Goal: Task Accomplishment & Management: Use online tool/utility

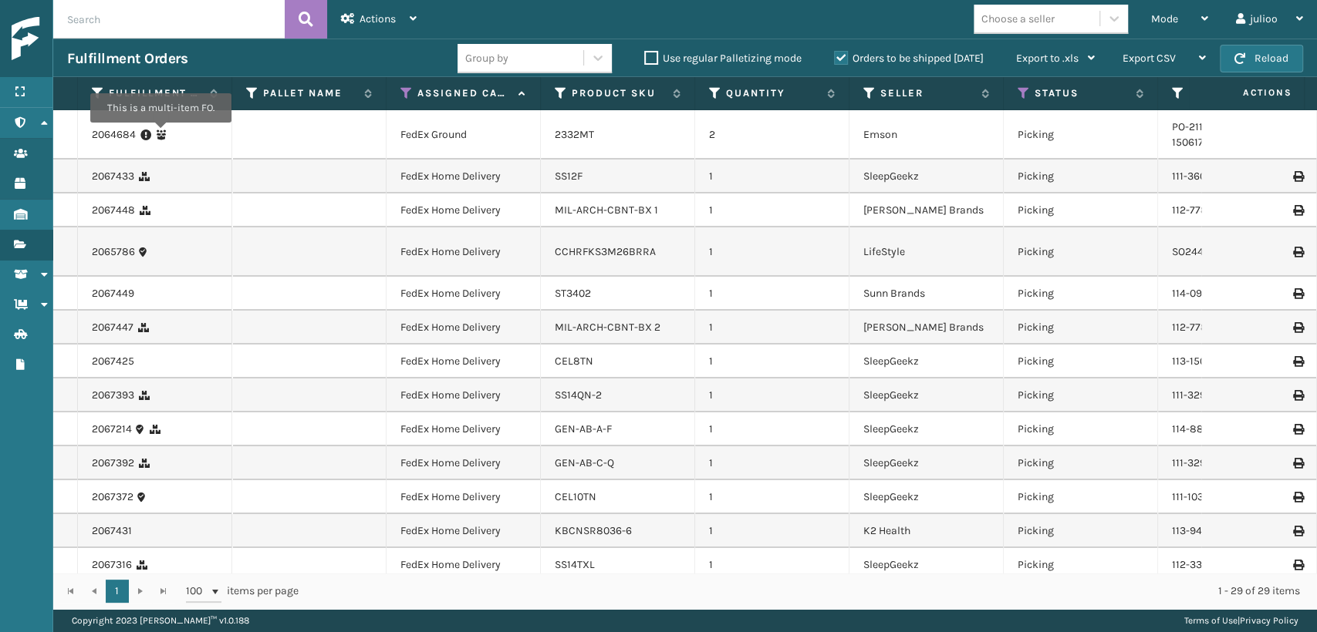
click at [160, 133] on icon at bounding box center [161, 135] width 11 height 11
click at [611, 140] on div "2332MT" at bounding box center [618, 134] width 126 height 15
click at [588, 128] on link "2332MT" at bounding box center [574, 134] width 39 height 13
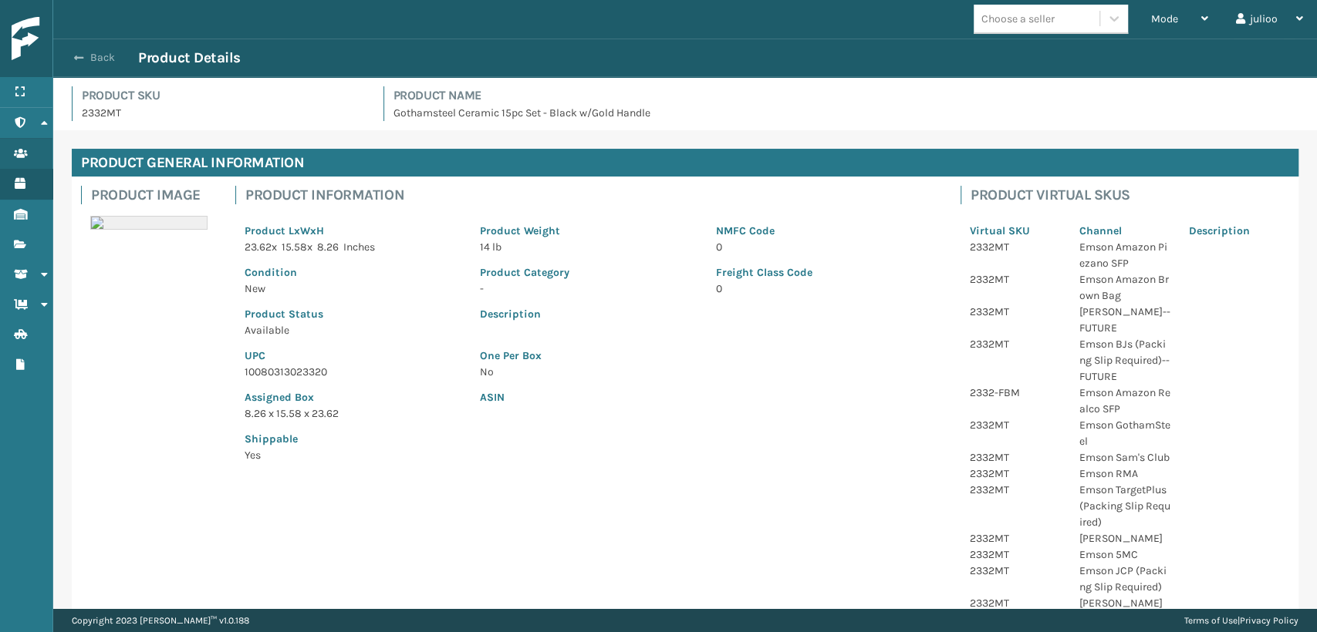
click at [83, 57] on span "button" at bounding box center [78, 57] width 9 height 11
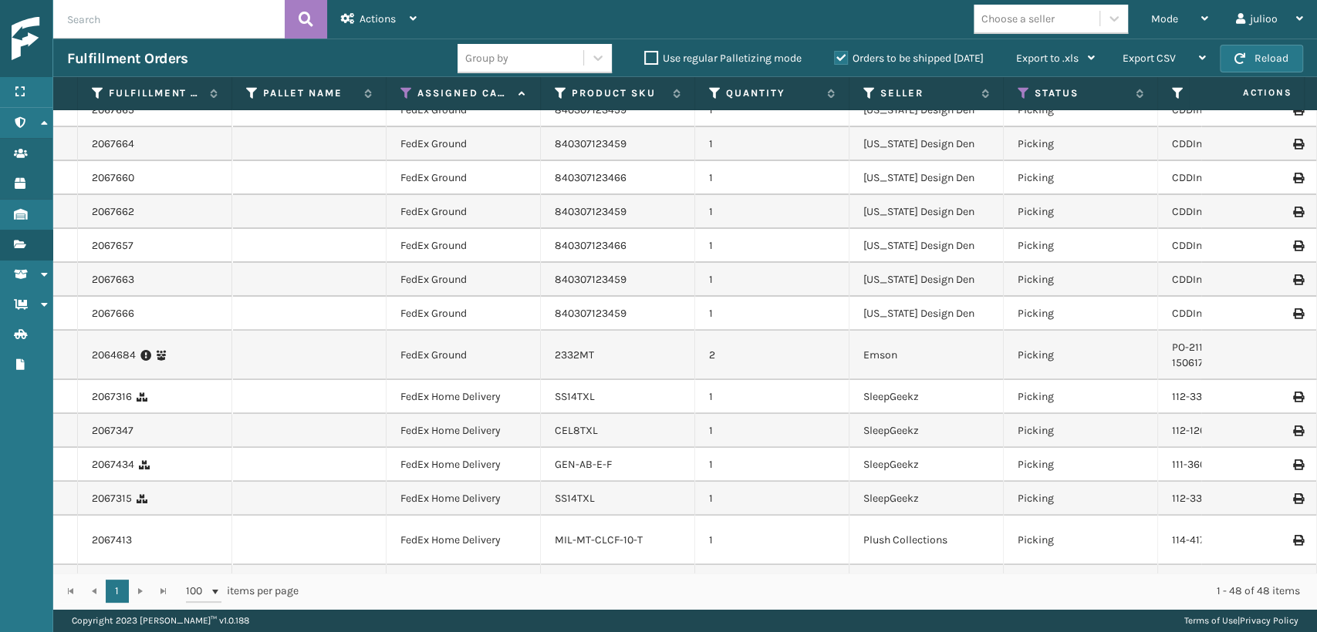
scroll to position [342, 0]
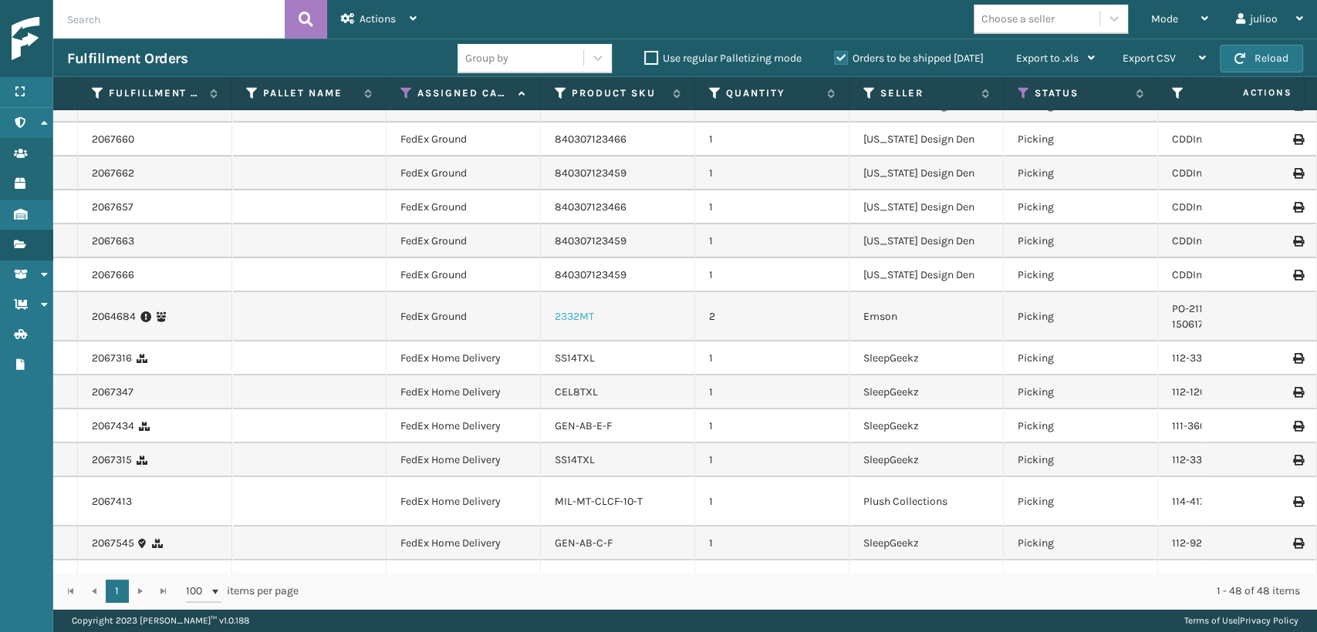
click at [582, 312] on link "2332MT" at bounding box center [574, 316] width 39 height 13
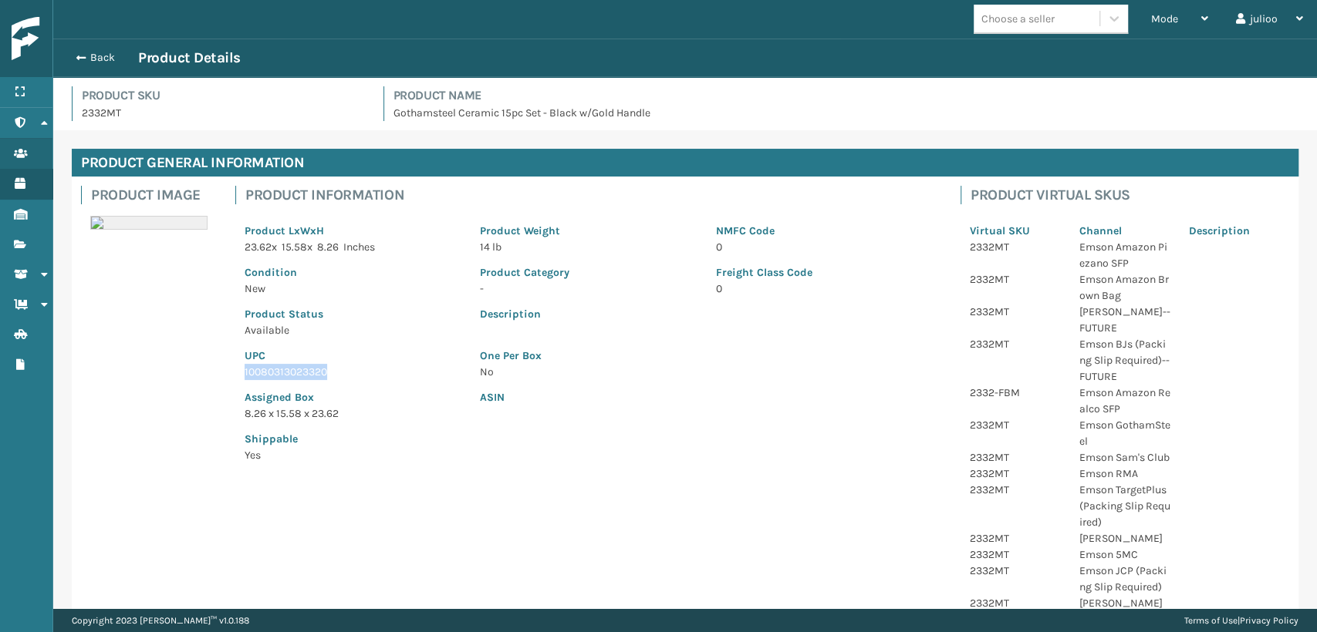
drag, startPoint x: 325, startPoint y: 370, endPoint x: 194, endPoint y: 377, distance: 132.1
copy p "10080313023320"
click at [74, 56] on span "button" at bounding box center [78, 57] width 9 height 11
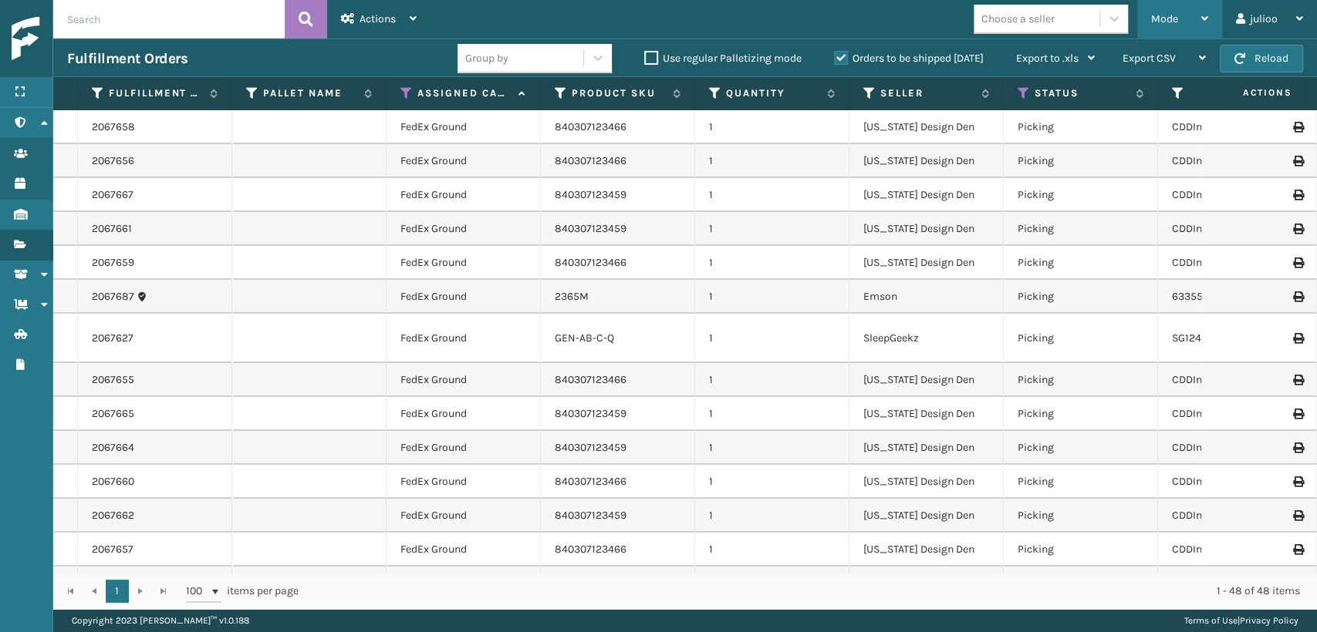
drag, startPoint x: 1166, startPoint y: 21, endPoint x: 1142, endPoint y: 56, distance: 42.1
click at [1166, 22] on span "Mode" at bounding box center [1164, 18] width 27 height 13
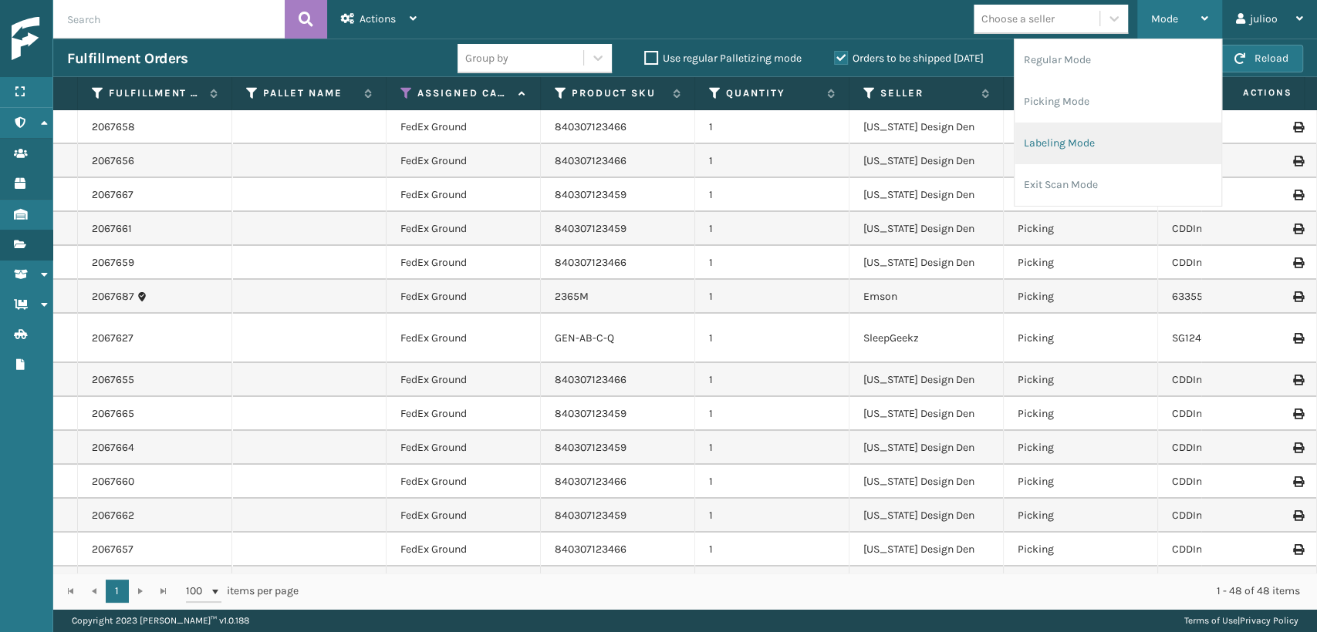
click at [1057, 146] on li "Labeling Mode" at bounding box center [1117, 144] width 207 height 42
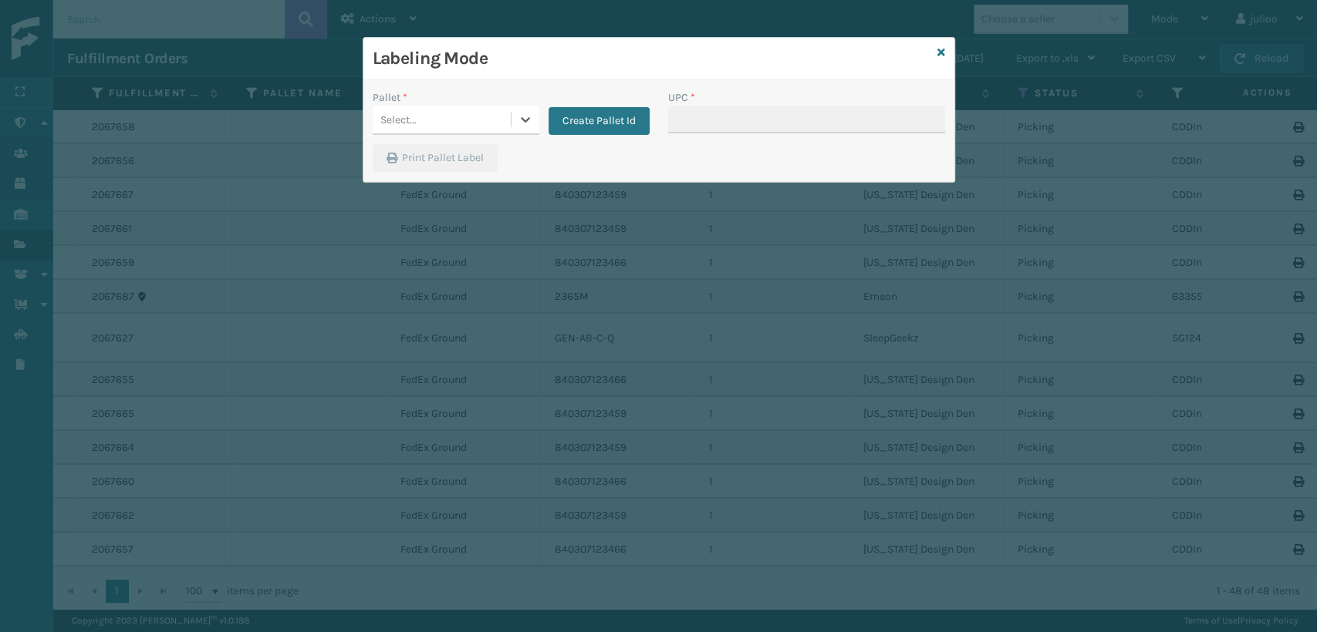
click at [444, 120] on div "Select..." at bounding box center [442, 119] width 138 height 25
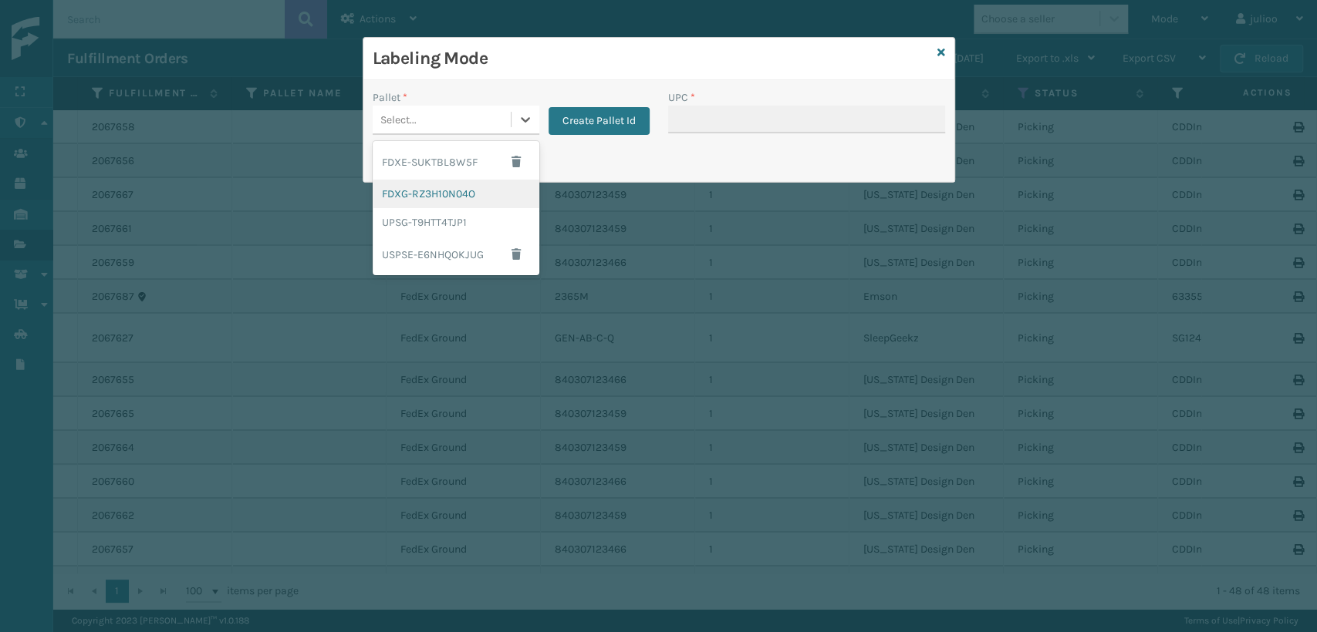
click at [438, 191] on div "FDXG-RZ3H10N04O" at bounding box center [456, 194] width 167 height 29
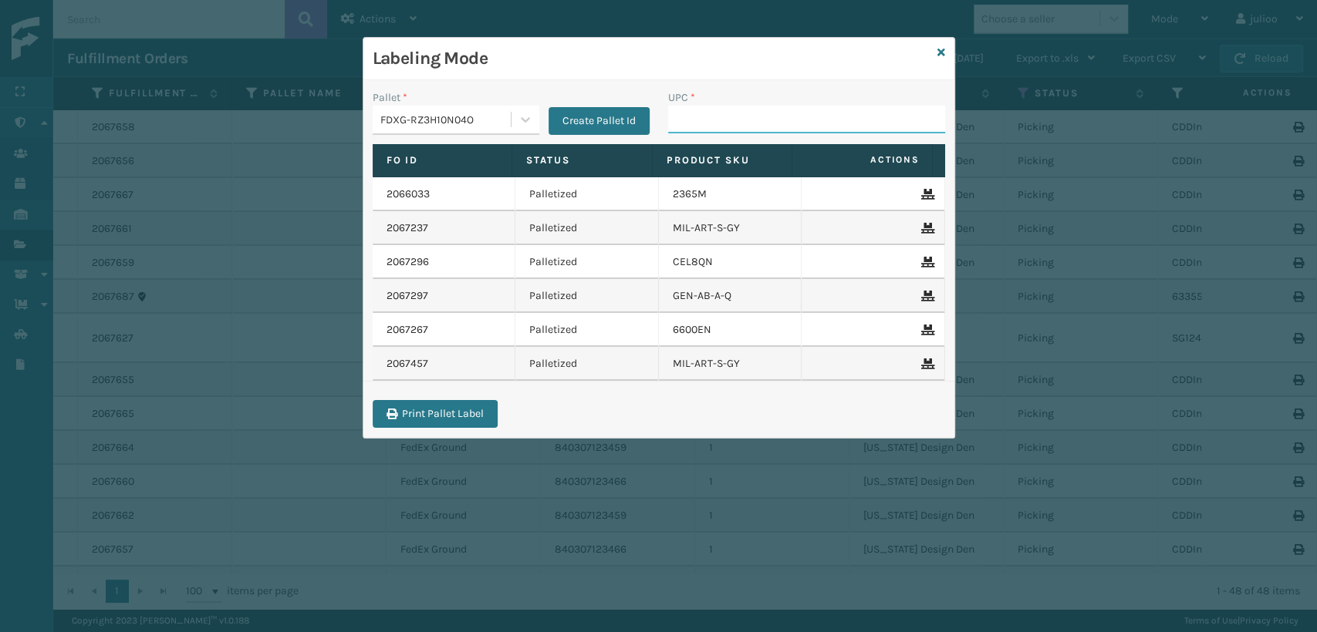
drag, startPoint x: 720, startPoint y: 118, endPoint x: 710, endPoint y: 110, distance: 13.3
click at [718, 116] on input "UPC *" at bounding box center [806, 120] width 277 height 28
paste input "10080313023320"
type input "10080313023320"
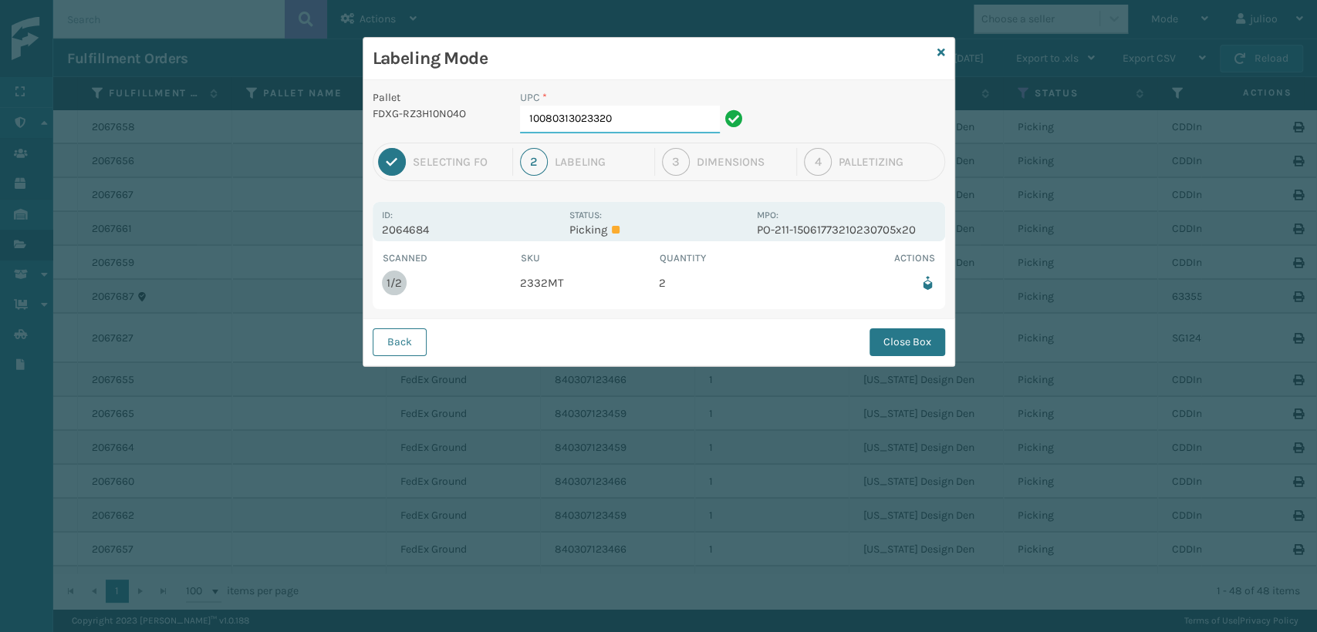
click at [644, 126] on input "10080313023320" at bounding box center [620, 120] width 200 height 28
click at [893, 341] on button "Close Box" at bounding box center [907, 343] width 76 height 28
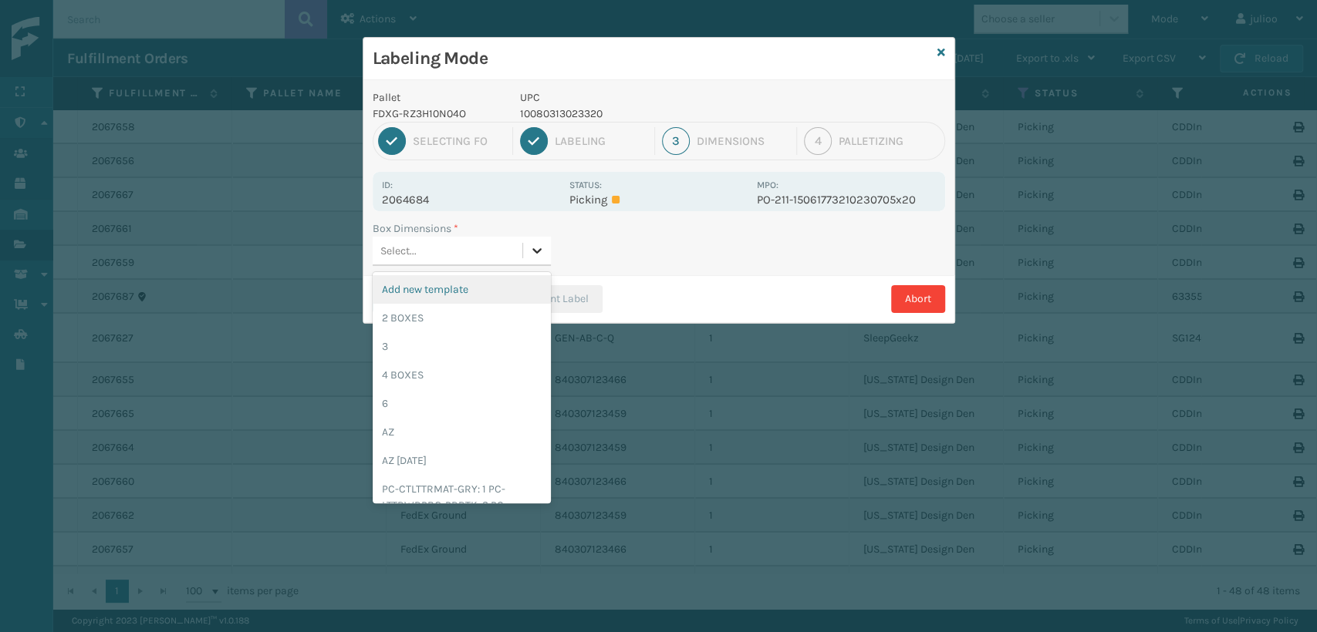
drag, startPoint x: 535, startPoint y: 251, endPoint x: 544, endPoint y: 236, distance: 16.9
click at [543, 237] on div at bounding box center [537, 251] width 28 height 28
click at [409, 322] on div "2 BOXES" at bounding box center [462, 318] width 178 height 29
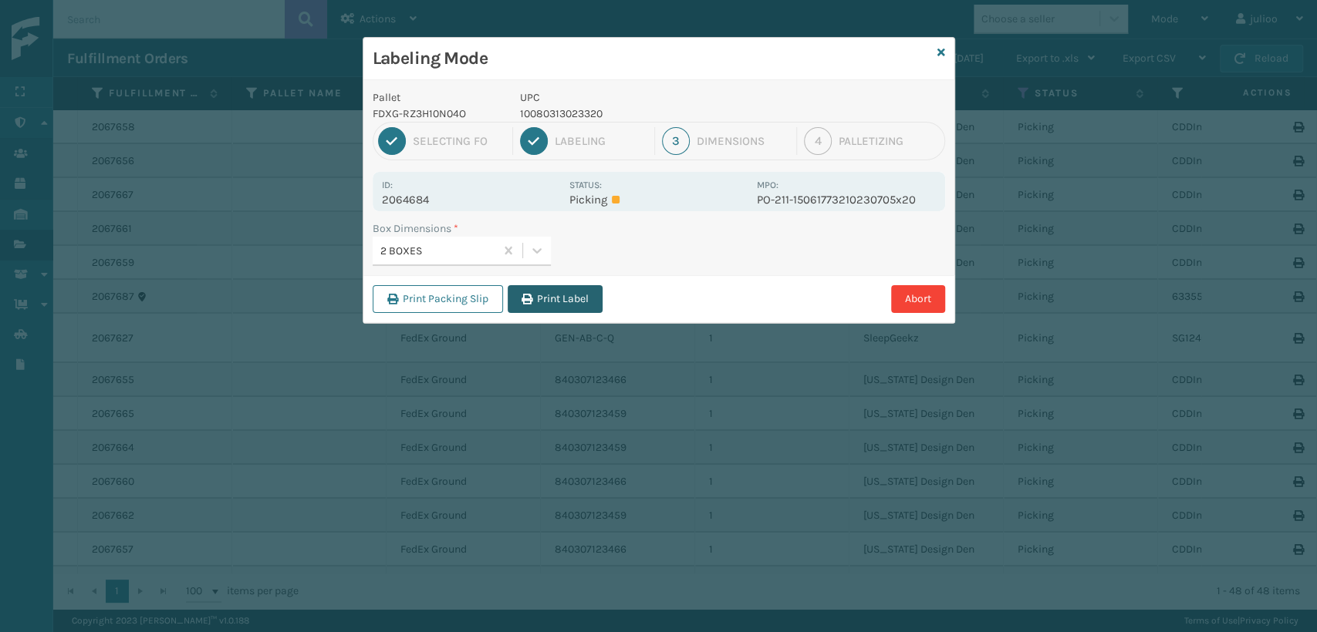
click at [537, 296] on button "Print Label" at bounding box center [555, 299] width 95 height 28
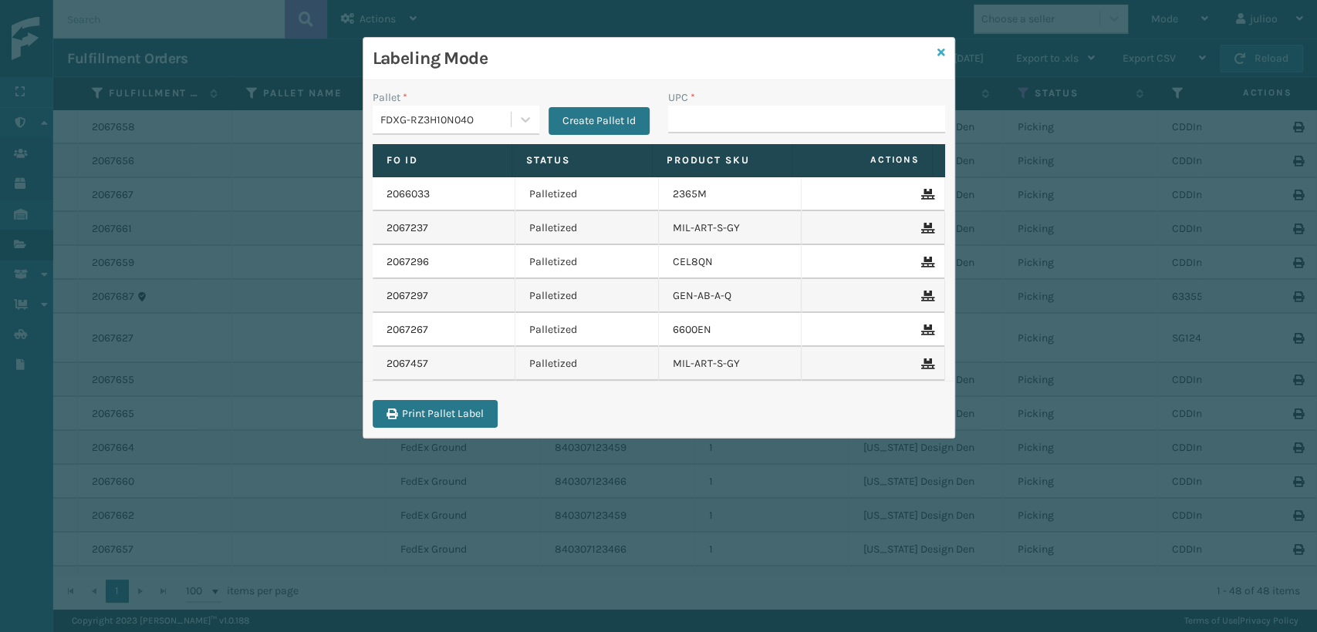
click at [941, 52] on icon at bounding box center [941, 52] width 8 height 11
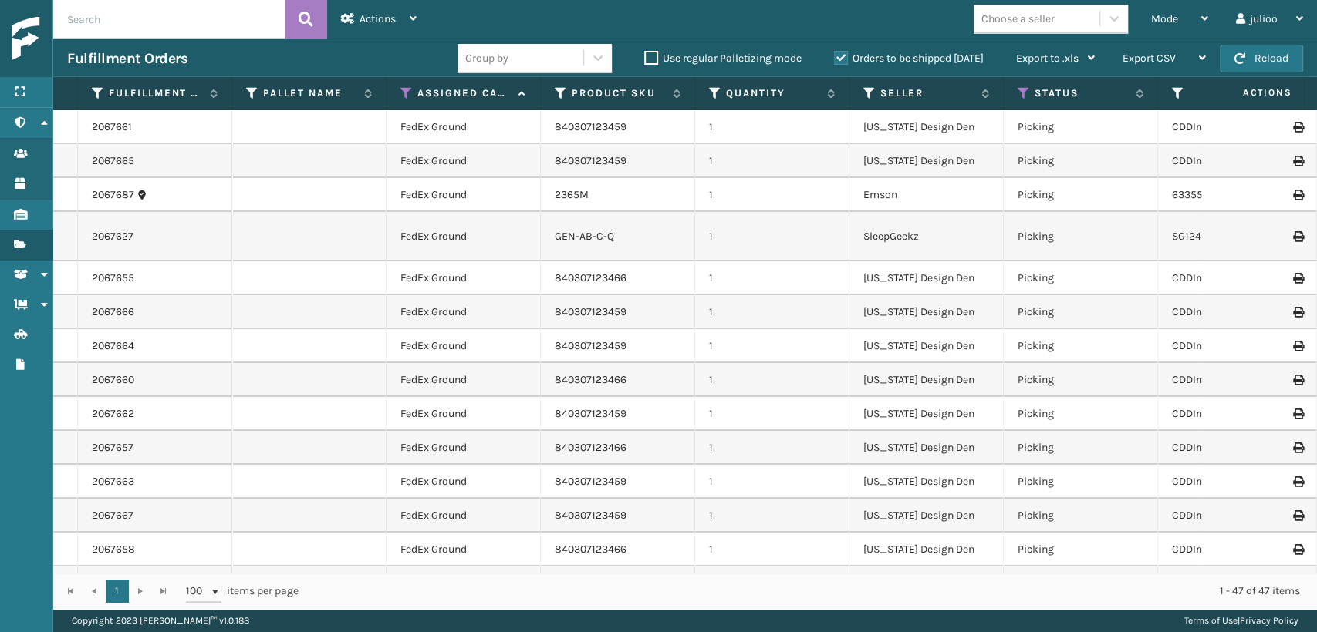
click at [268, 20] on input "text" at bounding box center [168, 19] width 231 height 39
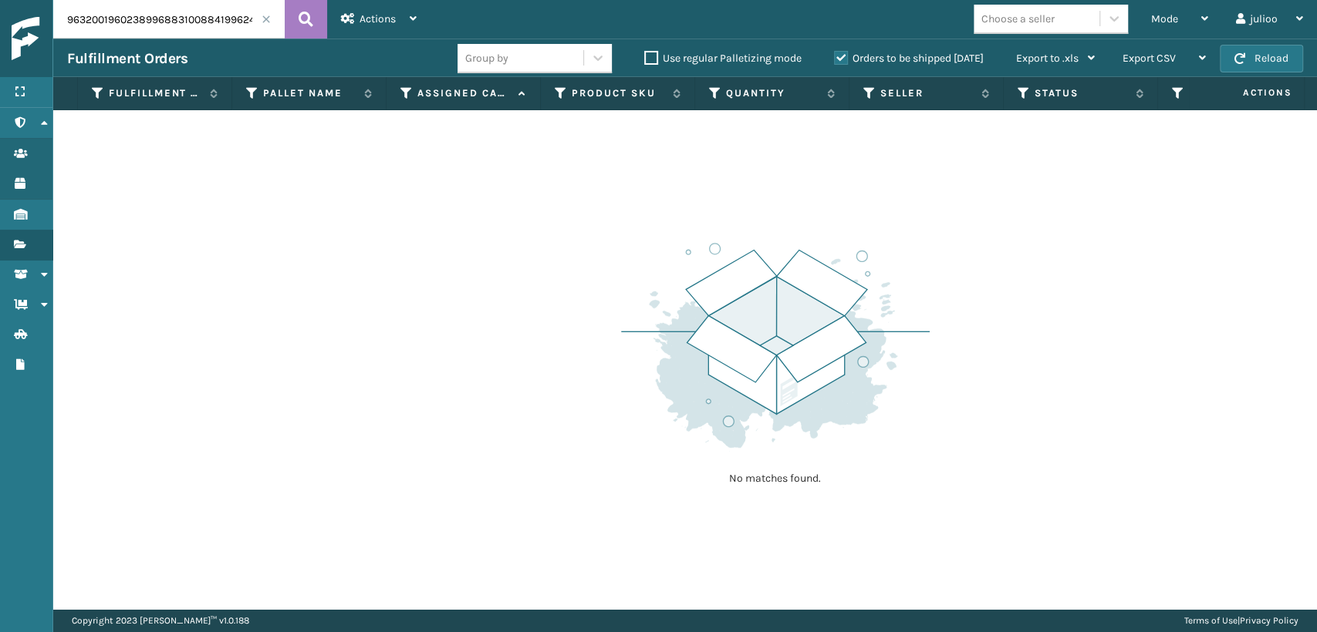
drag, startPoint x: 180, startPoint y: 14, endPoint x: 5, endPoint y: 50, distance: 178.0
click at [5, 0] on div "Menu Administration Users Products Inventory Fulfillment Orders Shipment Status…" at bounding box center [658, 0] width 1317 height 0
type input "884199624853"
click at [315, 8] on button at bounding box center [306, 19] width 42 height 39
click at [843, 62] on label "Orders to be shipped [DATE]" at bounding box center [909, 58] width 150 height 13
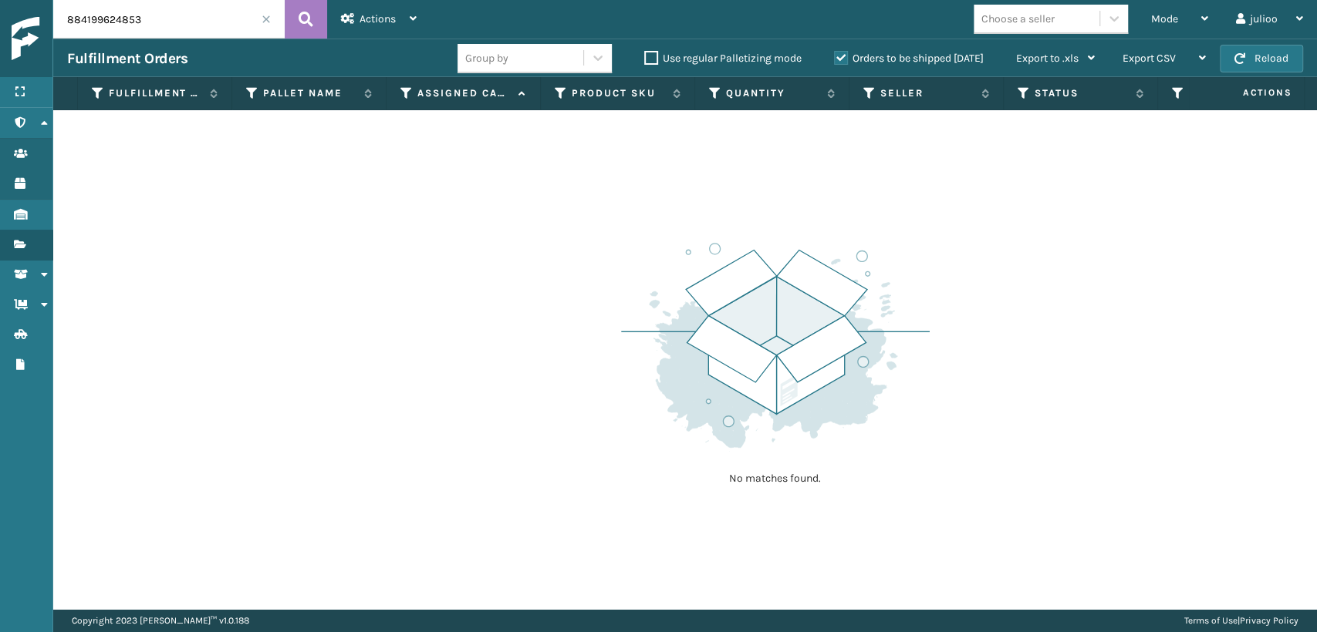
click at [835, 59] on input "Orders to be shipped [DATE]" at bounding box center [834, 54] width 1 height 10
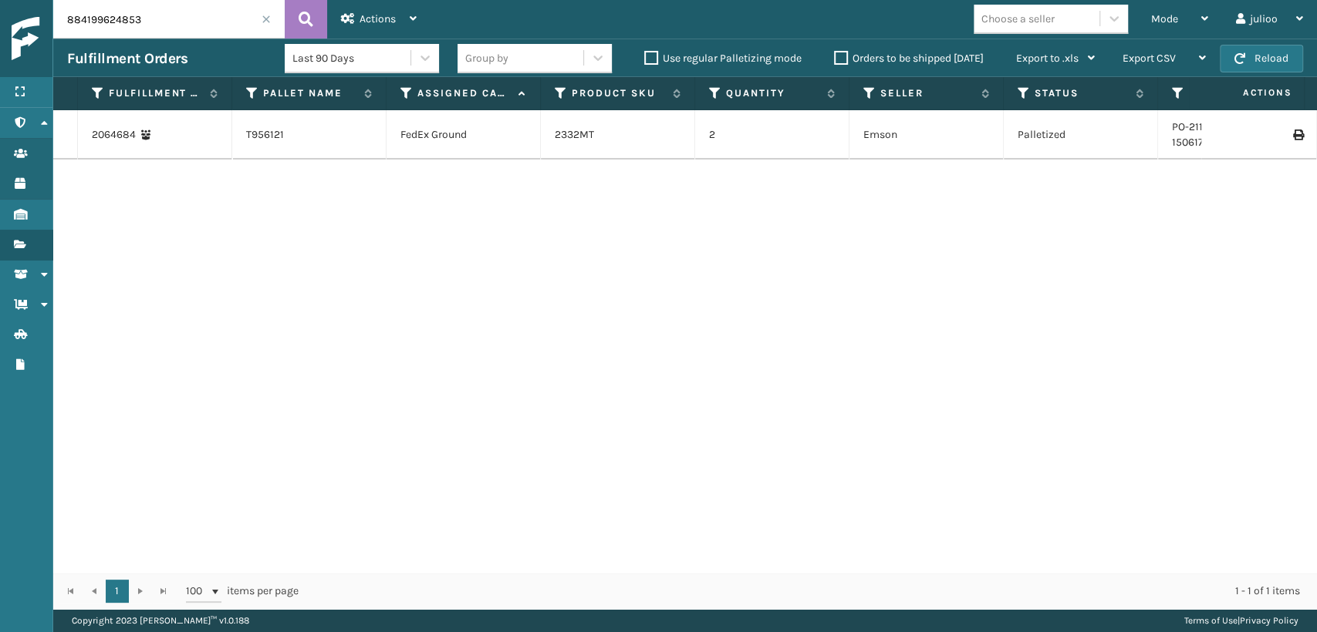
click at [1293, 137] on icon at bounding box center [1297, 135] width 9 height 11
click at [265, 20] on span at bounding box center [265, 19] width 9 height 9
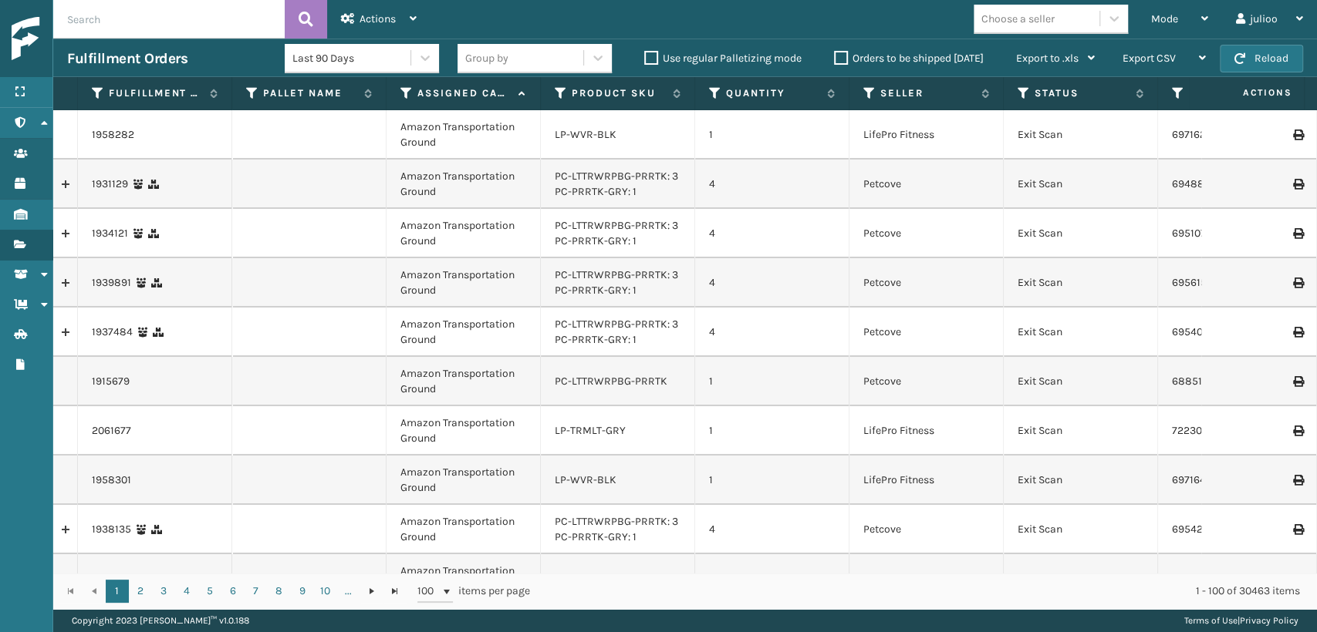
click at [793, 312] on td "4" at bounding box center [772, 332] width 154 height 49
click at [406, 86] on icon at bounding box center [406, 93] width 12 height 14
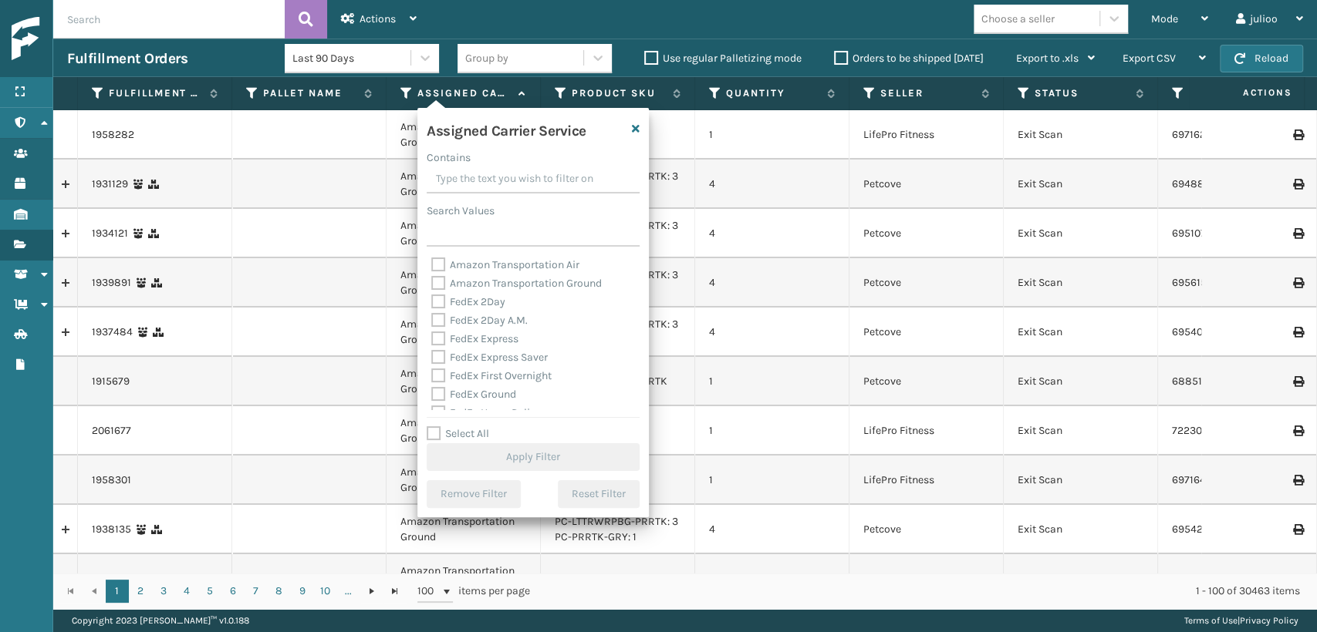
click at [427, 333] on div "Amazon Transportation Air Amazon Transportation Ground FedEx 2Day FedEx 2Day A.…" at bounding box center [533, 333] width 213 height 154
click at [444, 319] on label "FedEx 2Day A.M." at bounding box center [479, 320] width 96 height 13
click at [432, 319] on input "FedEx 2Day A.M." at bounding box center [431, 317] width 1 height 10
checkbox input "true"
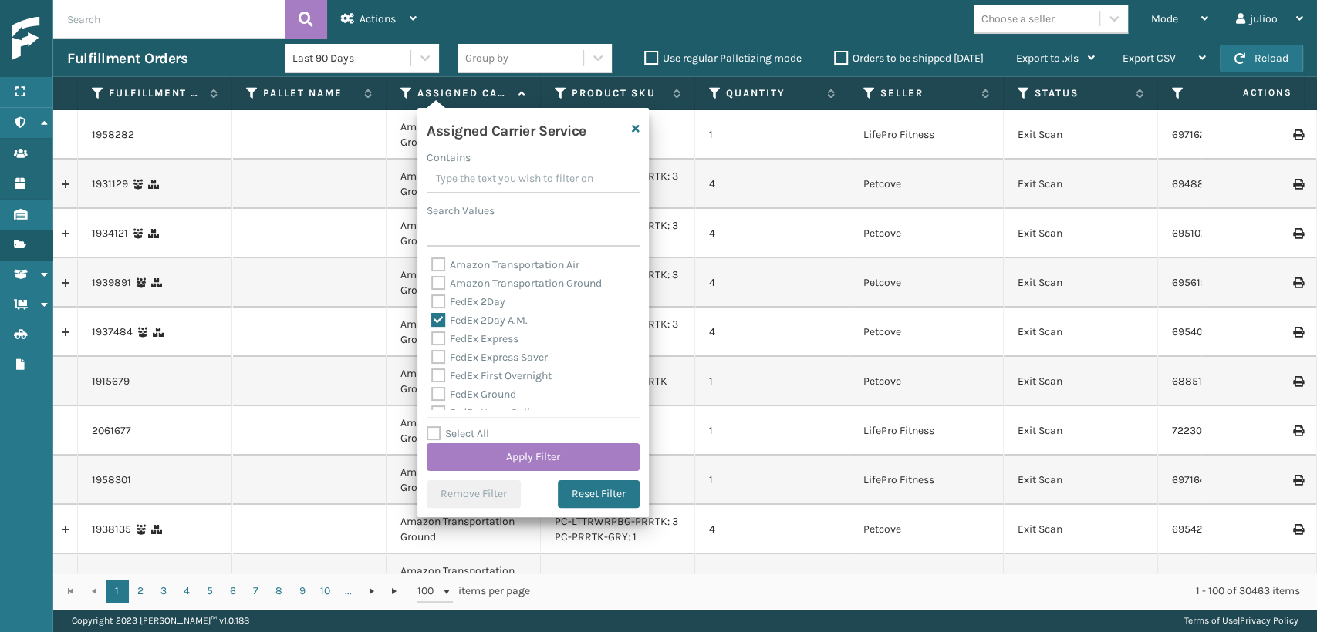
click at [438, 298] on label "FedEx 2Day" at bounding box center [468, 301] width 74 height 13
click at [432, 298] on input "FedEx 2Day" at bounding box center [431, 298] width 1 height 10
checkbox input "true"
click at [432, 282] on label "Amazon Transportation Ground" at bounding box center [516, 283] width 170 height 13
click at [432, 282] on input "Amazon Transportation Ground" at bounding box center [431, 280] width 1 height 10
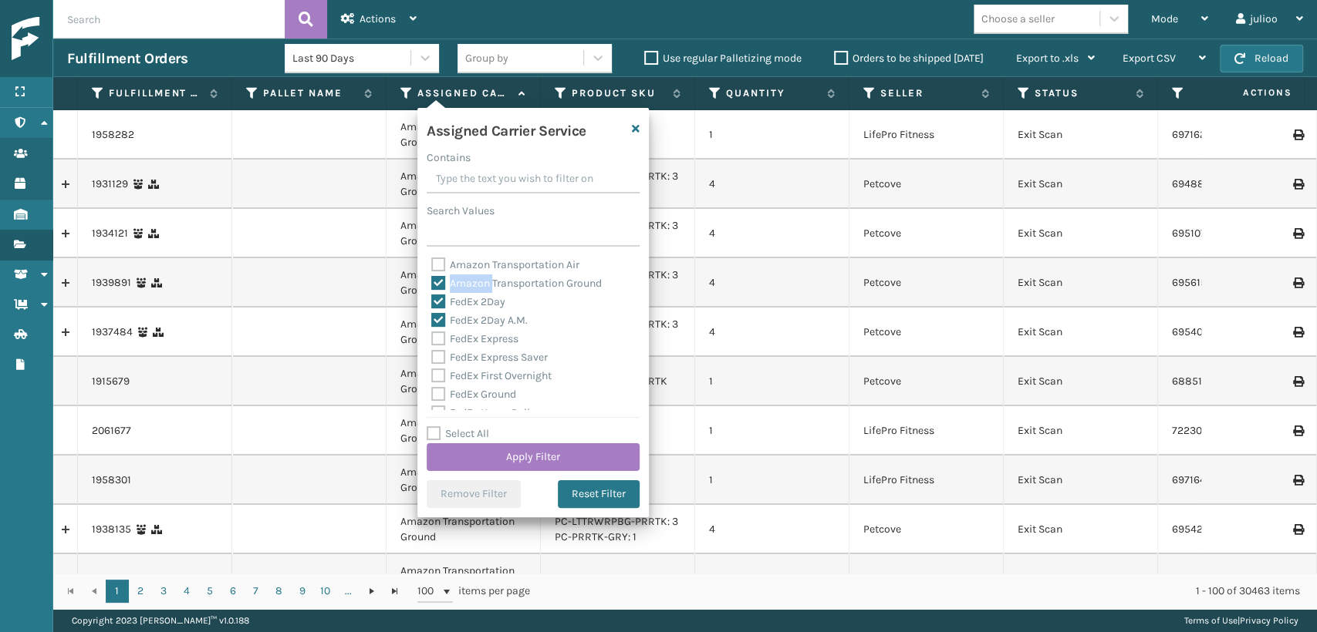
click at [432, 282] on label "Amazon Transportation Ground" at bounding box center [516, 283] width 170 height 13
click at [432, 282] on input "Amazon Transportation Ground" at bounding box center [431, 280] width 1 height 10
checkbox input "false"
click at [440, 332] on label "FedEx Express" at bounding box center [474, 338] width 87 height 13
click at [432, 332] on input "FedEx Express" at bounding box center [431, 335] width 1 height 10
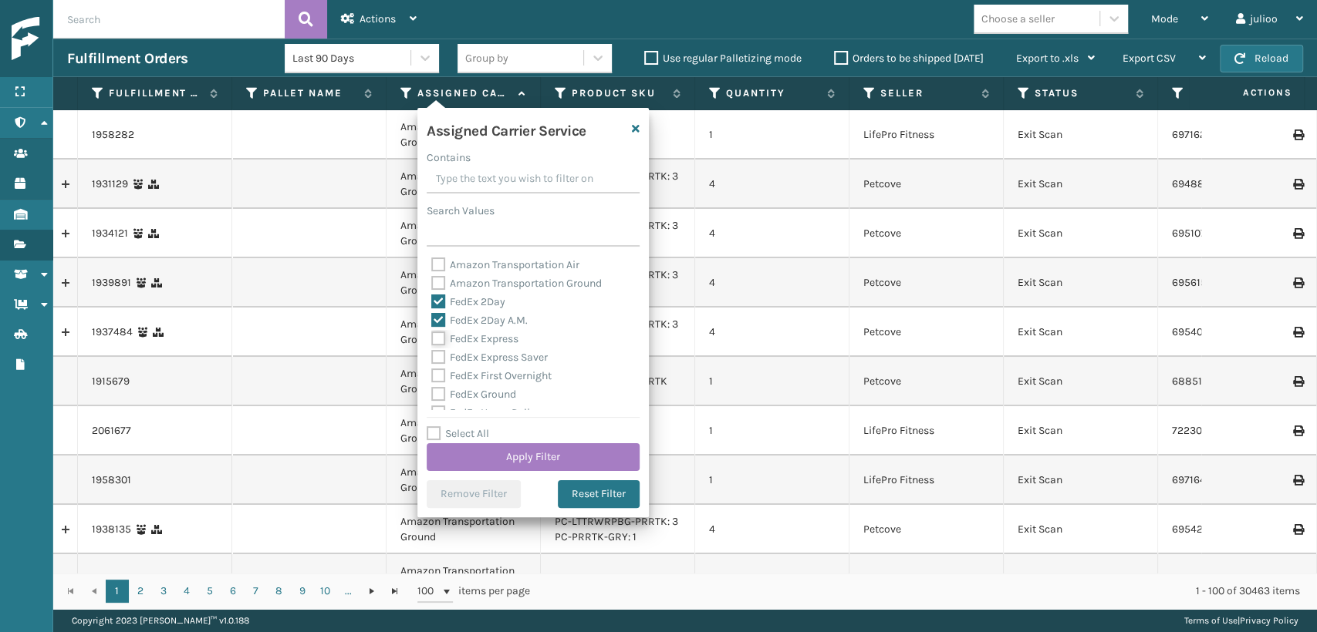
checkbox input "true"
click at [440, 366] on div "FedEx Express Saver" at bounding box center [533, 358] width 204 height 19
click at [437, 354] on label "FedEx Express Saver" at bounding box center [489, 357] width 116 height 13
click at [432, 354] on input "FedEx Express Saver" at bounding box center [431, 354] width 1 height 10
checkbox input "true"
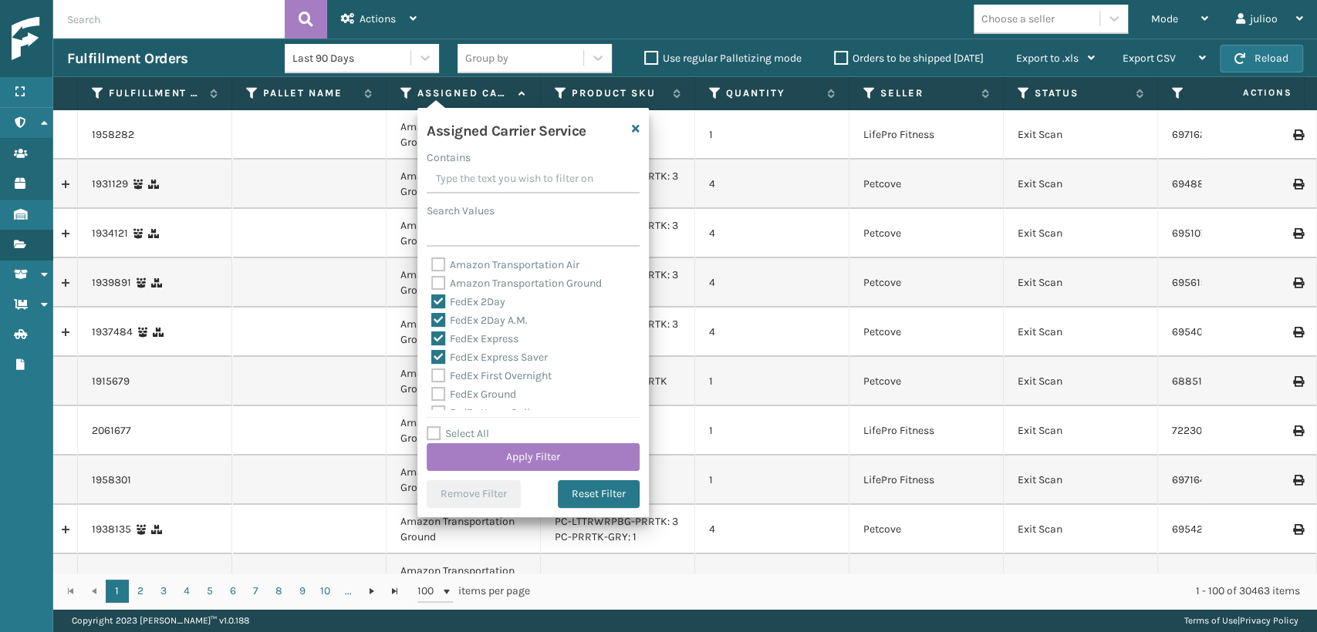
click at [437, 373] on label "FedEx First Overnight" at bounding box center [491, 375] width 120 height 13
click at [432, 373] on input "FedEx First Overnight" at bounding box center [431, 372] width 1 height 10
click at [436, 390] on label "FedEx Ground" at bounding box center [473, 394] width 85 height 13
click at [438, 403] on div "FedEx Ground" at bounding box center [533, 395] width 204 height 19
click at [441, 382] on label "FedEx First Overnight" at bounding box center [491, 375] width 120 height 13
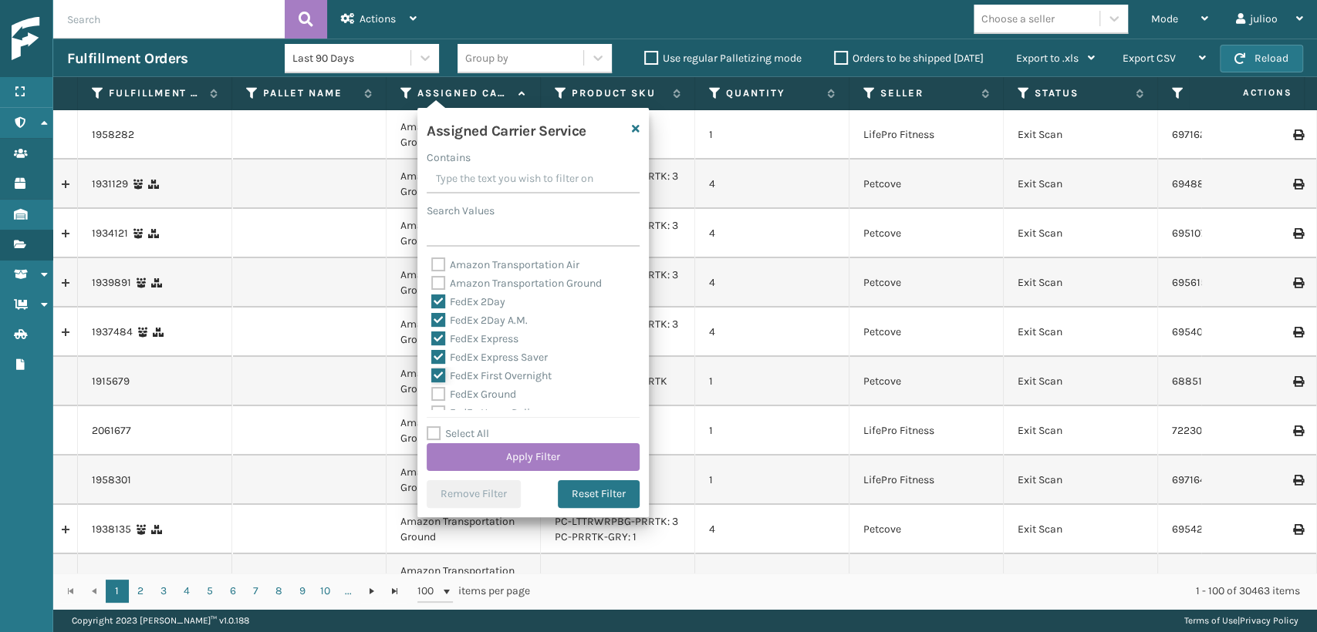
click at [432, 377] on input "FedEx First Overnight" at bounding box center [431, 372] width 1 height 10
drag, startPoint x: 441, startPoint y: 384, endPoint x: 438, endPoint y: 373, distance: 11.2
click at [439, 379] on div "FedEx First Overnight" at bounding box center [533, 376] width 204 height 19
click at [438, 373] on label "FedEx First Overnight" at bounding box center [491, 375] width 120 height 13
click at [432, 373] on input "FedEx First Overnight" at bounding box center [431, 372] width 1 height 10
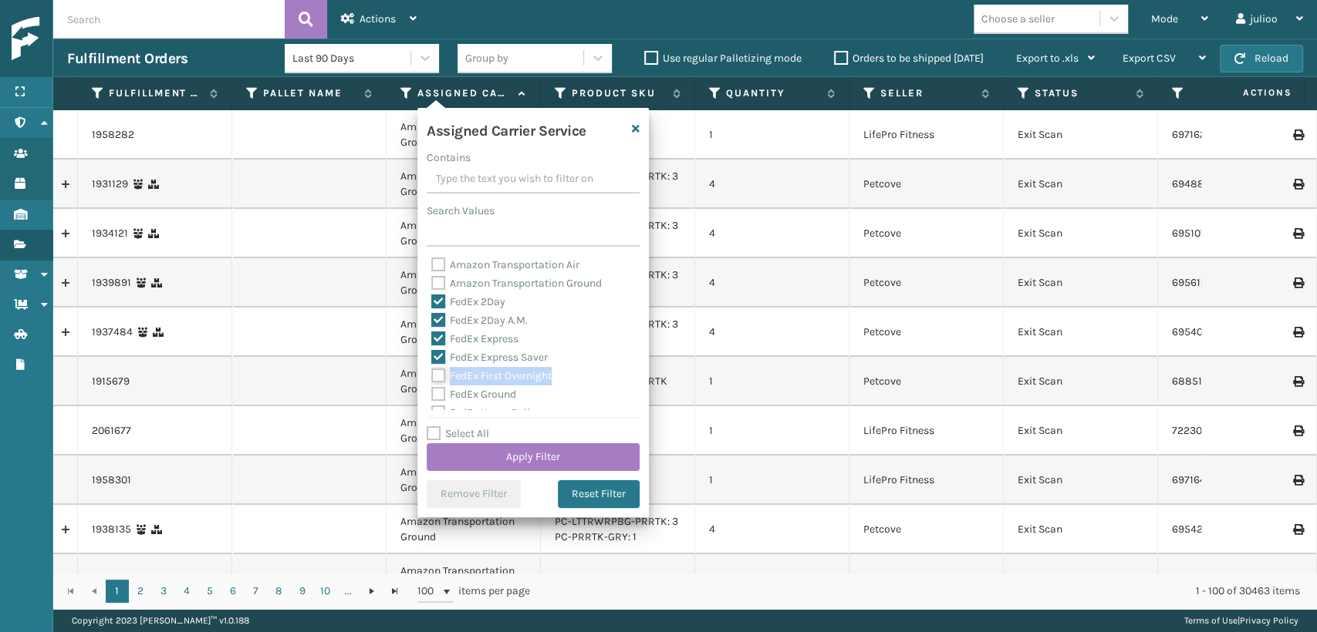
checkbox input "true"
click at [437, 390] on label "FedEx Ground" at bounding box center [473, 394] width 85 height 13
click at [432, 390] on input "FedEx Ground" at bounding box center [431, 391] width 1 height 10
checkbox input "true"
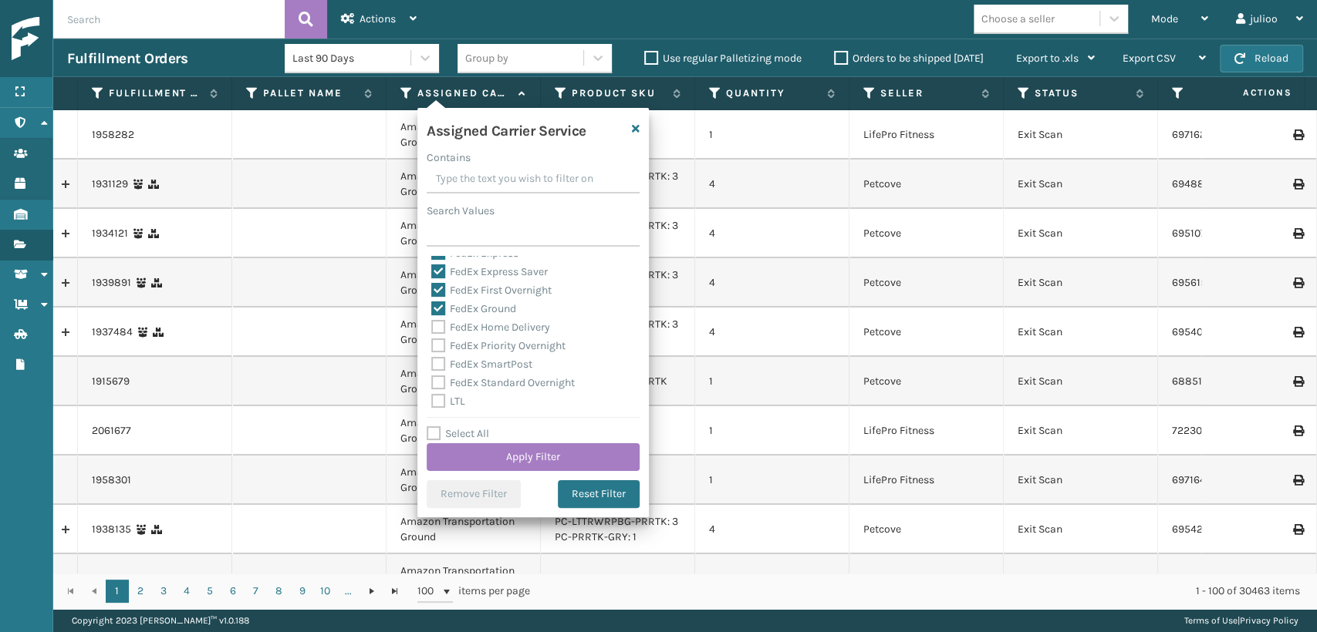
click at [436, 327] on label "FedEx Home Delivery" at bounding box center [490, 327] width 119 height 13
click at [432, 327] on input "FedEx Home Delivery" at bounding box center [431, 324] width 1 height 10
checkbox input "true"
click at [437, 349] on label "FedEx Priority Overnight" at bounding box center [498, 345] width 134 height 13
click at [432, 347] on input "FedEx Priority Overnight" at bounding box center [431, 342] width 1 height 10
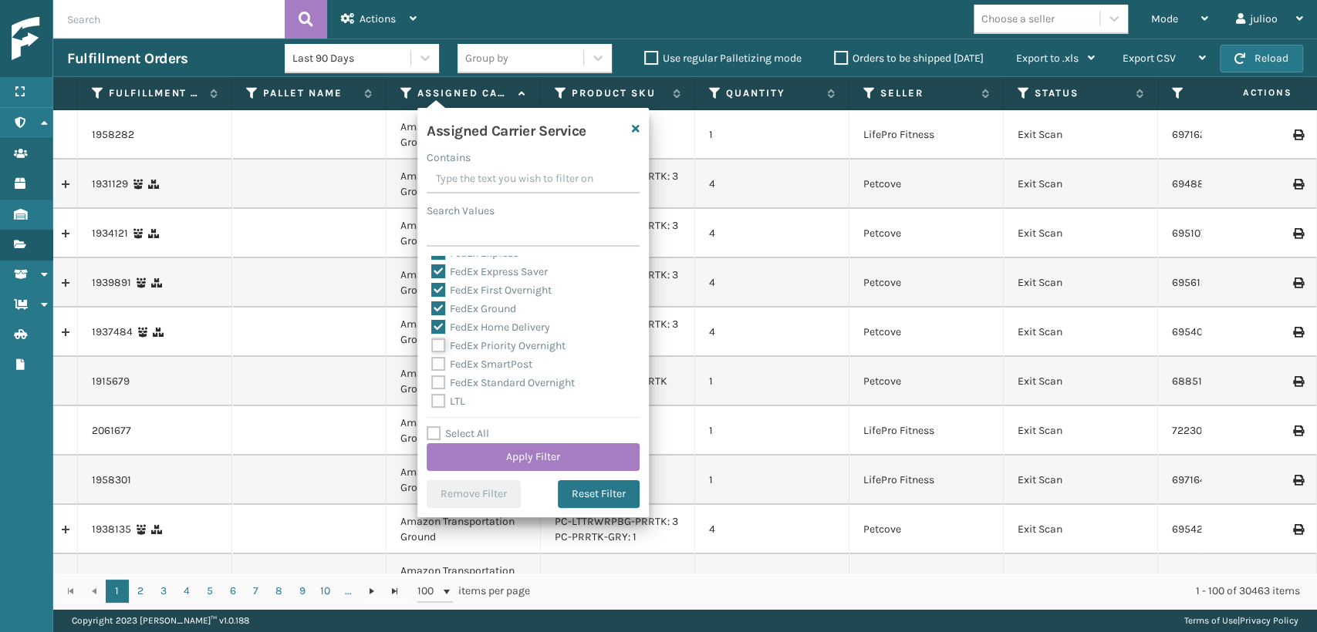
checkbox input "true"
click at [437, 366] on label "FedEx SmartPost" at bounding box center [481, 364] width 101 height 13
click at [432, 366] on input "FedEx SmartPost" at bounding box center [431, 361] width 1 height 10
checkbox input "true"
click at [441, 379] on label "FedEx Standard Overnight" at bounding box center [502, 382] width 143 height 13
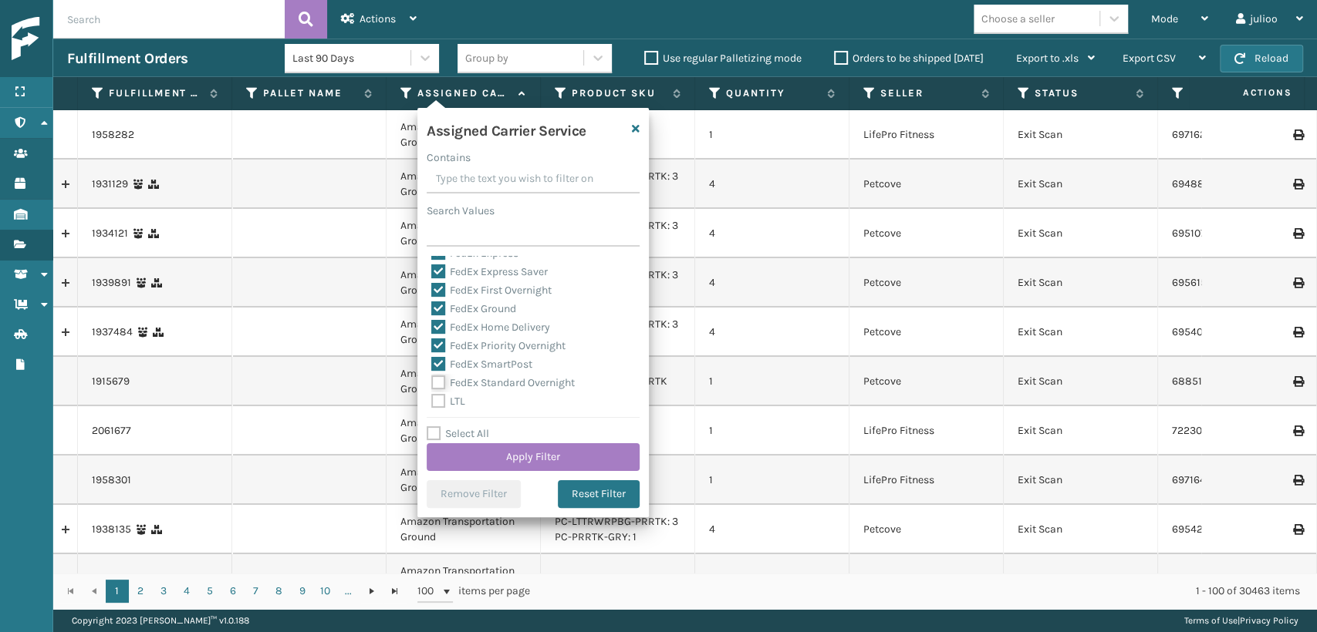
click at [432, 379] on input "FedEx Standard Overnight" at bounding box center [431, 379] width 1 height 10
checkbox input "true"
click at [500, 453] on button "Apply Filter" at bounding box center [533, 458] width 213 height 28
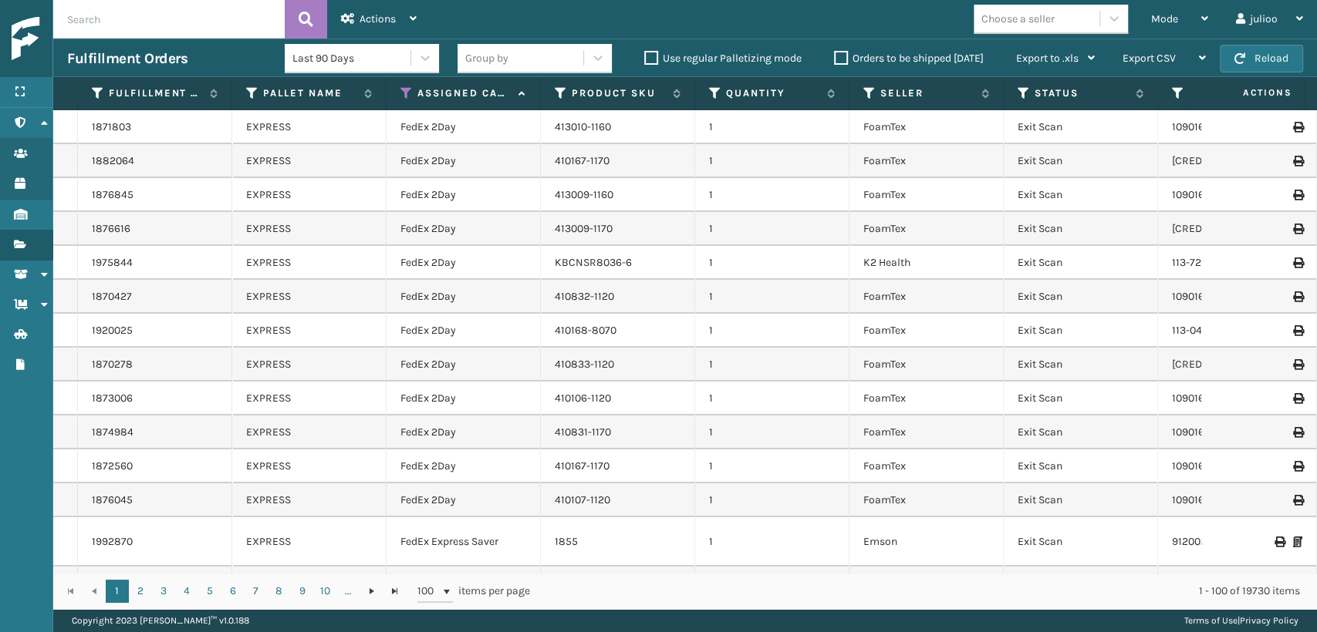
click at [839, 55] on label "Orders to be shipped [DATE]" at bounding box center [909, 58] width 150 height 13
click at [835, 55] on input "Orders to be shipped [DATE]" at bounding box center [834, 54] width 1 height 10
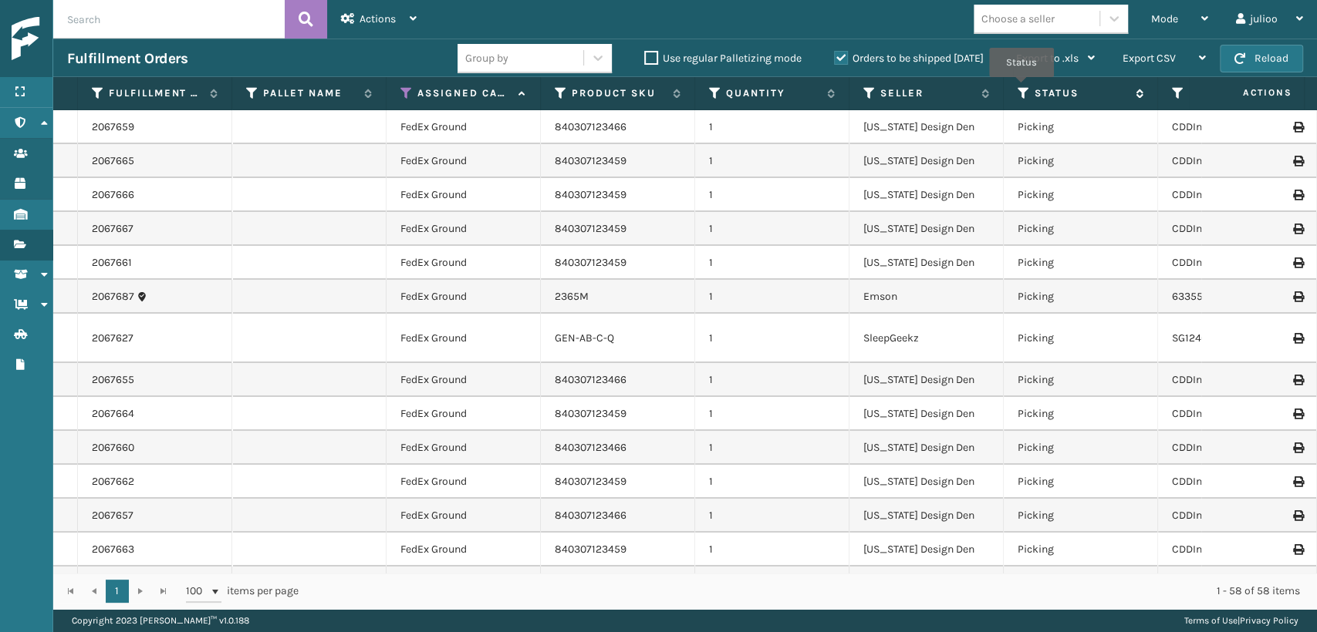
click at [1021, 88] on icon at bounding box center [1023, 93] width 12 height 14
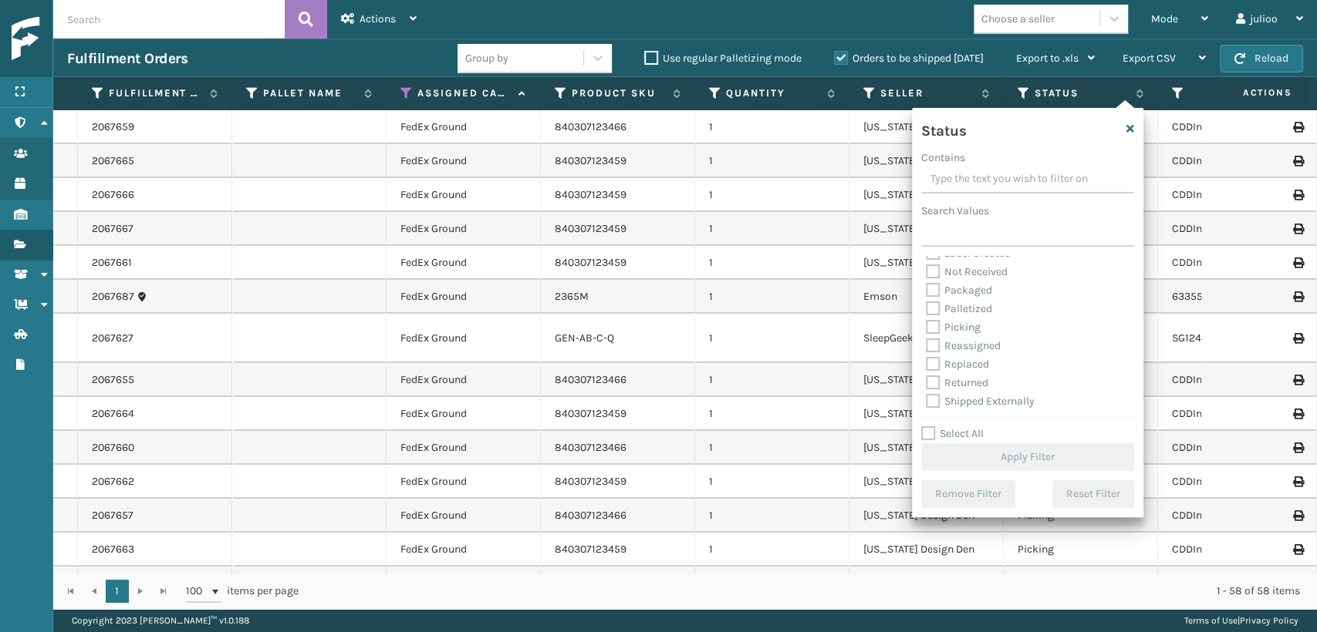
drag, startPoint x: 933, startPoint y: 325, endPoint x: 955, endPoint y: 328, distance: 21.7
click at [950, 328] on label "Picking" at bounding box center [953, 327] width 55 height 13
click at [933, 328] on label "Picking" at bounding box center [953, 327] width 55 height 13
click at [926, 328] on input "Picking" at bounding box center [926, 324] width 1 height 10
checkbox input "true"
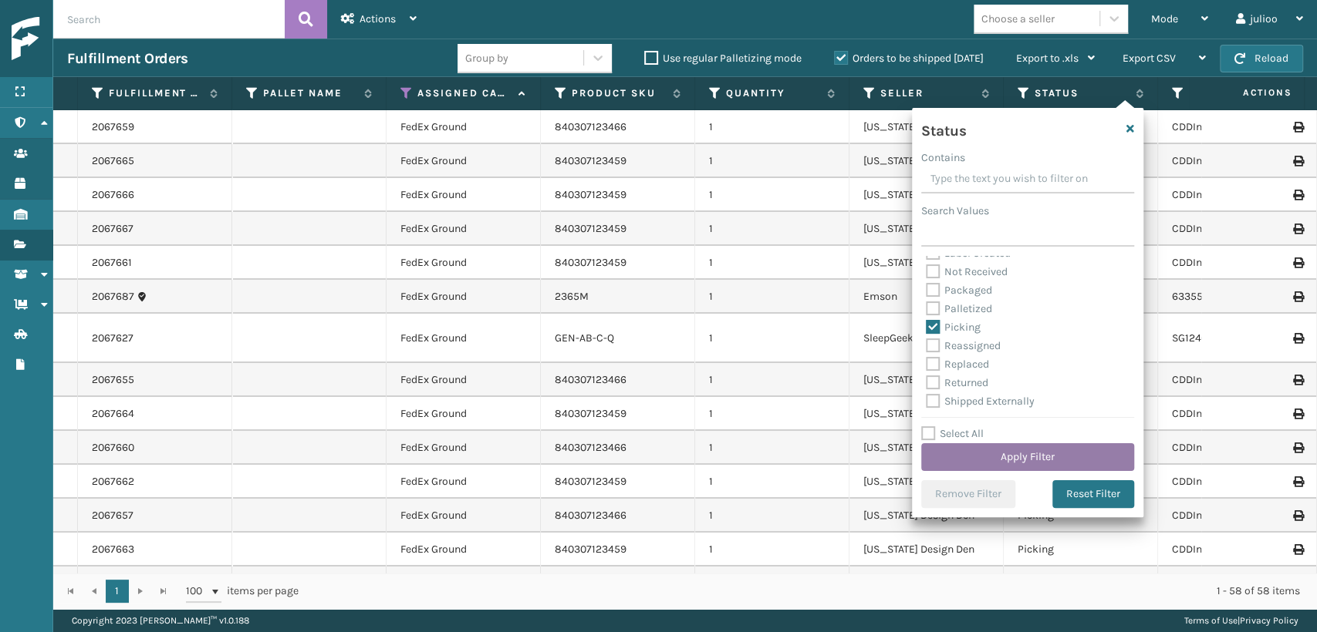
click at [981, 453] on button "Apply Filter" at bounding box center [1027, 458] width 213 height 28
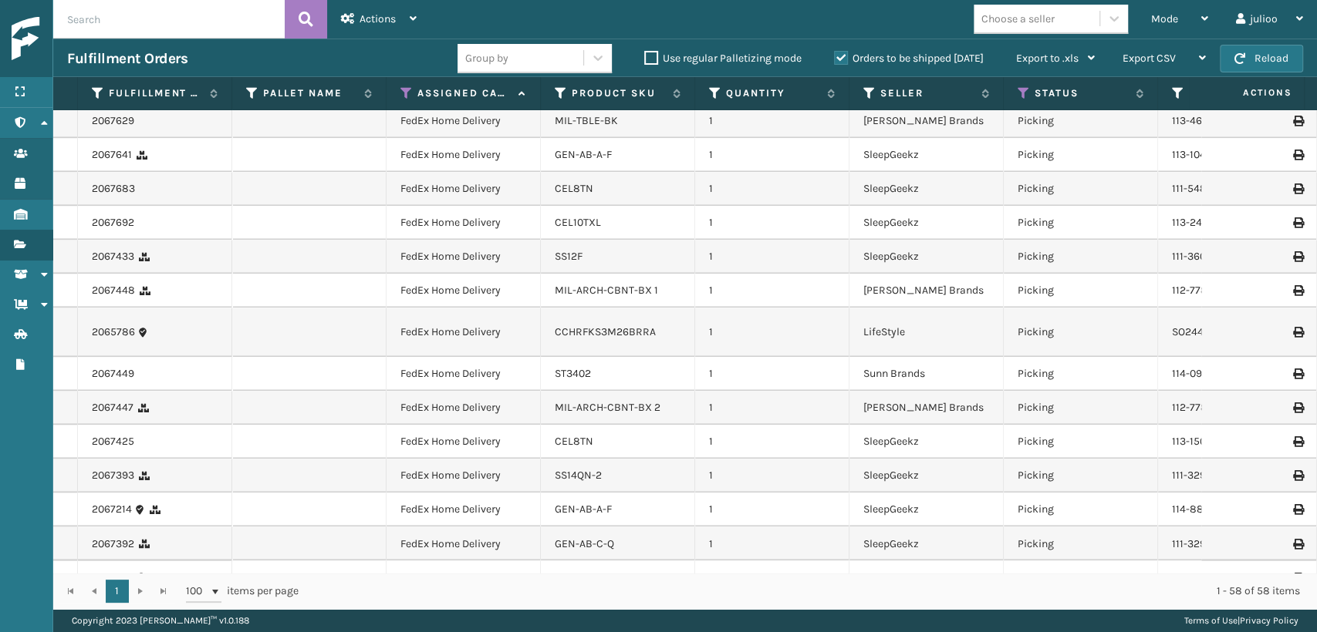
scroll to position [1595, 0]
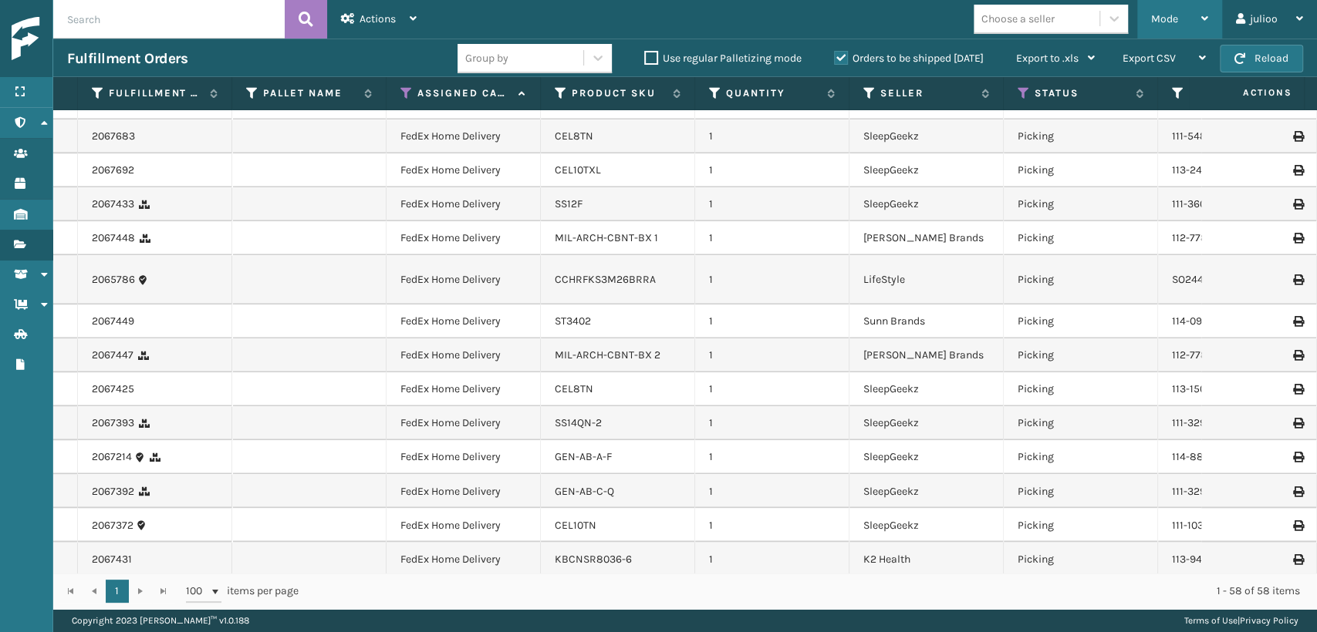
click at [1146, 14] on div "Mode Regular Mode Picking Mode Labeling Mode Exit Scan Mode" at bounding box center [1179, 19] width 85 height 39
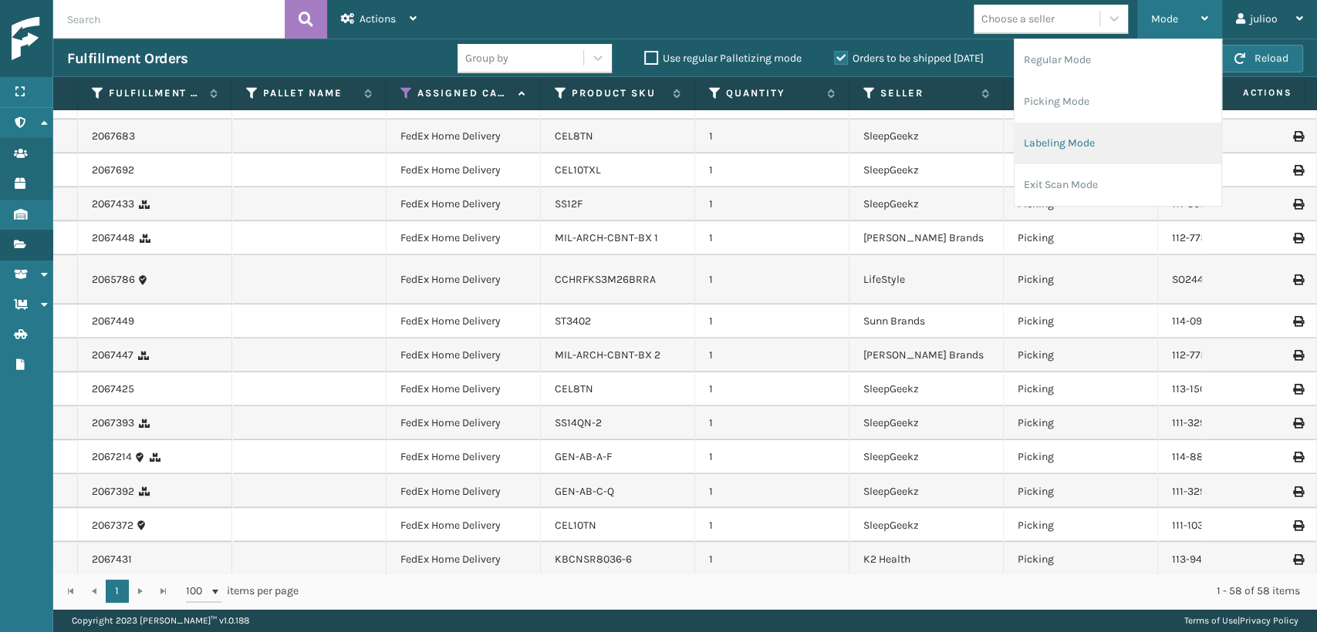
click at [1058, 134] on li "Labeling Mode" at bounding box center [1117, 144] width 207 height 42
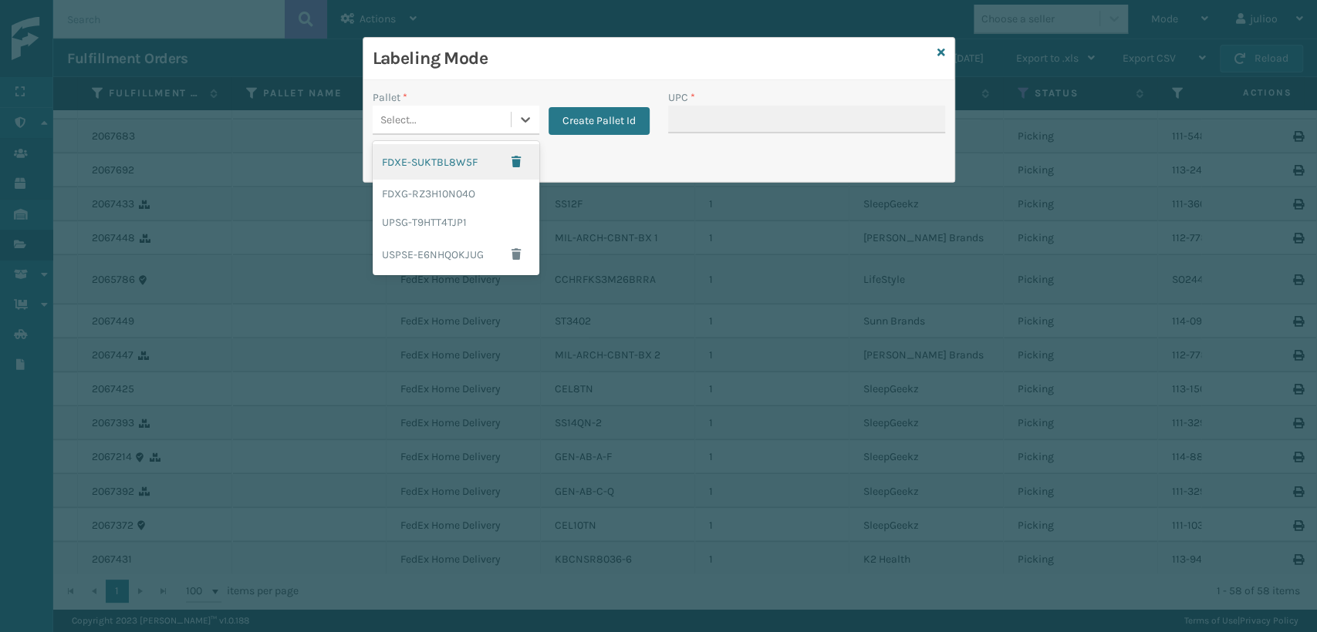
drag, startPoint x: 450, startPoint y: 127, endPoint x: 460, endPoint y: 228, distance: 100.8
click at [450, 128] on div "Select..." at bounding box center [442, 119] width 138 height 25
click at [460, 204] on div "FDXG-RZ3H10N04O" at bounding box center [456, 194] width 167 height 29
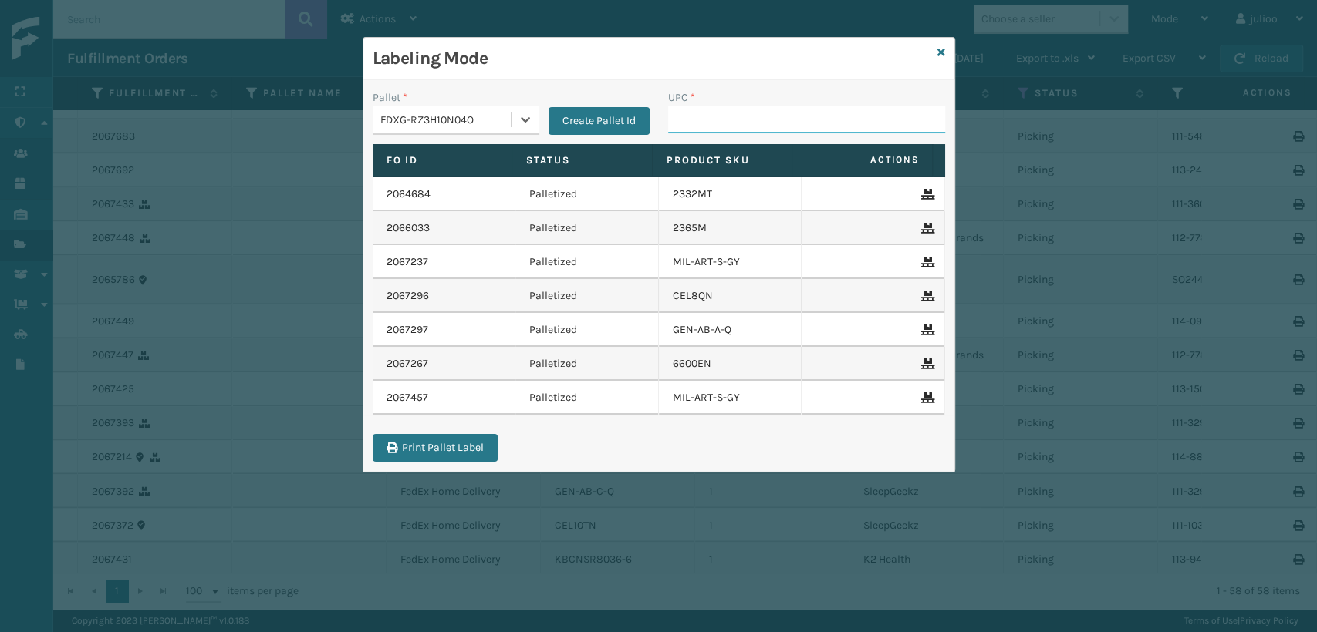
click at [727, 120] on input "UPC *" at bounding box center [806, 120] width 277 height 28
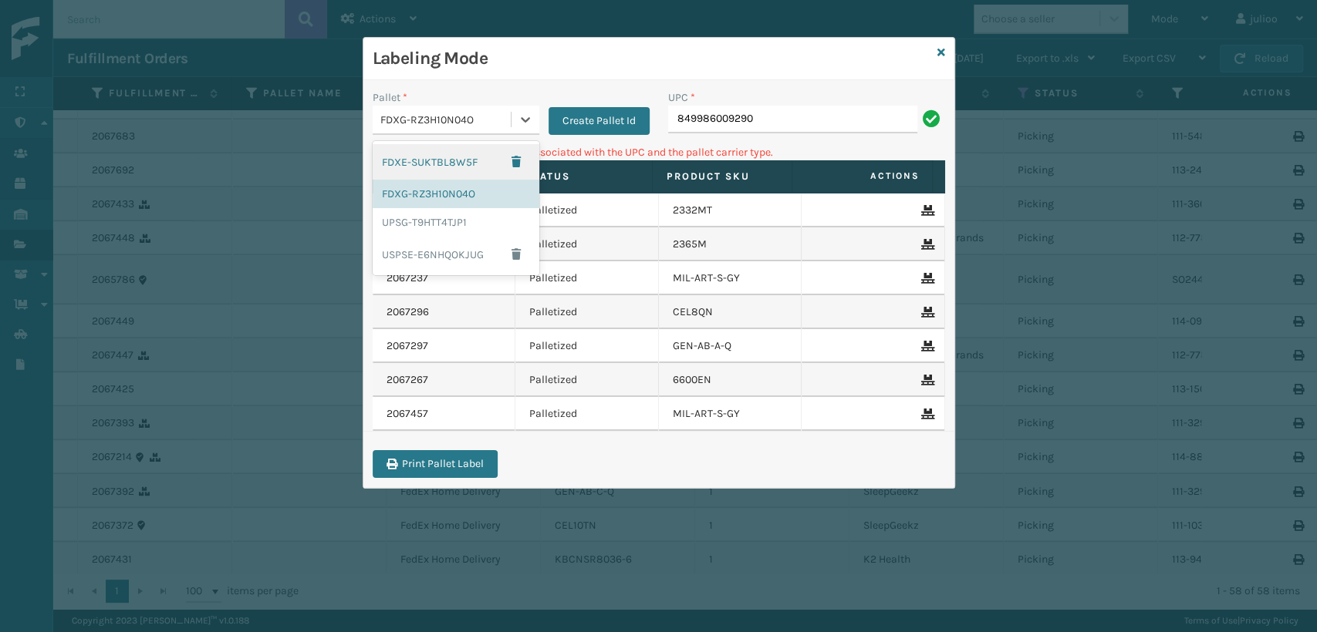
click at [470, 120] on div "FDXG-RZ3H10N04O" at bounding box center [446, 120] width 132 height 16
click at [446, 222] on div "UPSG-T9HTT4TJP1" at bounding box center [456, 222] width 167 height 29
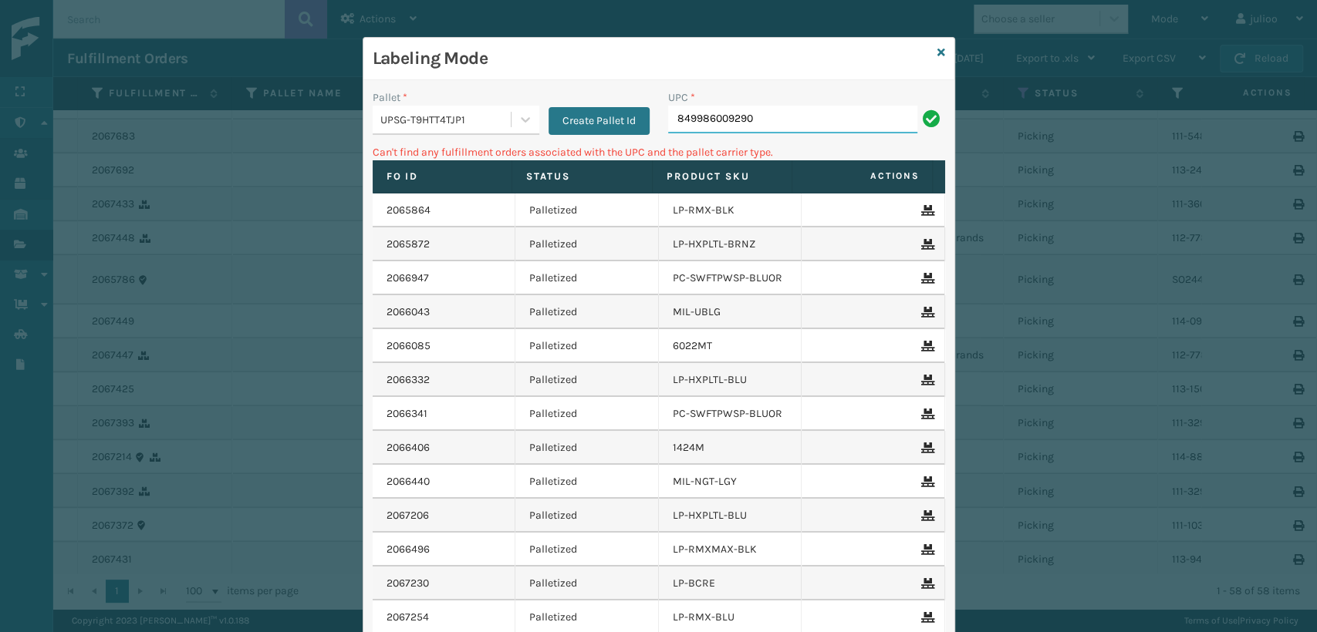
click at [794, 115] on input "849986009290" at bounding box center [792, 120] width 249 height 28
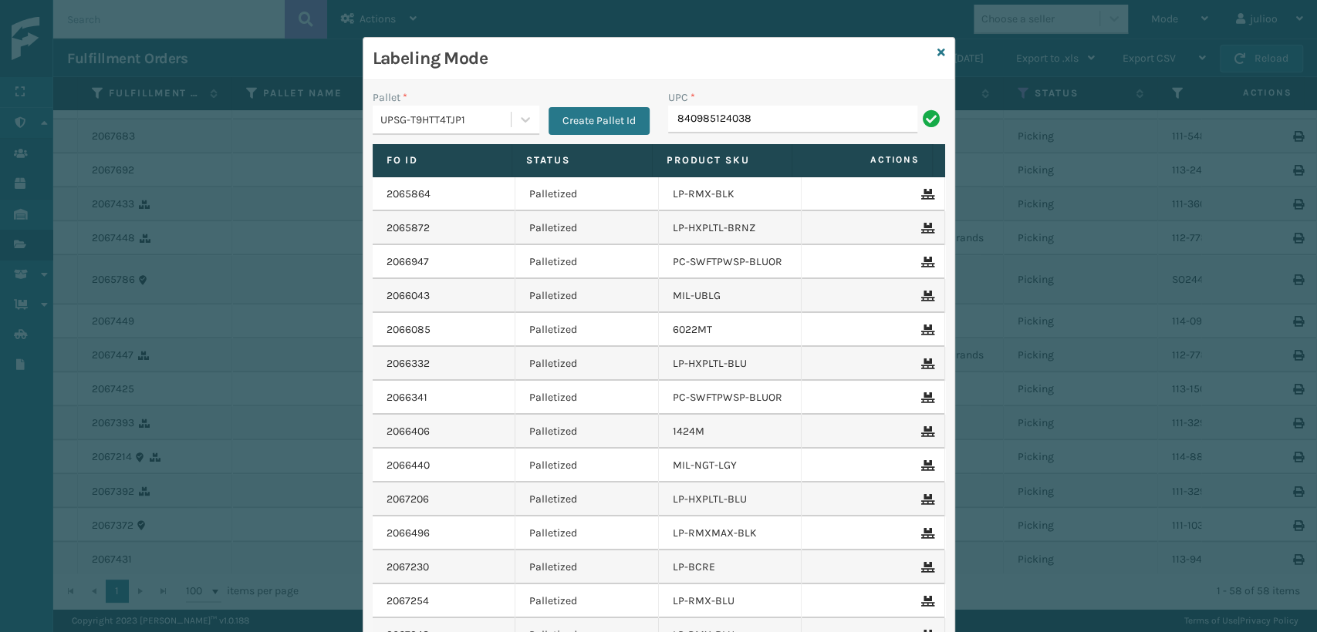
type input "840985124038"
click at [462, 122] on div "UPSG-T9HTT4TJP1" at bounding box center [446, 120] width 132 height 16
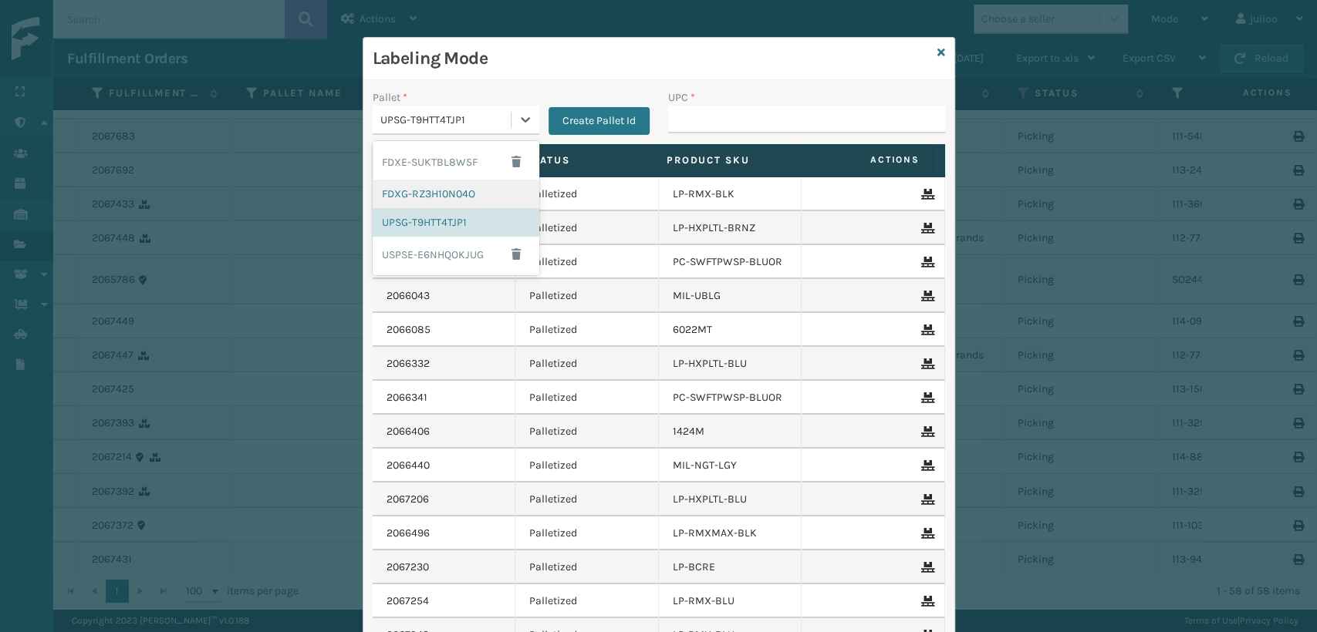
click at [438, 192] on div "FDXG-RZ3H10N04O" at bounding box center [456, 194] width 167 height 29
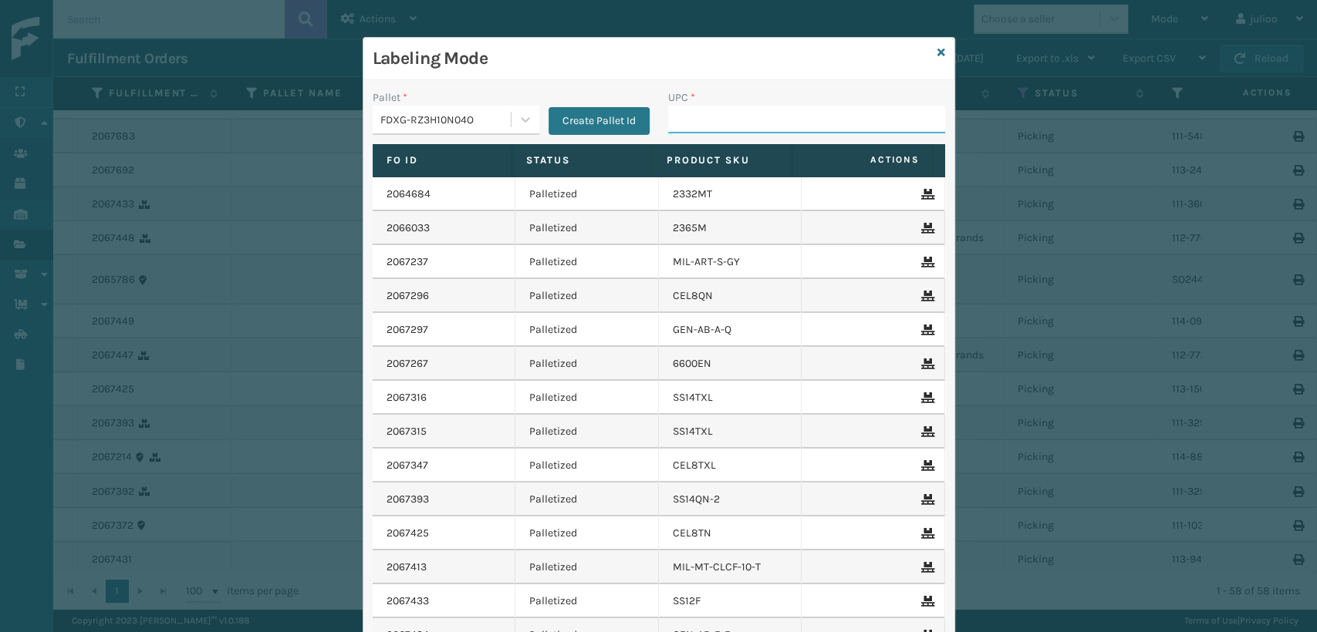
click at [681, 127] on input "UPC *" at bounding box center [806, 120] width 277 height 28
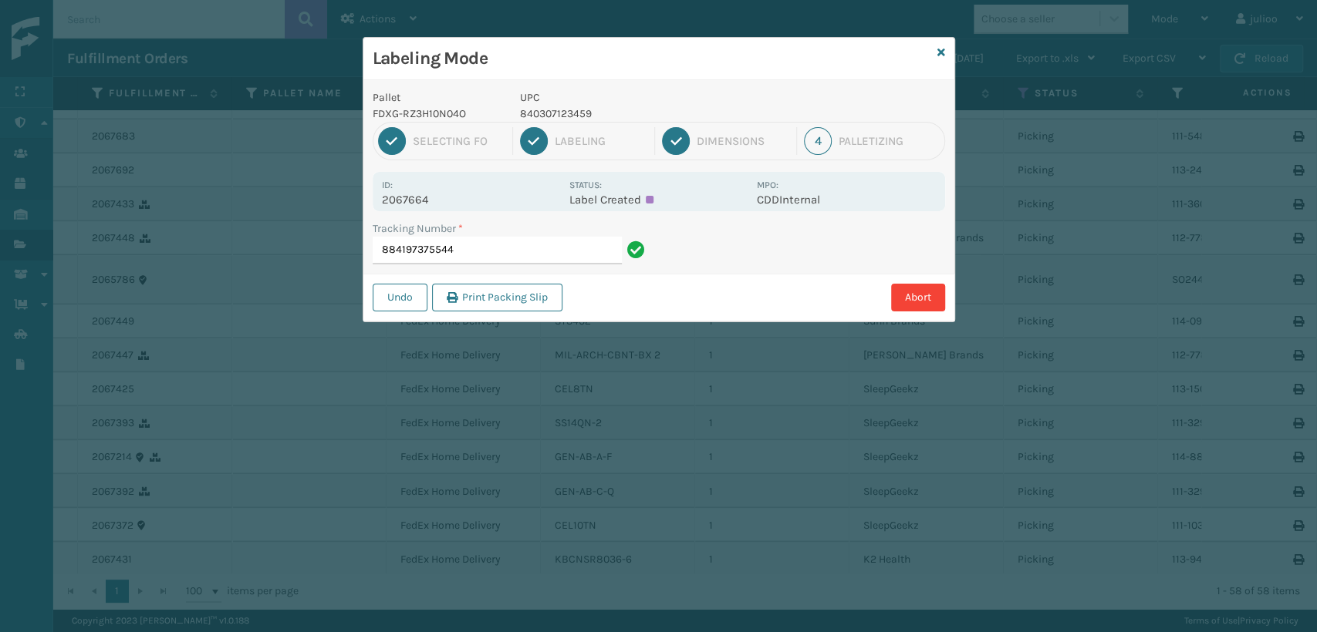
type input "884197375544"
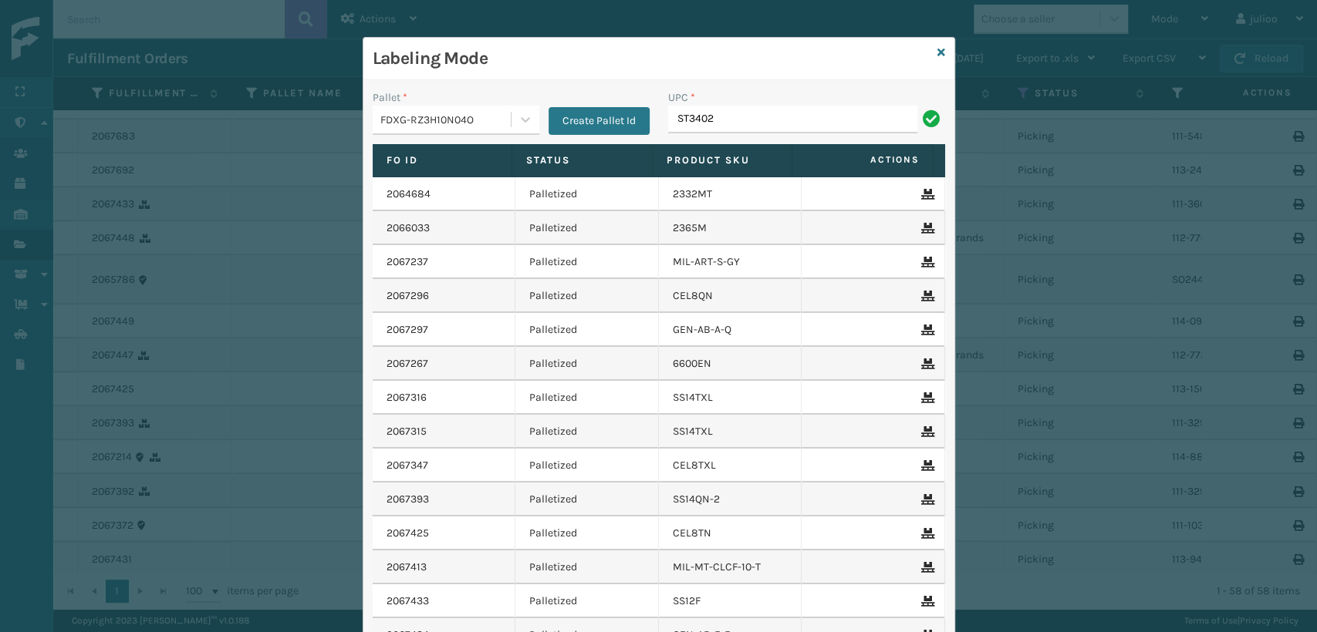
type input "ST3402"
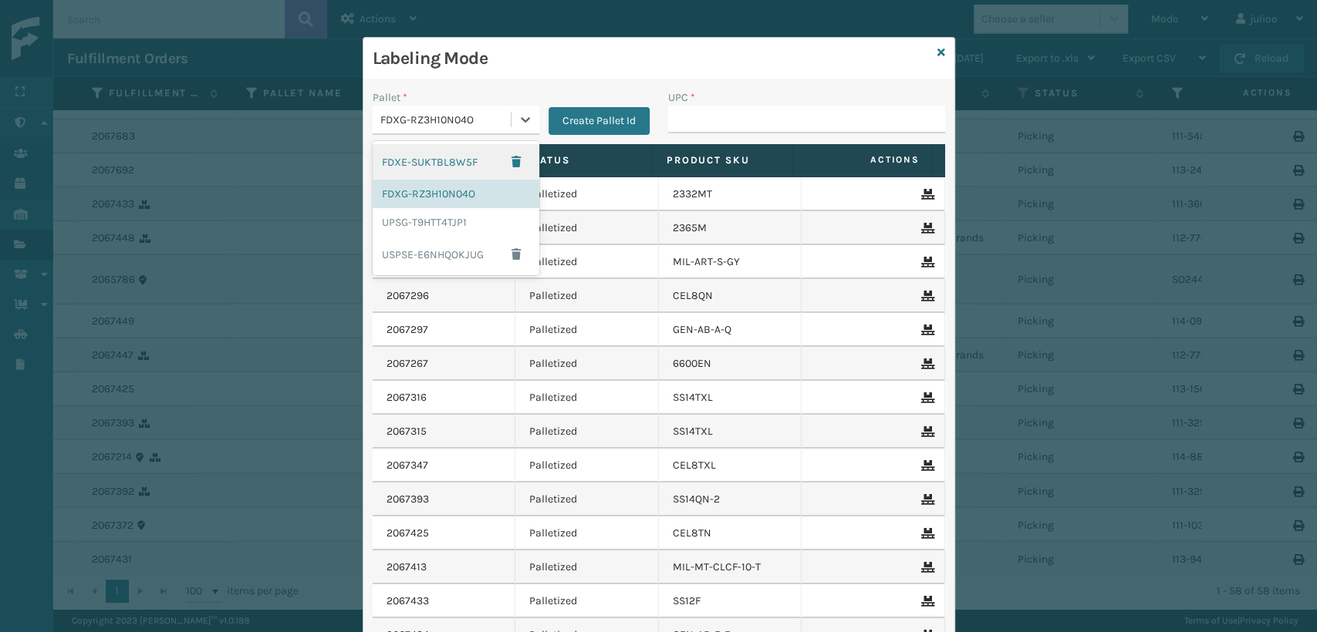
click at [460, 122] on div "FDXG-RZ3H10N04O" at bounding box center [446, 120] width 132 height 16
click at [409, 216] on div "UPSG-T9HTT4TJP1" at bounding box center [456, 222] width 167 height 29
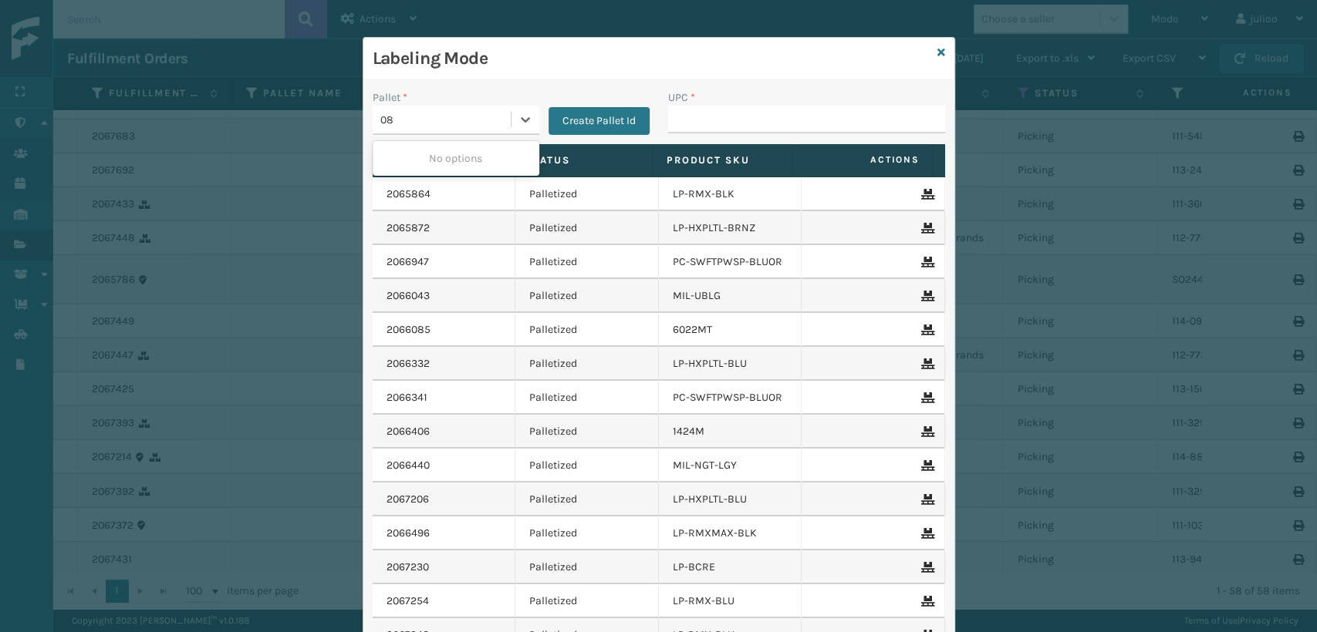
type input "0"
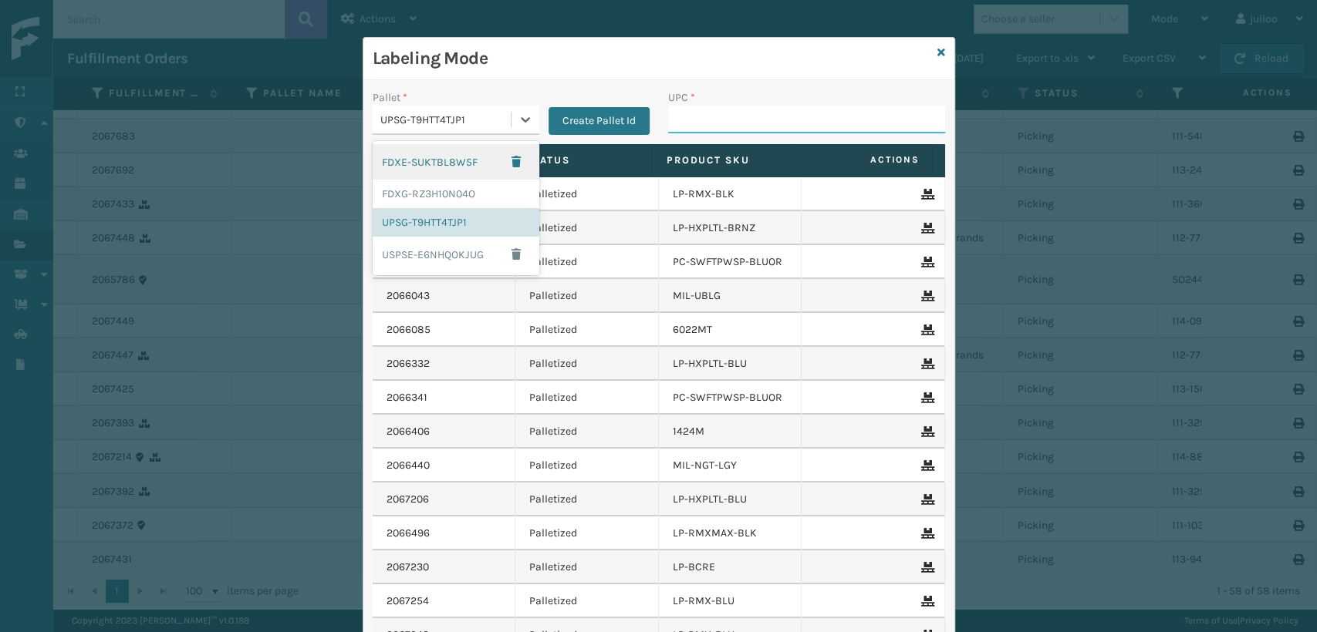
click at [676, 120] on input "UPC *" at bounding box center [806, 120] width 277 height 28
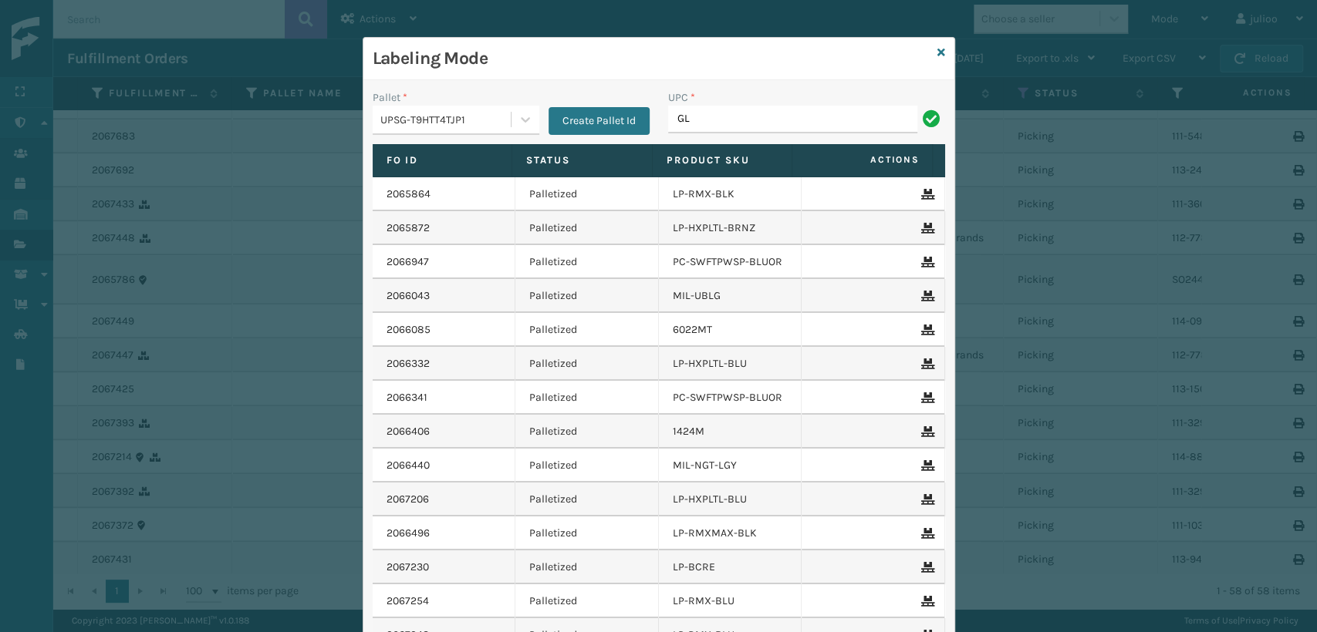
type input "G"
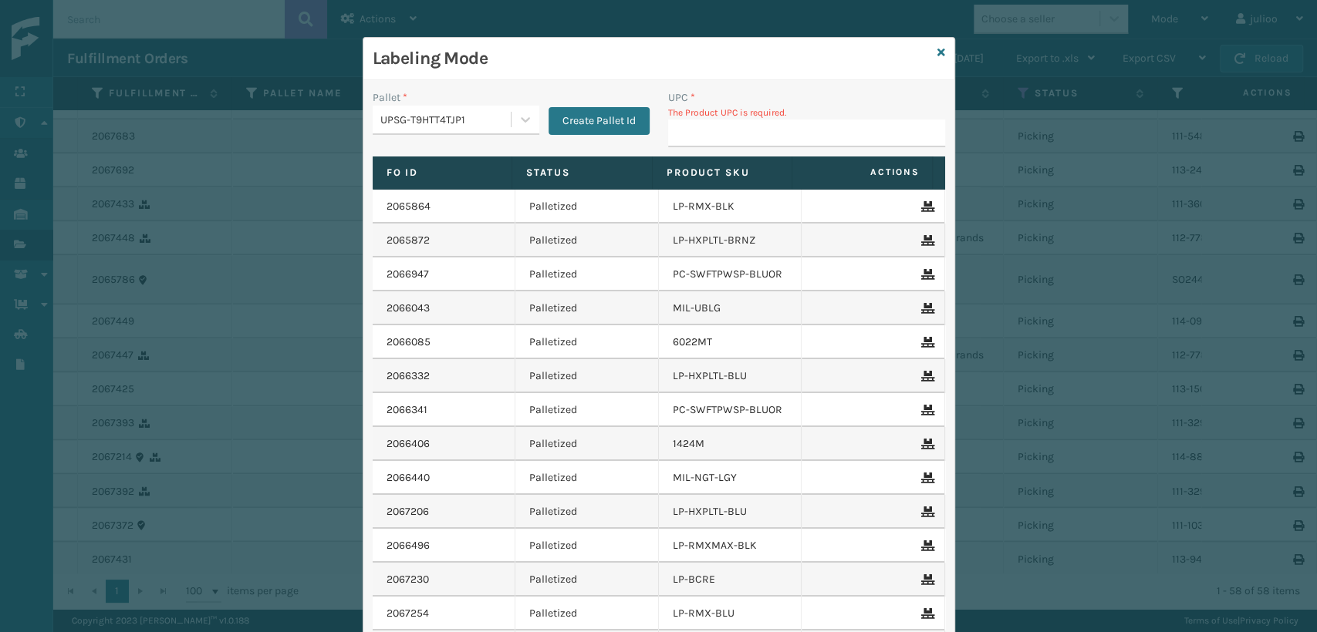
click at [475, 116] on div "UPSG-T9HTT4TJP1" at bounding box center [446, 120] width 132 height 16
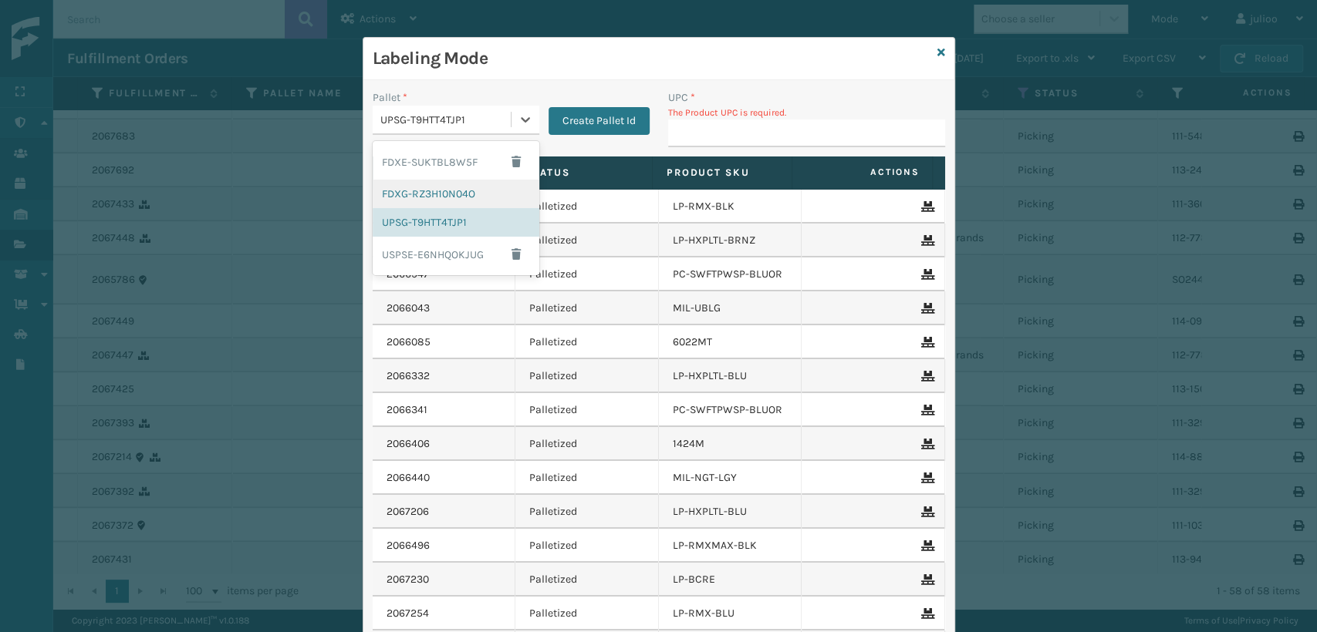
click at [423, 199] on div "FDXG-RZ3H10N04O" at bounding box center [456, 194] width 167 height 29
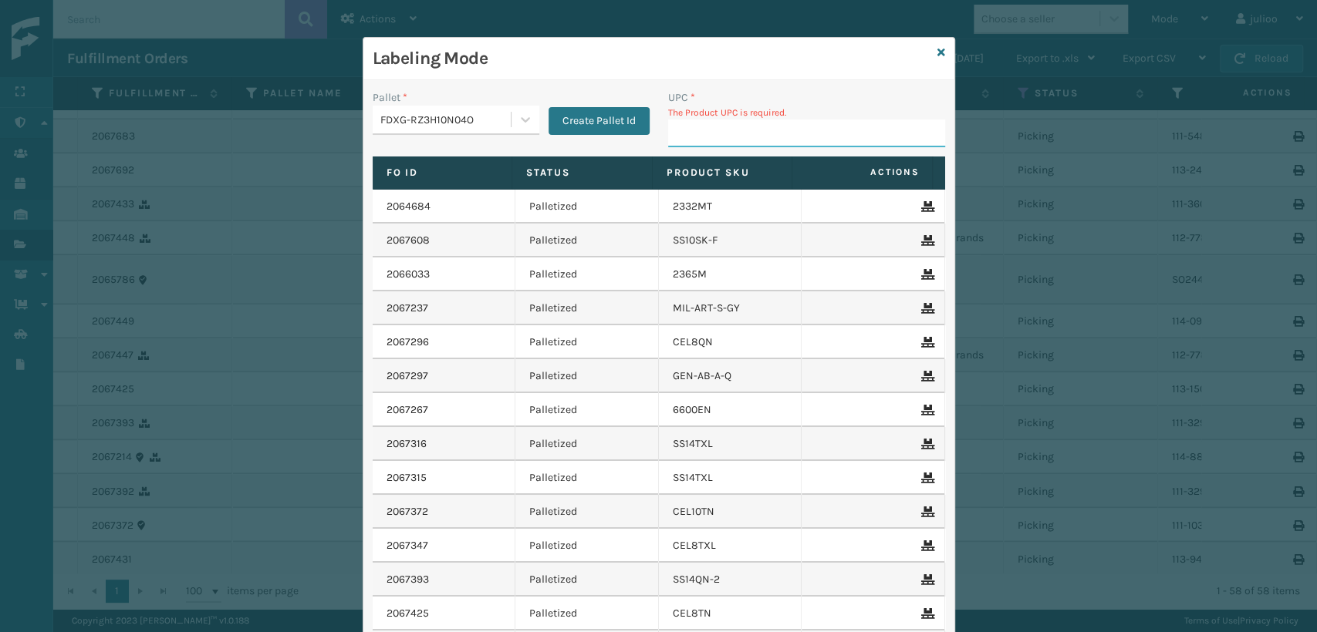
click at [680, 129] on input "UPC *" at bounding box center [806, 134] width 277 height 28
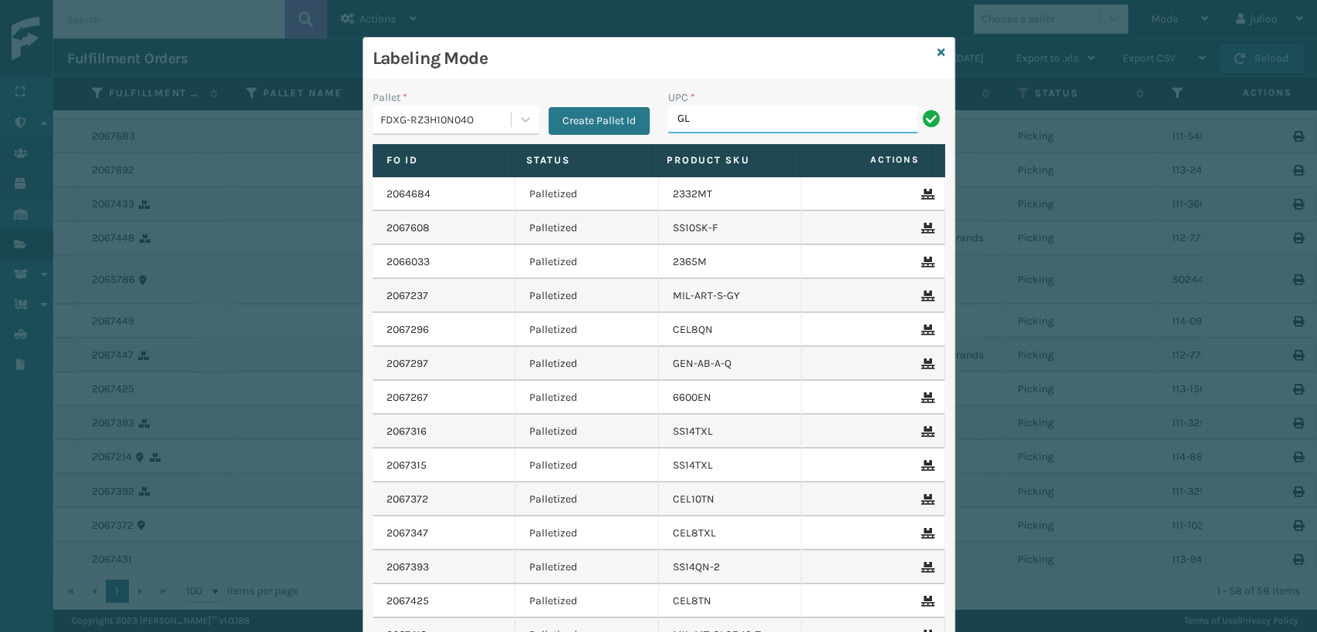
type input "G"
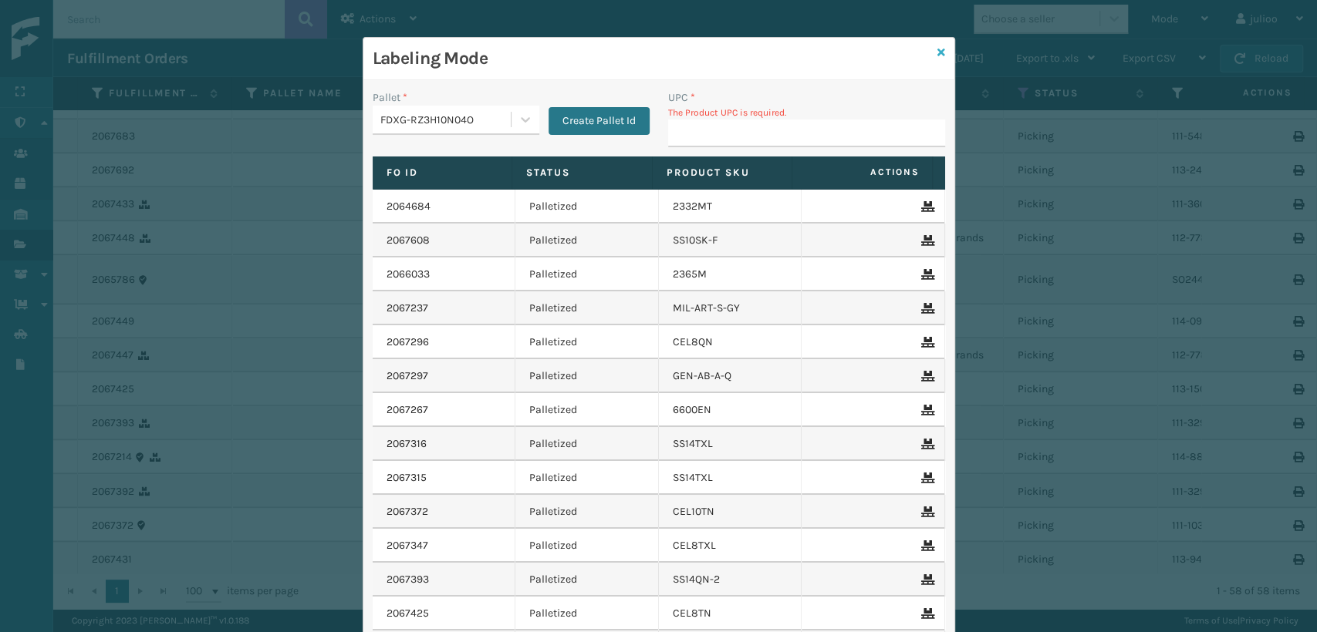
click at [937, 51] on icon at bounding box center [941, 52] width 8 height 11
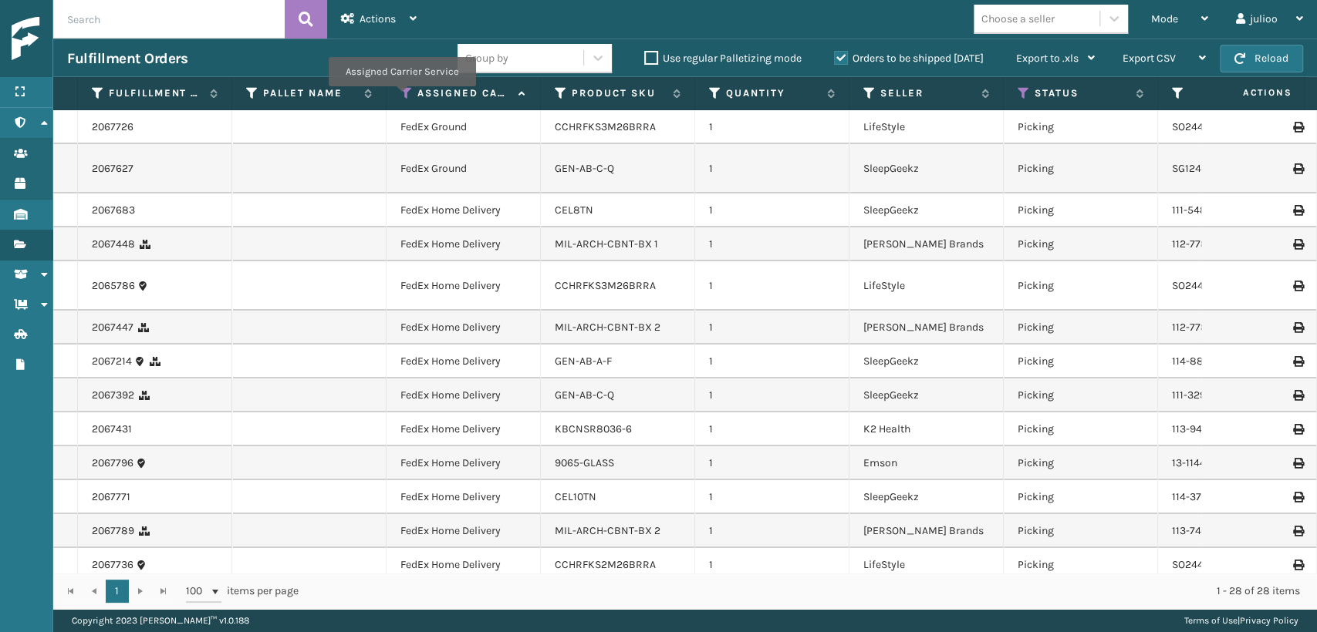
click at [401, 96] on icon at bounding box center [406, 93] width 12 height 14
click at [740, 332] on td "1" at bounding box center [772, 328] width 154 height 34
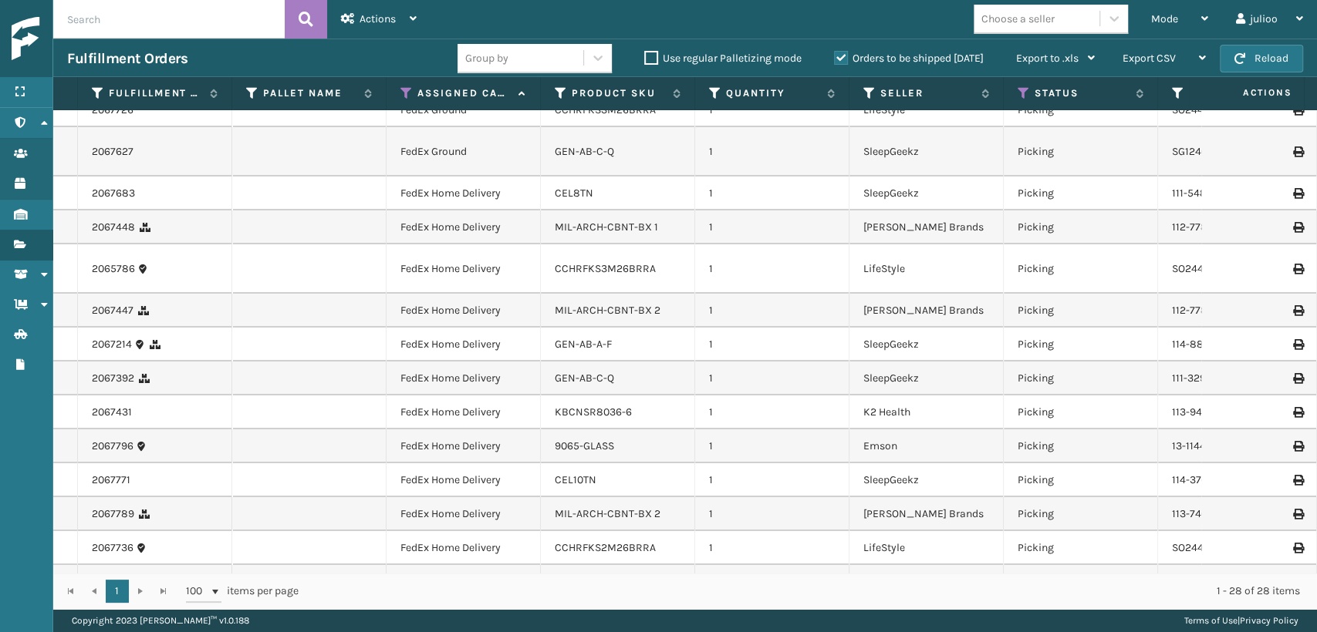
scroll to position [0, 0]
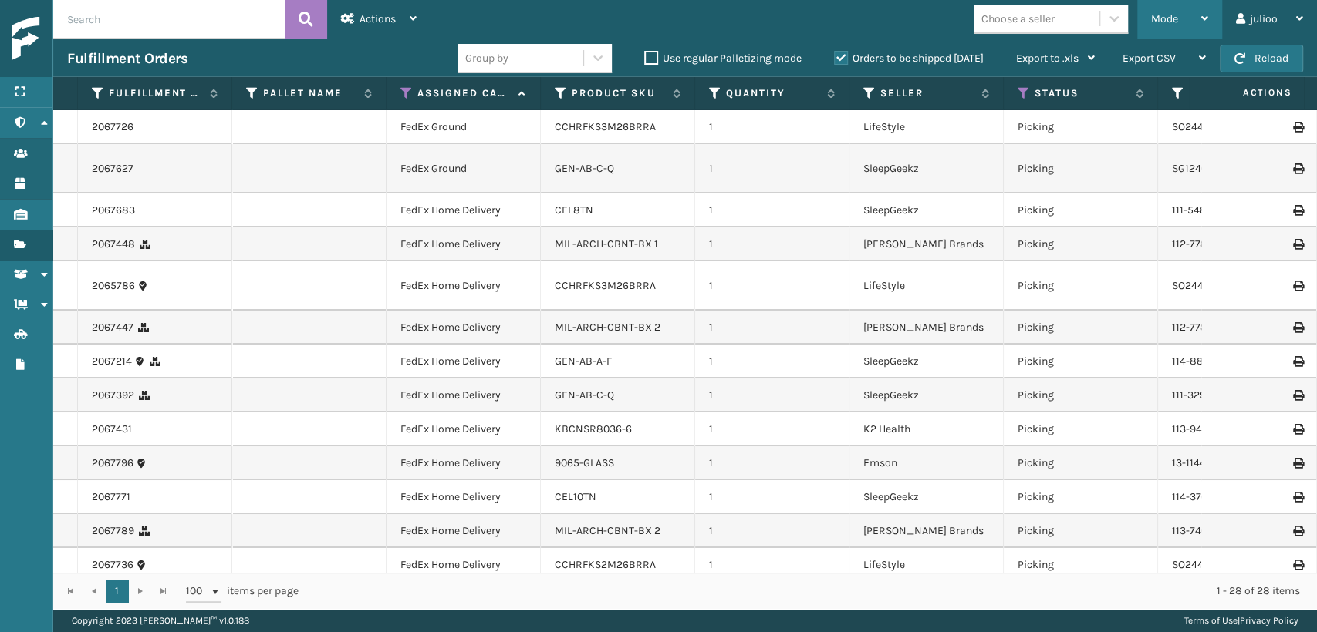
click at [1159, 22] on span "Mode" at bounding box center [1164, 18] width 27 height 13
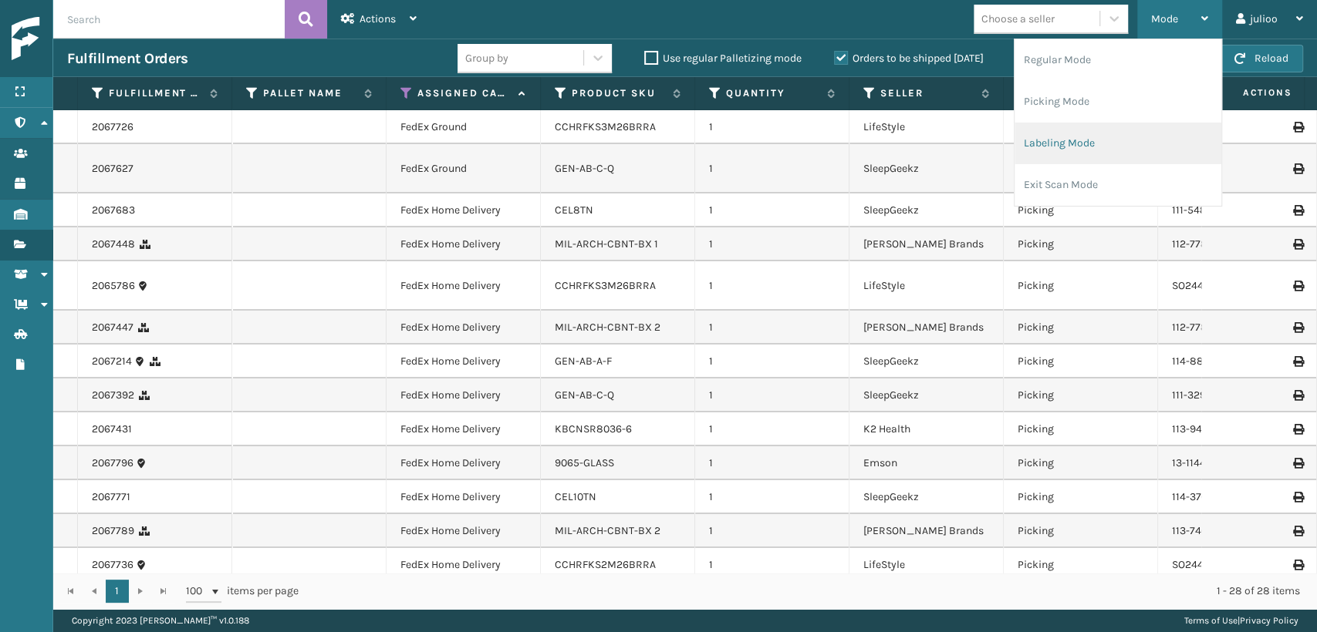
click at [1026, 142] on li "Labeling Mode" at bounding box center [1117, 144] width 207 height 42
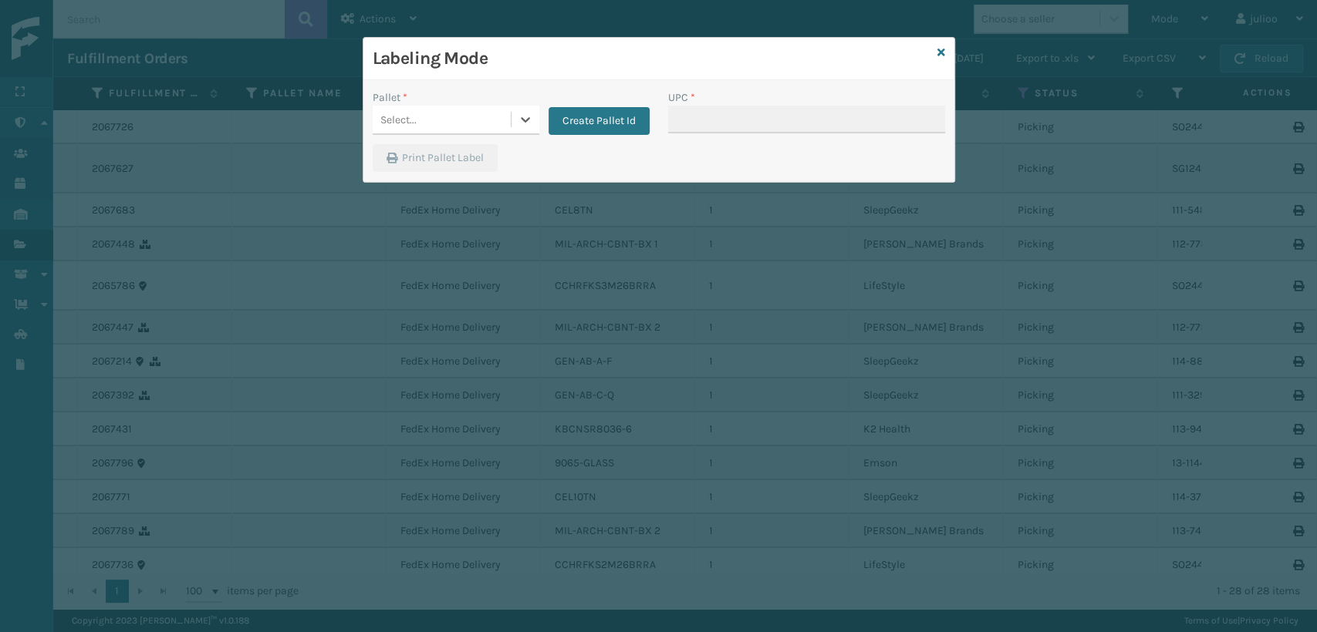
click at [471, 133] on div "Select..." at bounding box center [456, 120] width 167 height 29
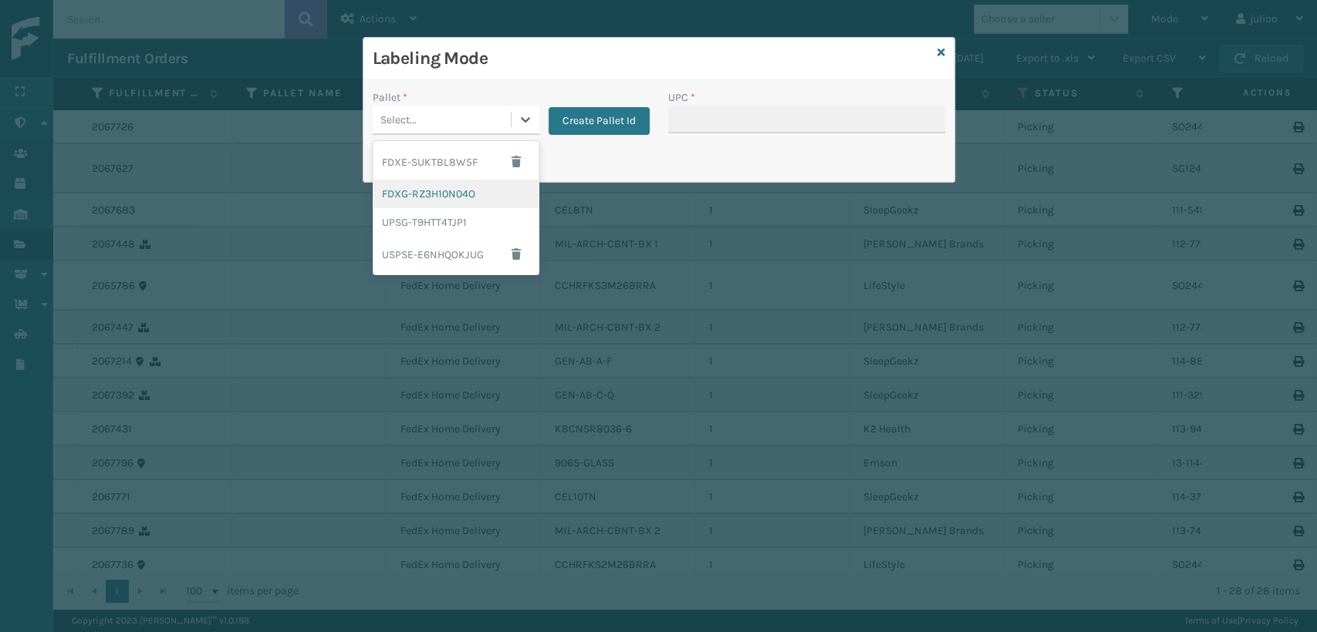
click at [413, 197] on div "FDXG-RZ3H10N04O" at bounding box center [456, 194] width 167 height 29
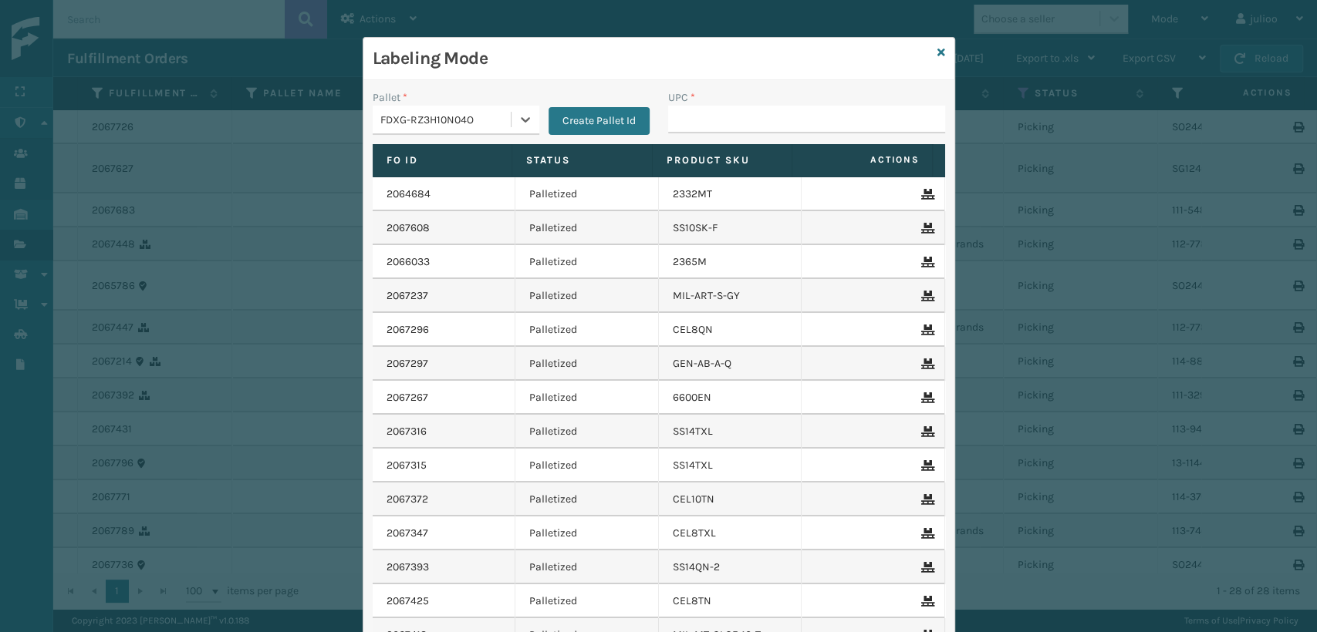
click at [740, 133] on div "UPC *" at bounding box center [806, 116] width 295 height 55
click at [734, 110] on input "UPC *" at bounding box center [806, 120] width 277 height 28
click at [679, 120] on input "UPC *" at bounding box center [806, 120] width 277 height 28
type input "MIL-ARCH-CBNT-BX 2"
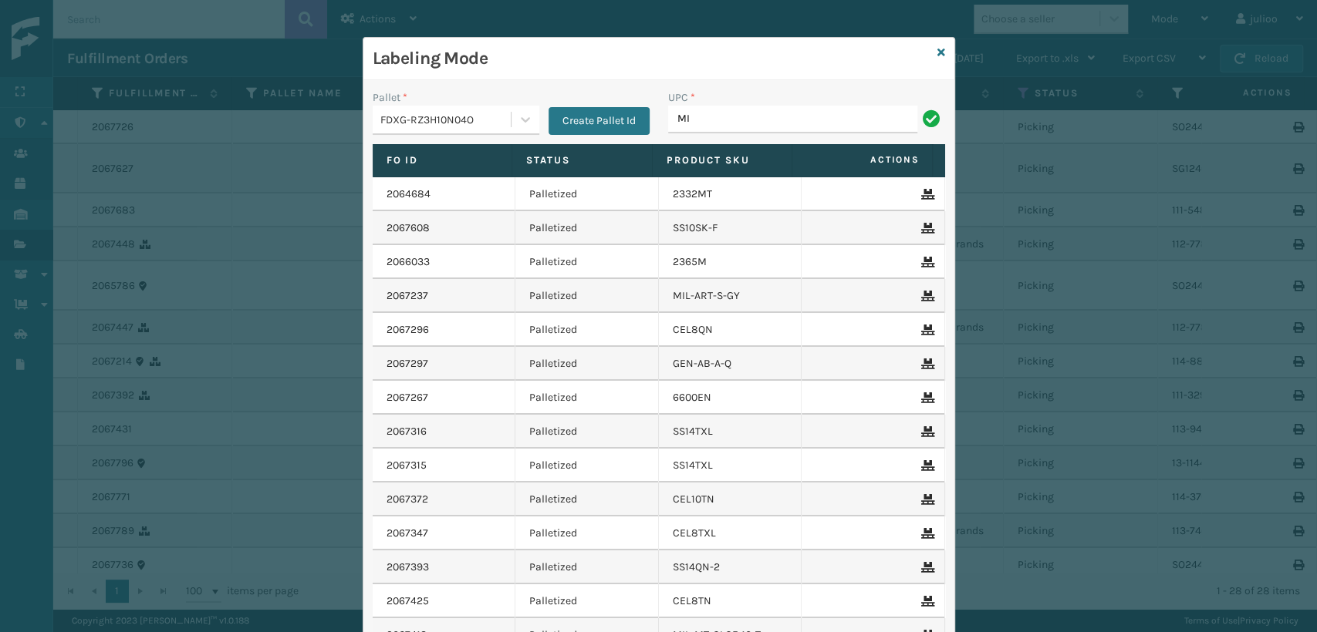
type input "MIL-ARCH-CBNT-BX 1"
click at [938, 57] on div "Labeling Mode" at bounding box center [658, 59] width 591 height 42
click at [937, 49] on icon at bounding box center [941, 52] width 8 height 11
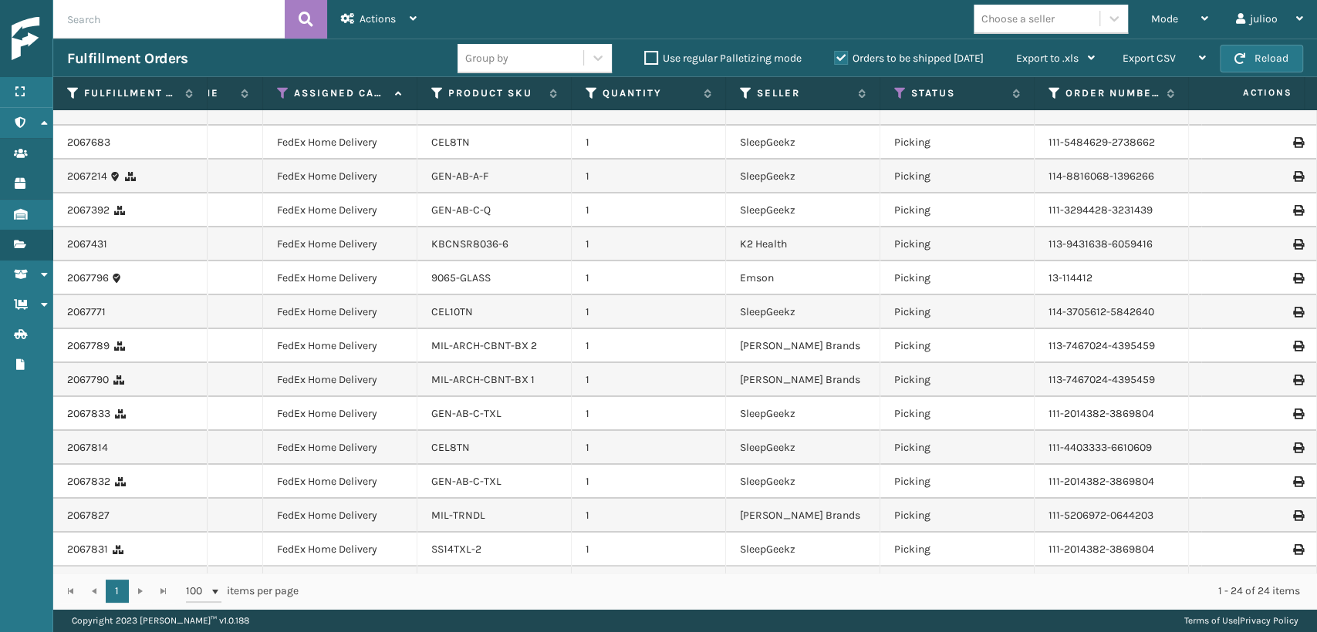
scroll to position [0, 123]
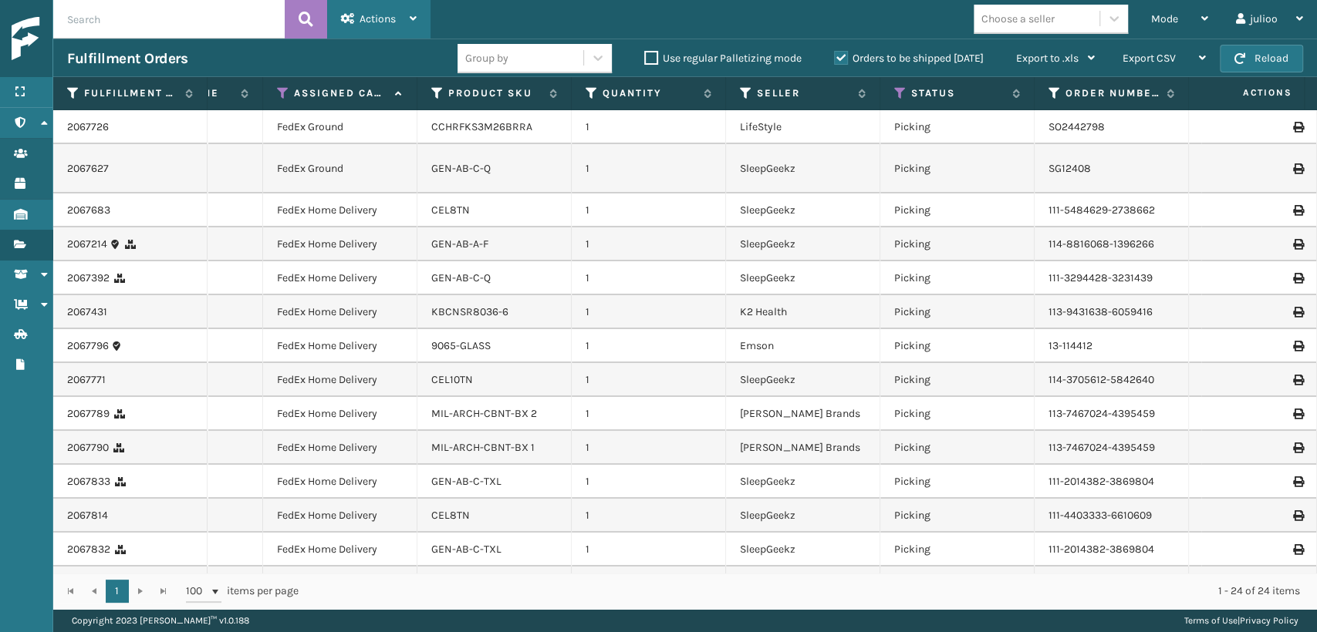
click at [365, 19] on span "Actions" at bounding box center [377, 18] width 36 height 13
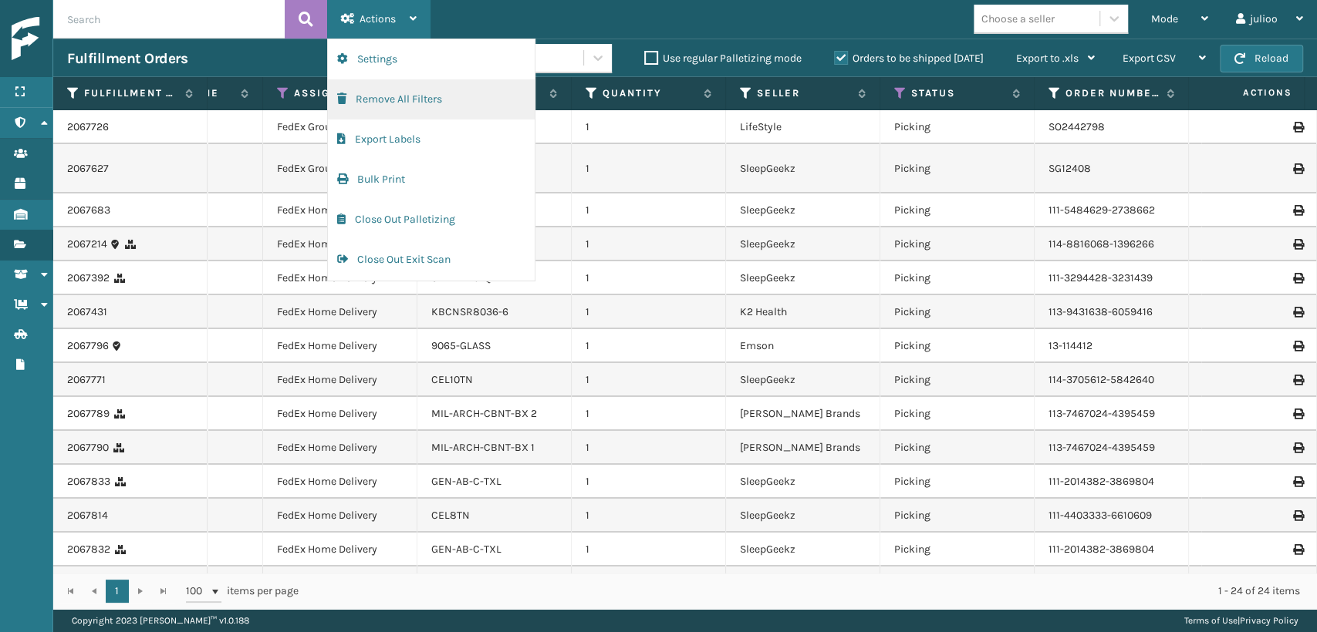
click at [377, 94] on button "Remove All Filters" at bounding box center [431, 99] width 207 height 40
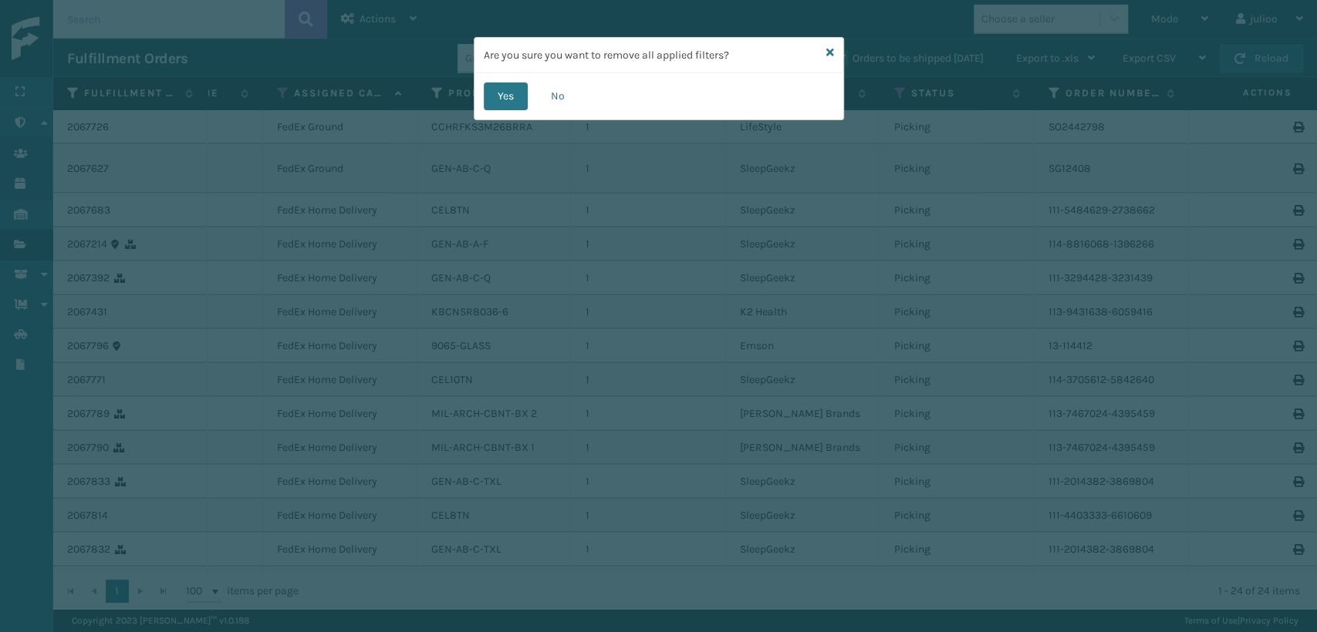
click at [514, 120] on div "Are you sure you want to remove all applied filters? Yes No" at bounding box center [658, 316] width 1317 height 632
drag, startPoint x: 501, startPoint y: 87, endPoint x: 503, endPoint y: 99, distance: 12.6
click at [503, 99] on button "Yes" at bounding box center [506, 97] width 44 height 28
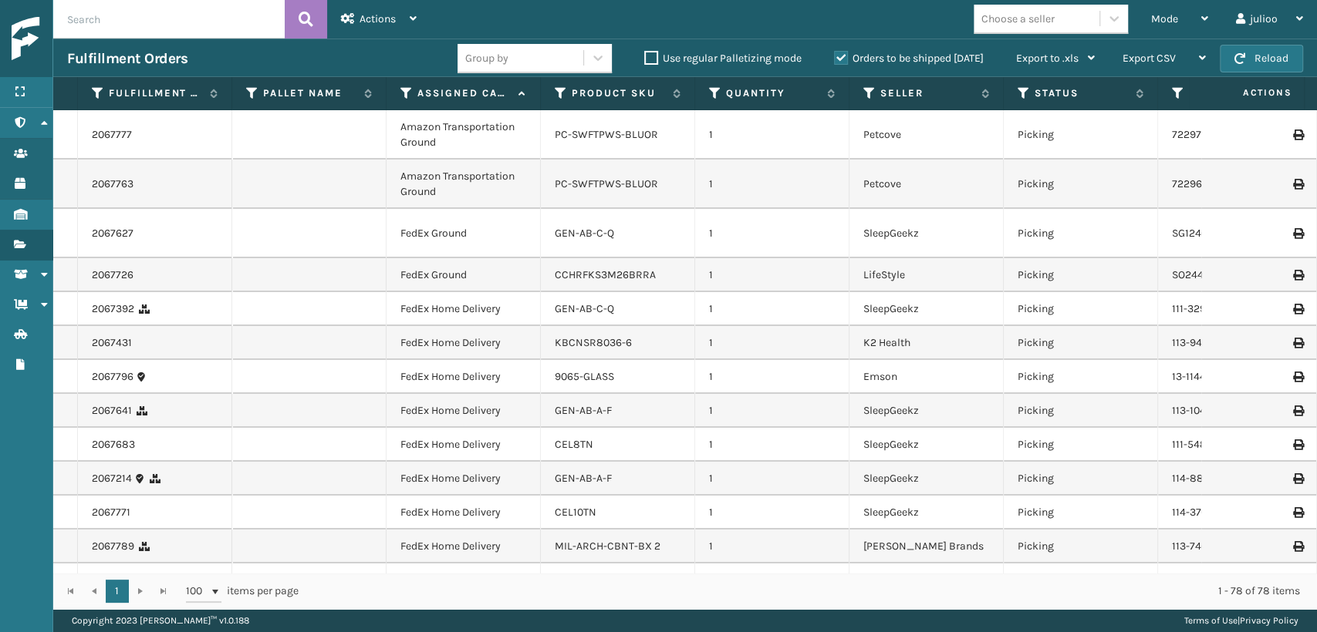
click at [419, 92] on div "Assigned Carrier Service" at bounding box center [463, 93] width 126 height 14
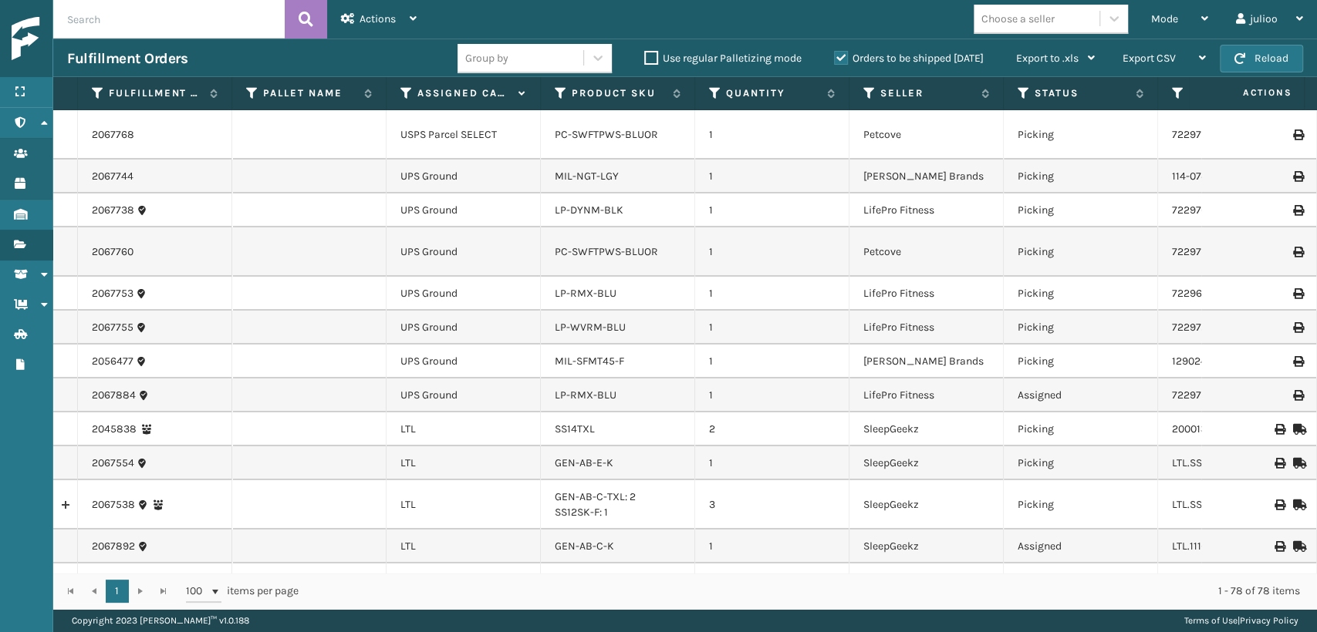
click at [397, 95] on th "Assigned Carrier Service" at bounding box center [463, 93] width 154 height 33
drag, startPoint x: 365, startPoint y: 20, endPoint x: 373, endPoint y: 31, distance: 13.7
click at [366, 20] on span "Actions" at bounding box center [377, 18] width 36 height 13
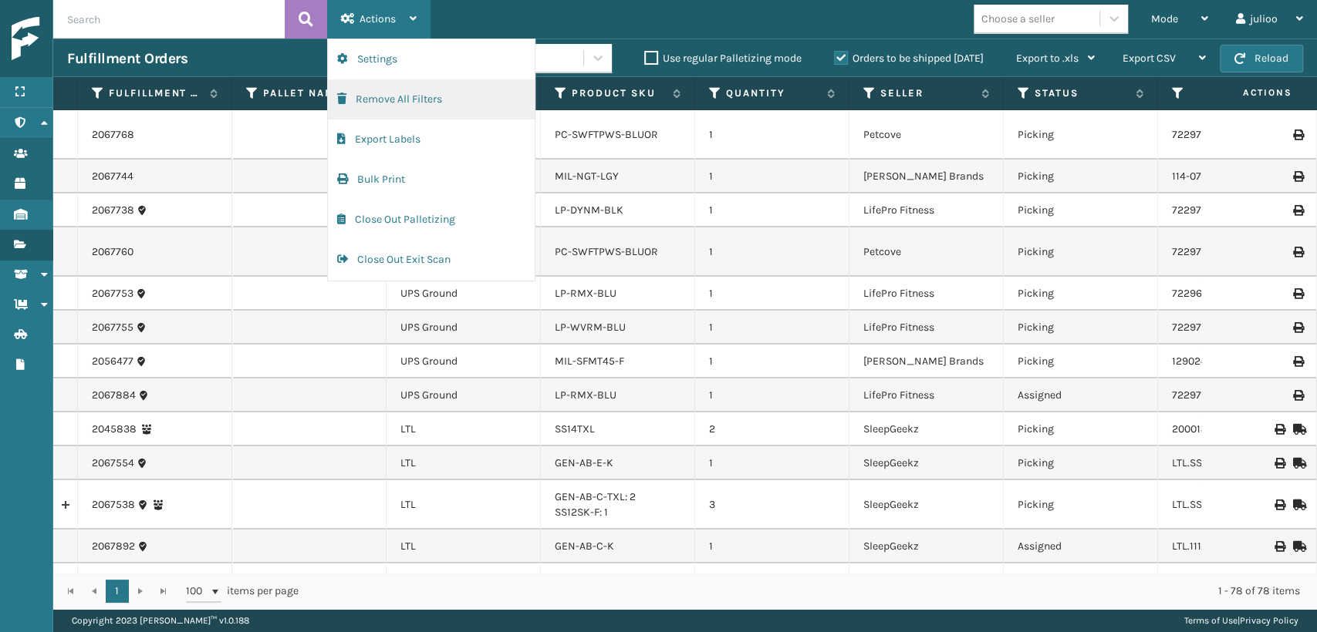
click at [375, 100] on button "Remove All Filters" at bounding box center [431, 99] width 207 height 40
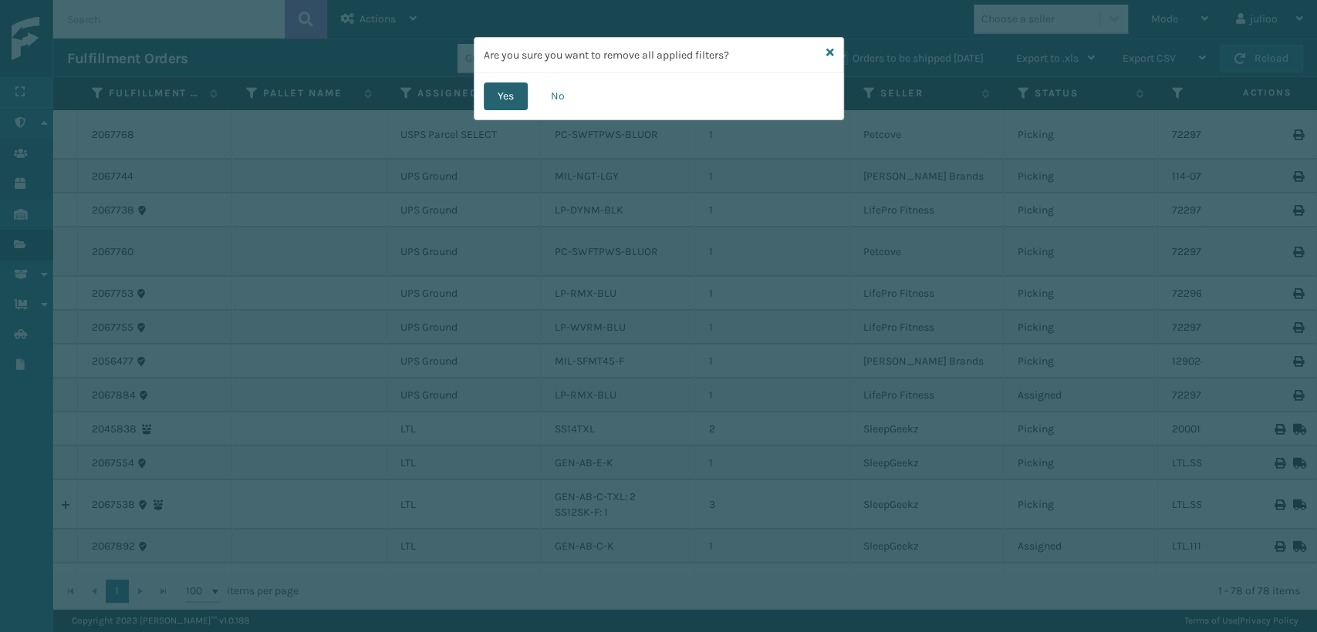
click at [491, 103] on button "Yes" at bounding box center [506, 97] width 44 height 28
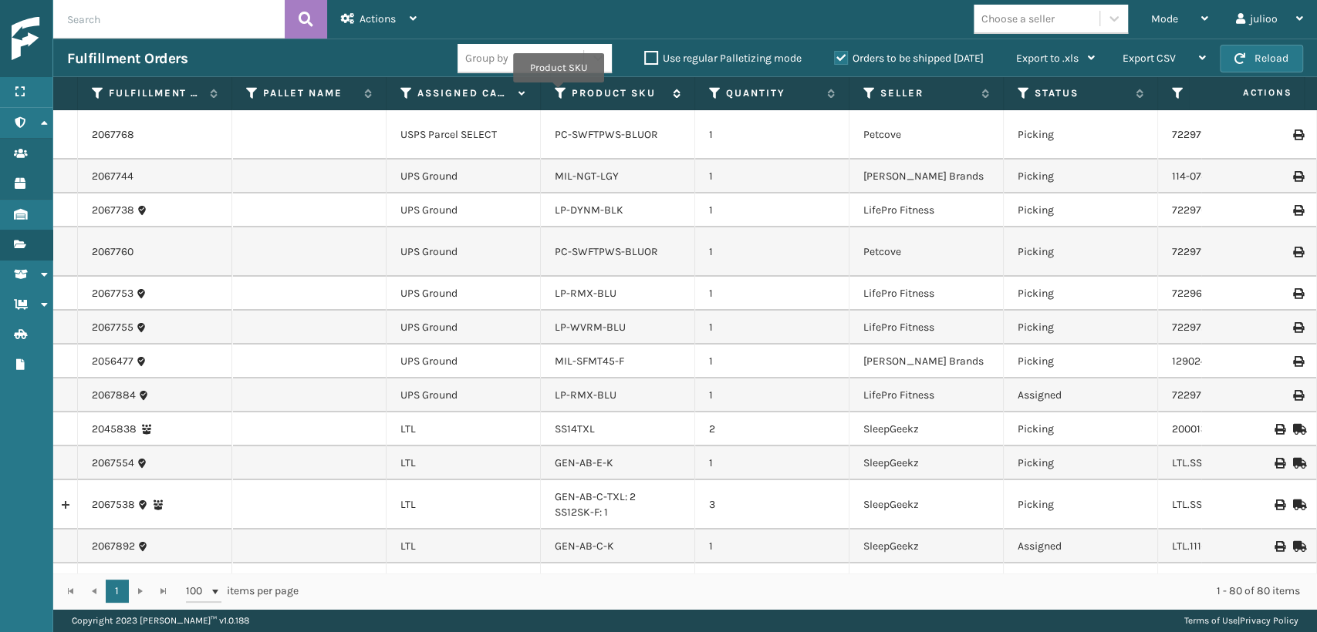
click at [558, 93] on icon at bounding box center [561, 93] width 12 height 14
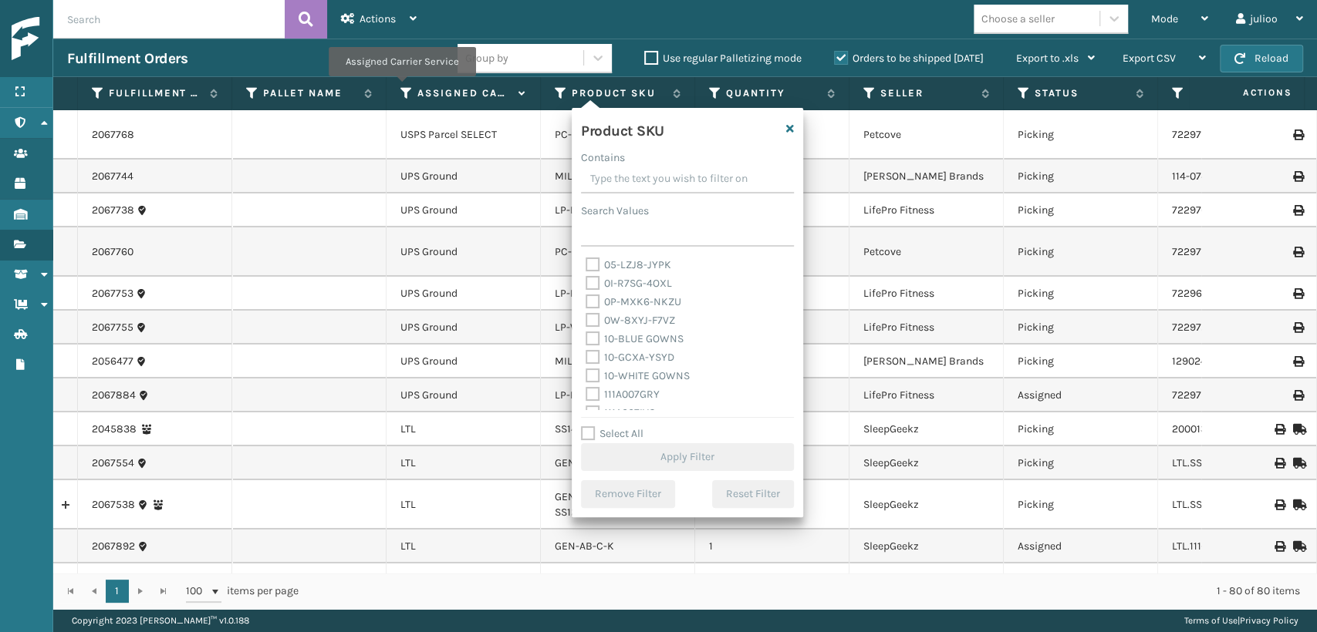
click at [401, 87] on icon at bounding box center [406, 93] width 12 height 14
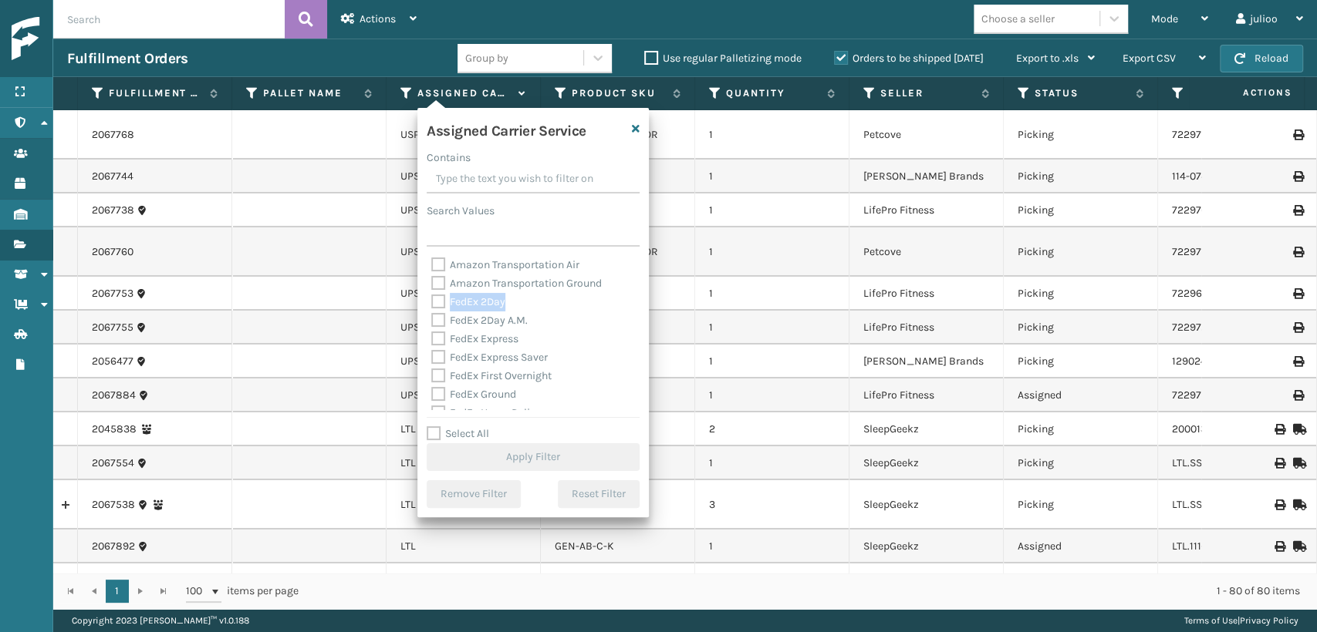
click at [435, 298] on label "FedEx 2Day" at bounding box center [468, 301] width 74 height 13
click at [432, 323] on label "FedEx 2Day A.M." at bounding box center [479, 320] width 96 height 13
click at [432, 322] on input "FedEx 2Day A.M." at bounding box center [431, 317] width 1 height 10
checkbox input "true"
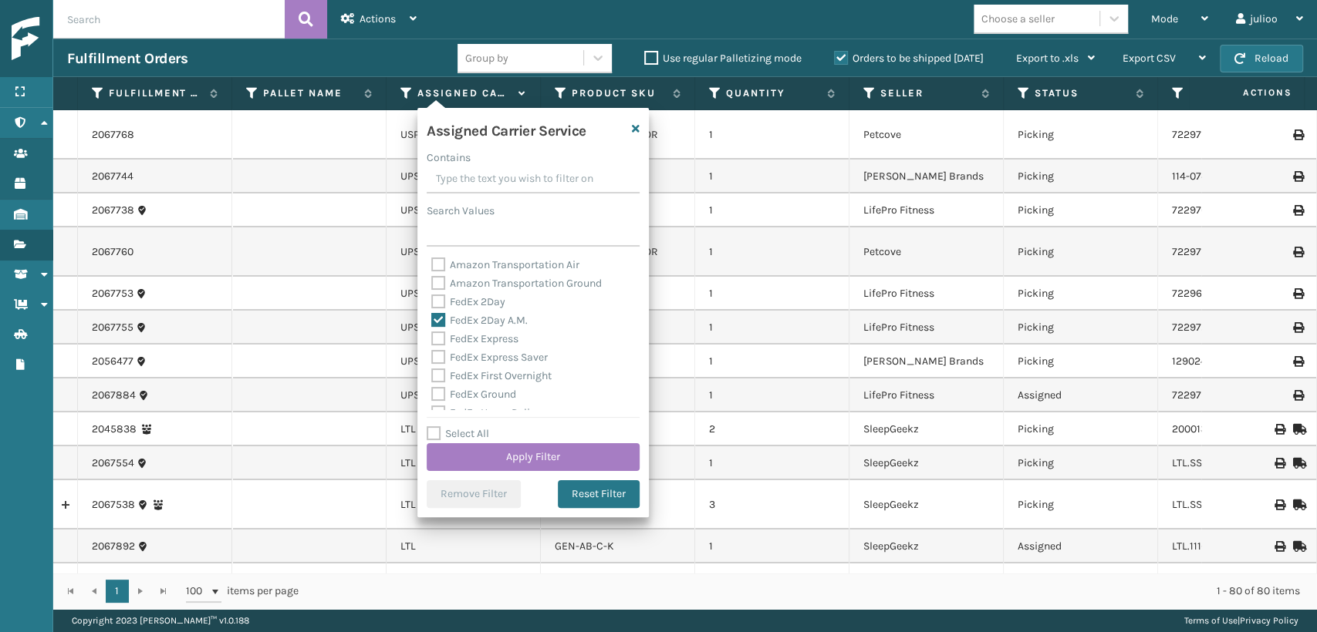
click at [437, 298] on label "FedEx 2Day" at bounding box center [468, 301] width 74 height 13
click at [432, 298] on input "FedEx 2Day" at bounding box center [431, 298] width 1 height 10
checkbox input "true"
click at [439, 332] on label "FedEx Express" at bounding box center [474, 338] width 87 height 13
click at [432, 332] on input "FedEx Express" at bounding box center [431, 335] width 1 height 10
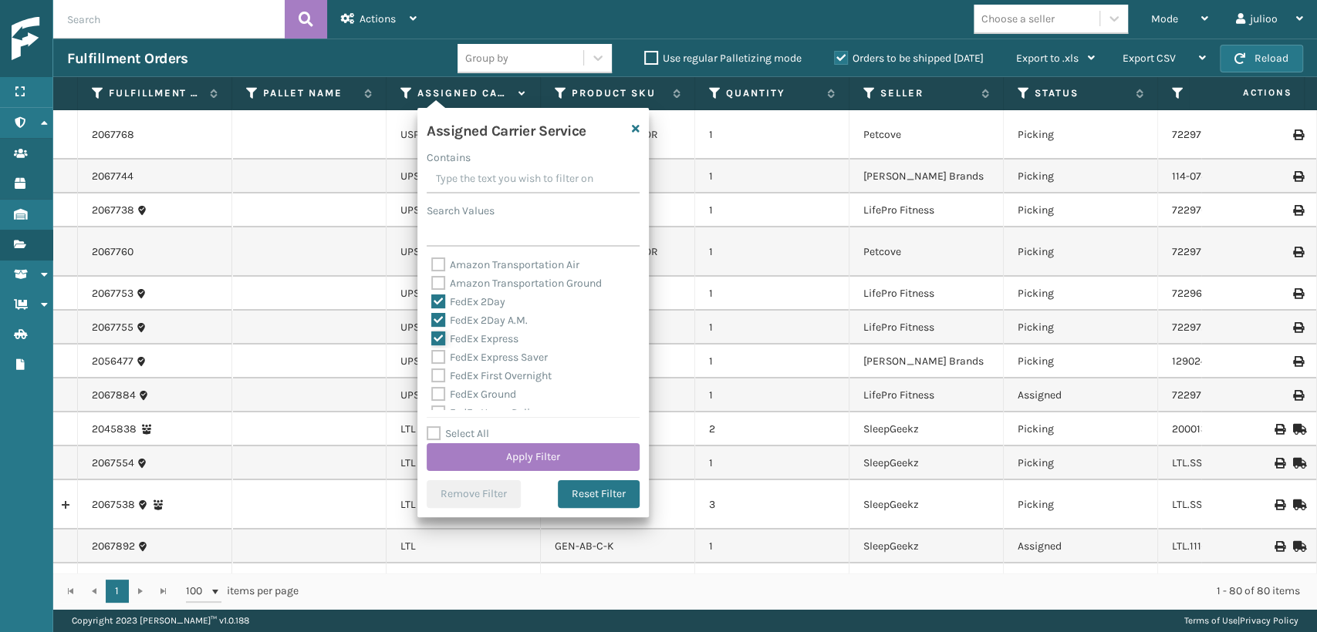
checkbox input "true"
click at [440, 351] on label "FedEx Express Saver" at bounding box center [489, 357] width 116 height 13
click at [432, 350] on input "FedEx Express Saver" at bounding box center [431, 354] width 1 height 10
checkbox input "true"
click at [437, 378] on label "FedEx First Overnight" at bounding box center [491, 375] width 120 height 13
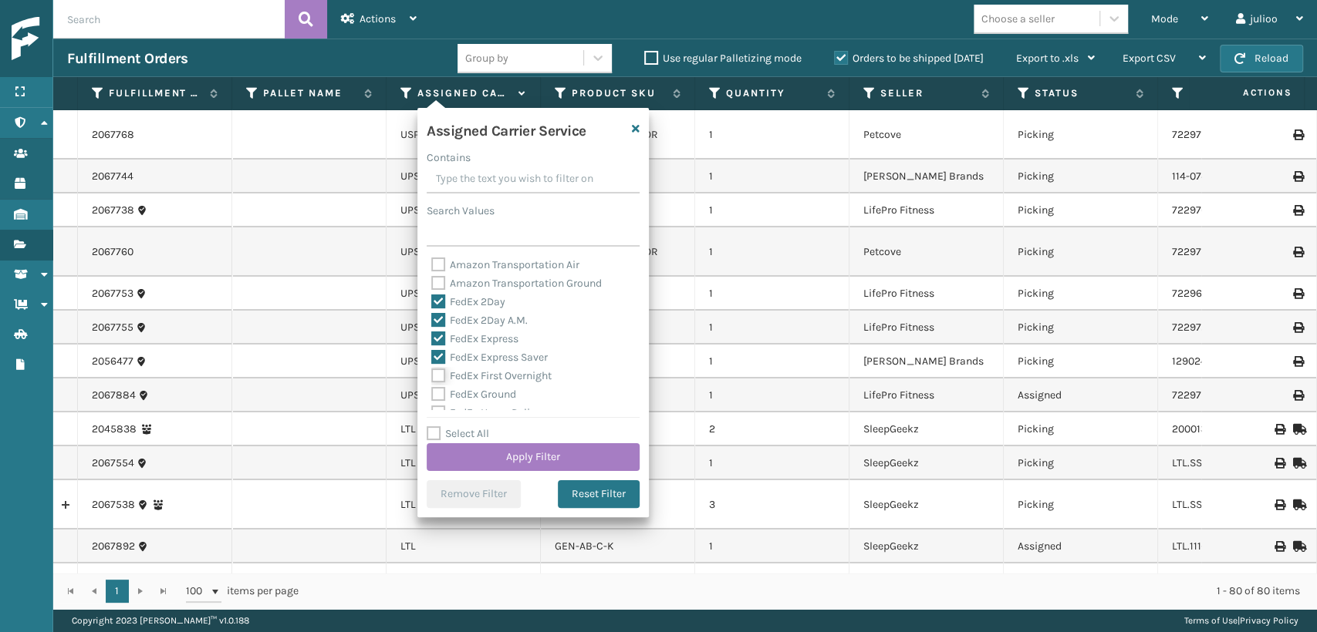
click at [432, 377] on input "FedEx First Overnight" at bounding box center [431, 372] width 1 height 10
checkbox input "true"
click at [437, 396] on label "FedEx Ground" at bounding box center [473, 394] width 85 height 13
click at [432, 396] on input "FedEx Ground" at bounding box center [431, 391] width 1 height 10
checkbox input "true"
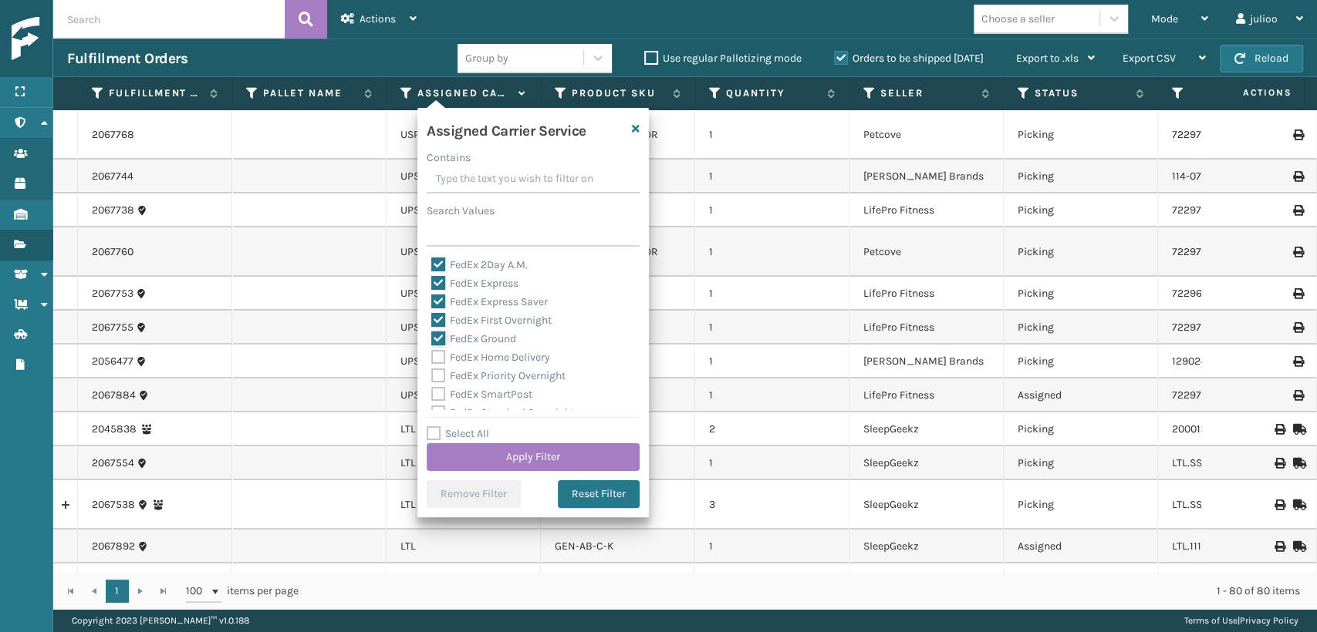
scroll to position [86, 0]
click at [436, 368] on label "FedEx SmartPost" at bounding box center [481, 364] width 101 height 13
click at [432, 366] on input "FedEx SmartPost" at bounding box center [431, 361] width 1 height 10
checkbox input "true"
click at [437, 352] on label "FedEx Priority Overnight" at bounding box center [498, 345] width 134 height 13
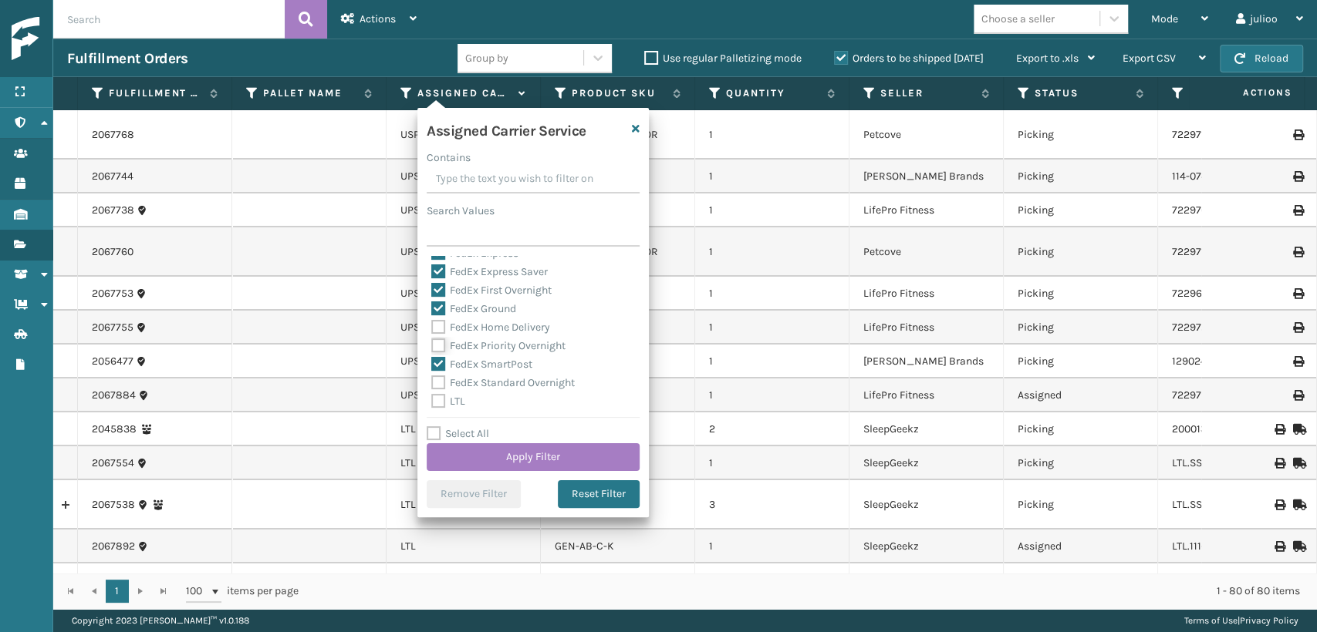
click at [432, 347] on input "FedEx Priority Overnight" at bounding box center [431, 342] width 1 height 10
checkbox input "true"
click at [435, 325] on label "FedEx Home Delivery" at bounding box center [490, 327] width 119 height 13
click at [432, 325] on input "FedEx Home Delivery" at bounding box center [431, 324] width 1 height 10
checkbox input "true"
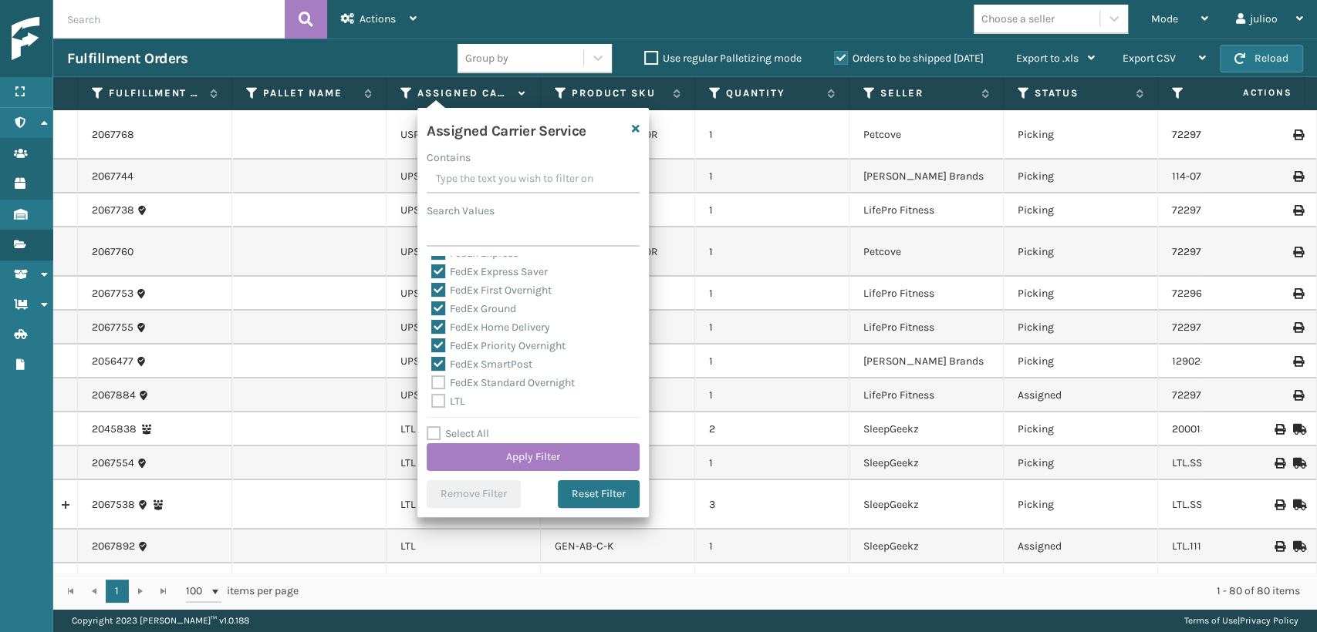
click at [437, 379] on label "FedEx Standard Overnight" at bounding box center [502, 382] width 143 height 13
click at [432, 379] on input "FedEx Standard Overnight" at bounding box center [431, 379] width 1 height 10
checkbox input "true"
click at [470, 460] on button "Apply Filter" at bounding box center [533, 458] width 213 height 28
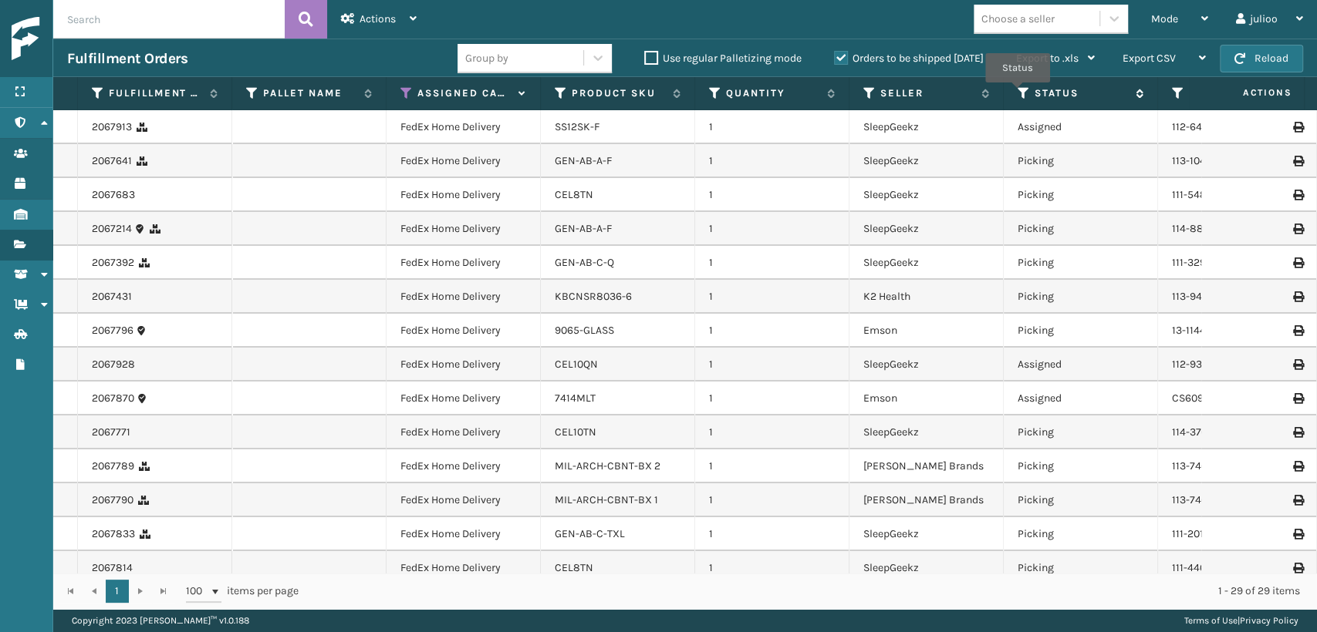
click at [1017, 93] on icon at bounding box center [1023, 93] width 12 height 14
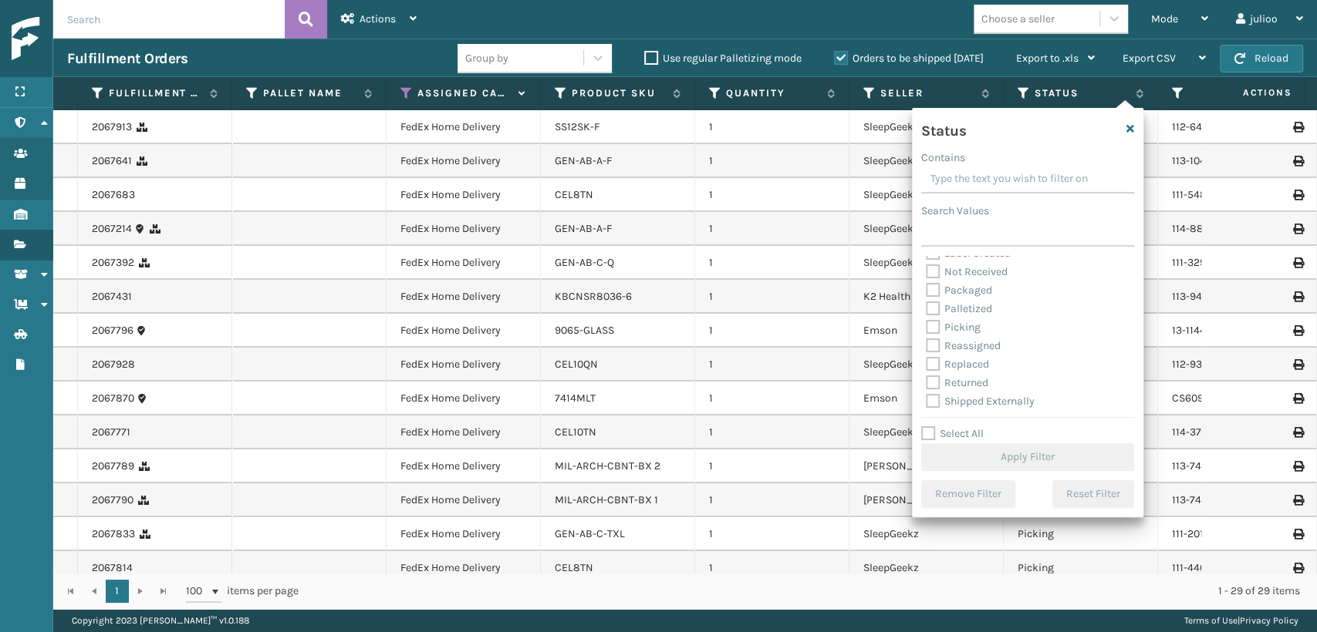
drag, startPoint x: 932, startPoint y: 325, endPoint x: 943, endPoint y: 329, distance: 11.7
click at [933, 325] on label "Picking" at bounding box center [953, 327] width 55 height 13
click at [926, 325] on input "Picking" at bounding box center [926, 324] width 1 height 10
checkbox input "true"
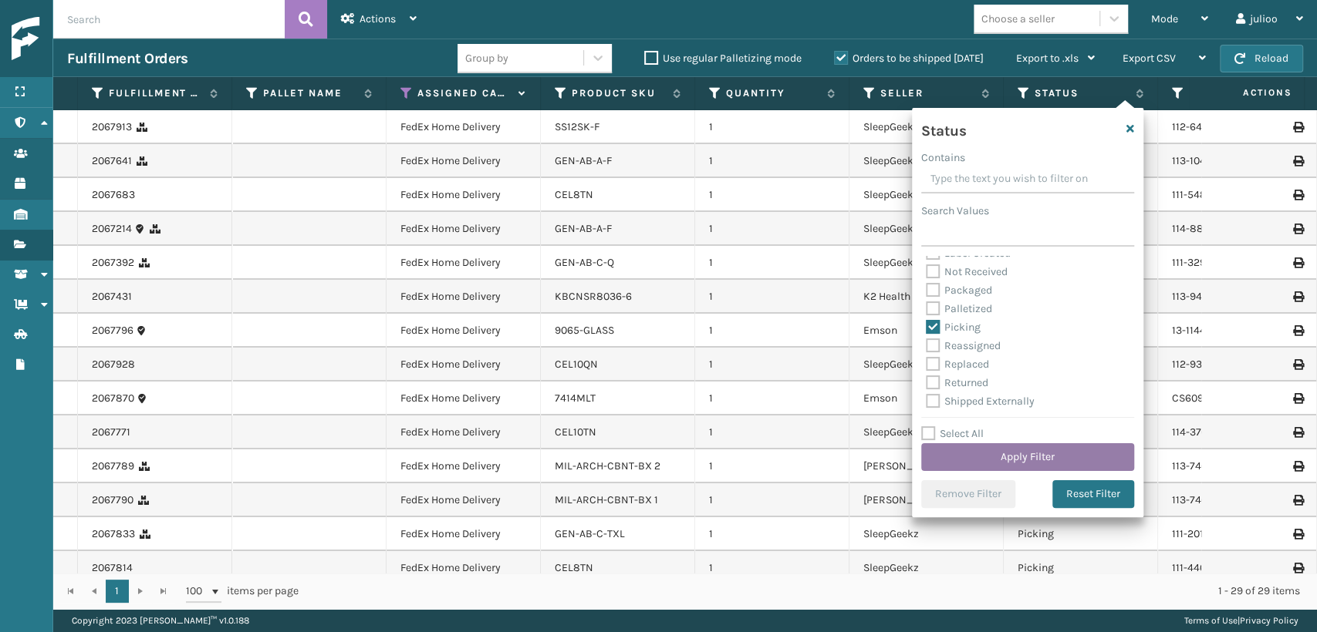
click at [993, 450] on button "Apply Filter" at bounding box center [1027, 458] width 213 height 28
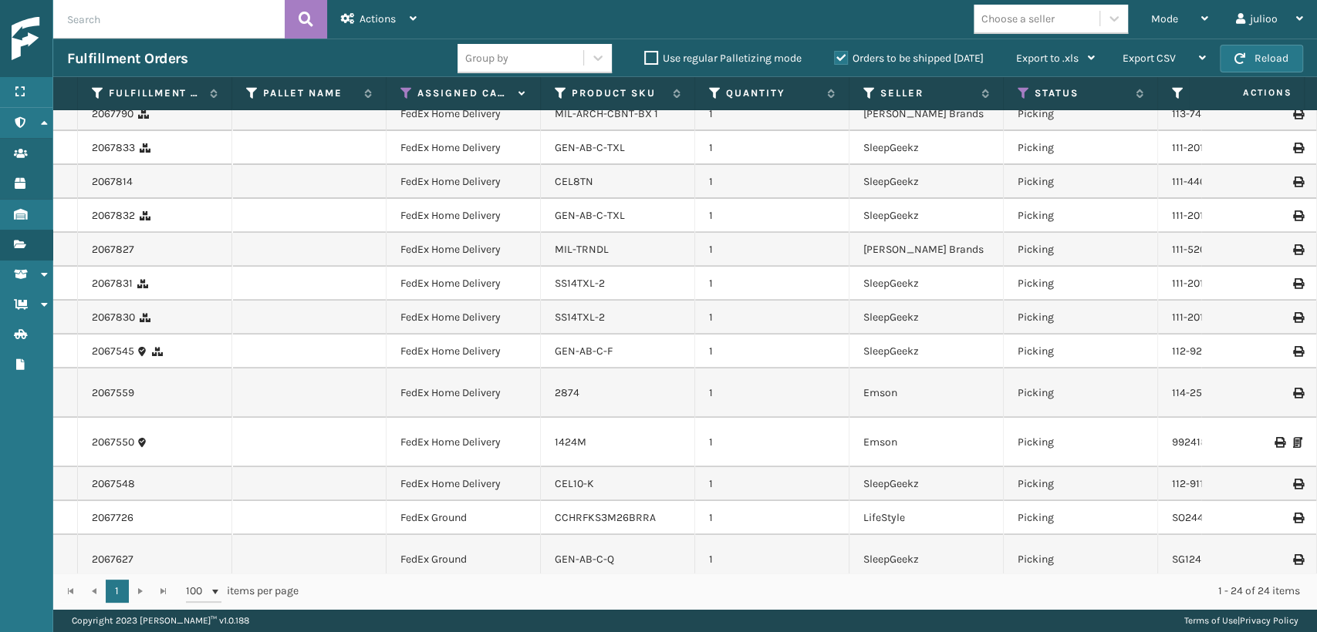
scroll to position [410, 0]
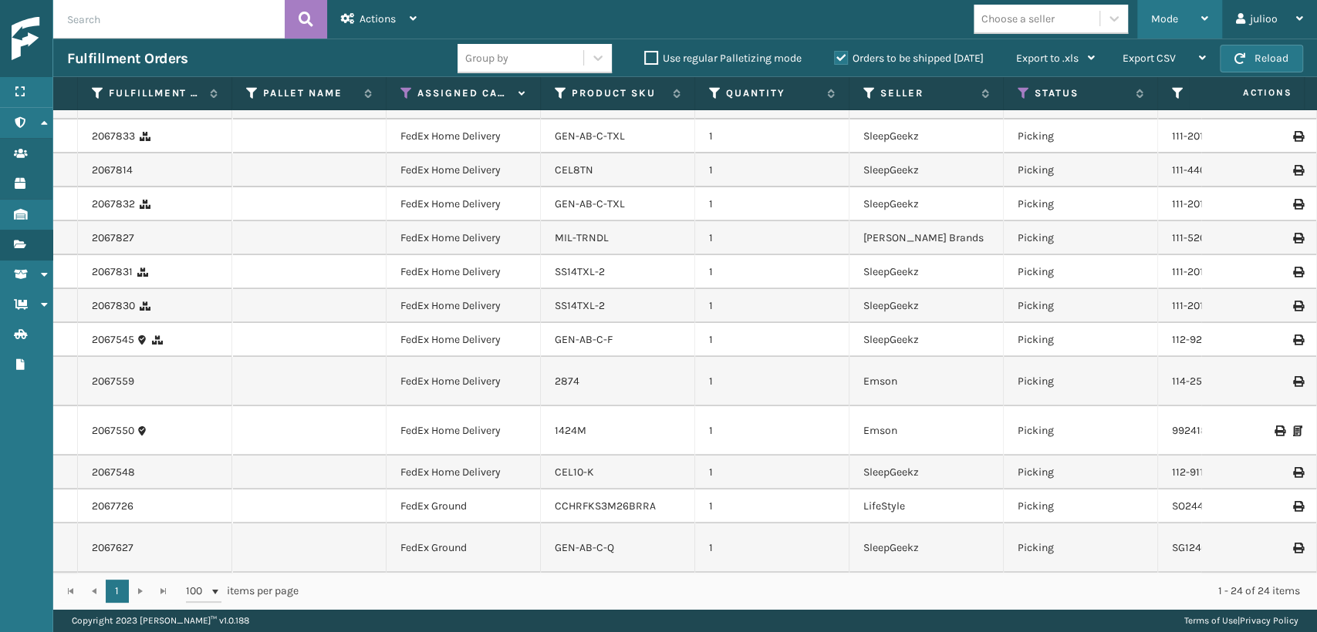
drag, startPoint x: 1151, startPoint y: 23, endPoint x: 1130, endPoint y: 52, distance: 35.3
click at [1152, 24] on span "Mode" at bounding box center [1164, 18] width 27 height 13
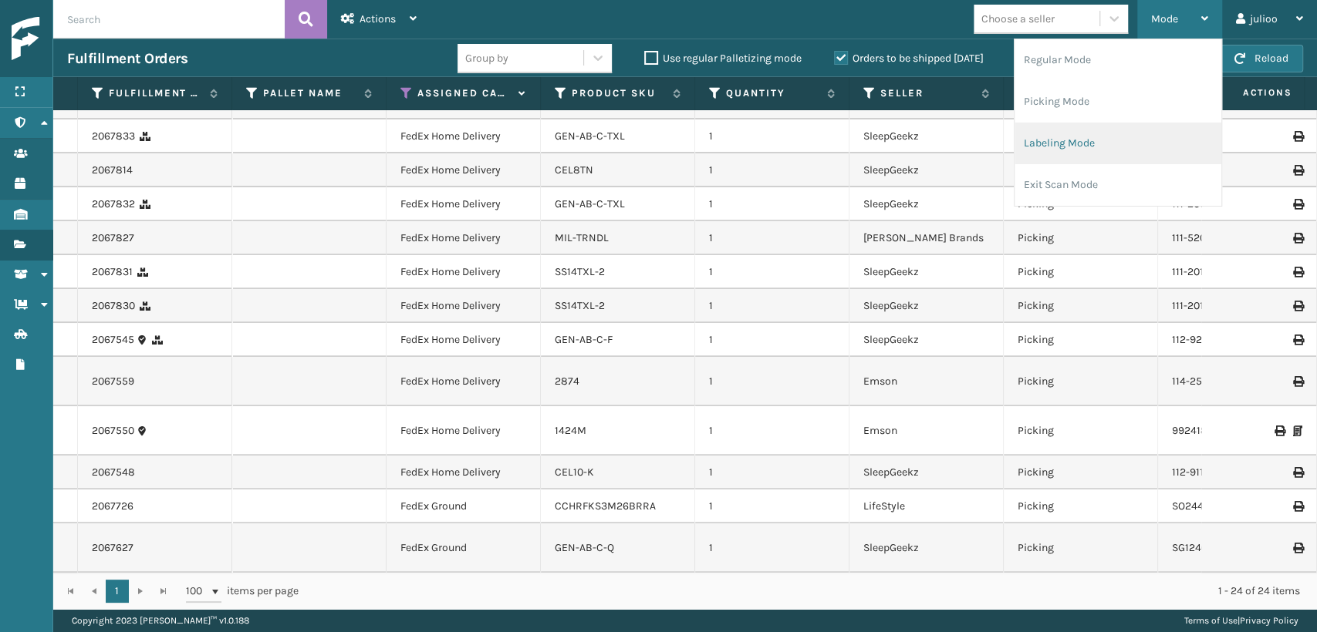
click at [1055, 129] on li "Labeling Mode" at bounding box center [1117, 144] width 207 height 42
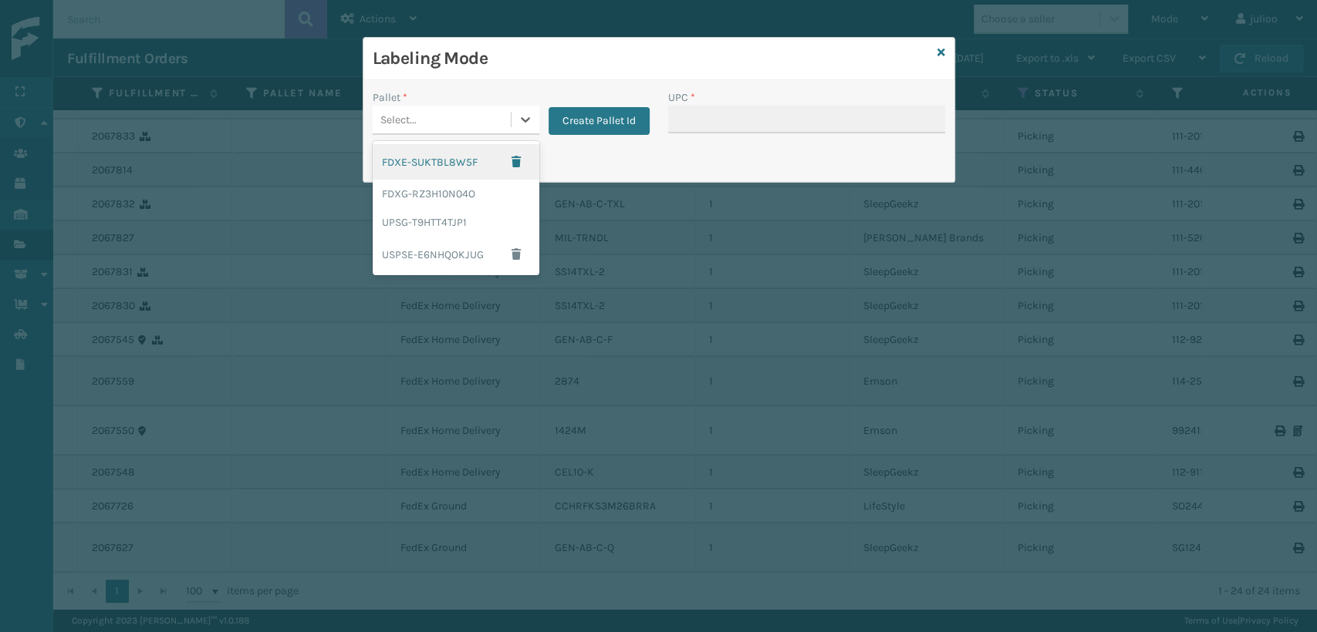
drag, startPoint x: 438, startPoint y: 122, endPoint x: 456, endPoint y: 170, distance: 51.0
click at [443, 125] on div "Select..." at bounding box center [442, 119] width 138 height 25
drag, startPoint x: 438, startPoint y: 187, endPoint x: 448, endPoint y: 187, distance: 10.0
click at [448, 187] on div "FDXG-RZ3H10N04O" at bounding box center [456, 194] width 167 height 29
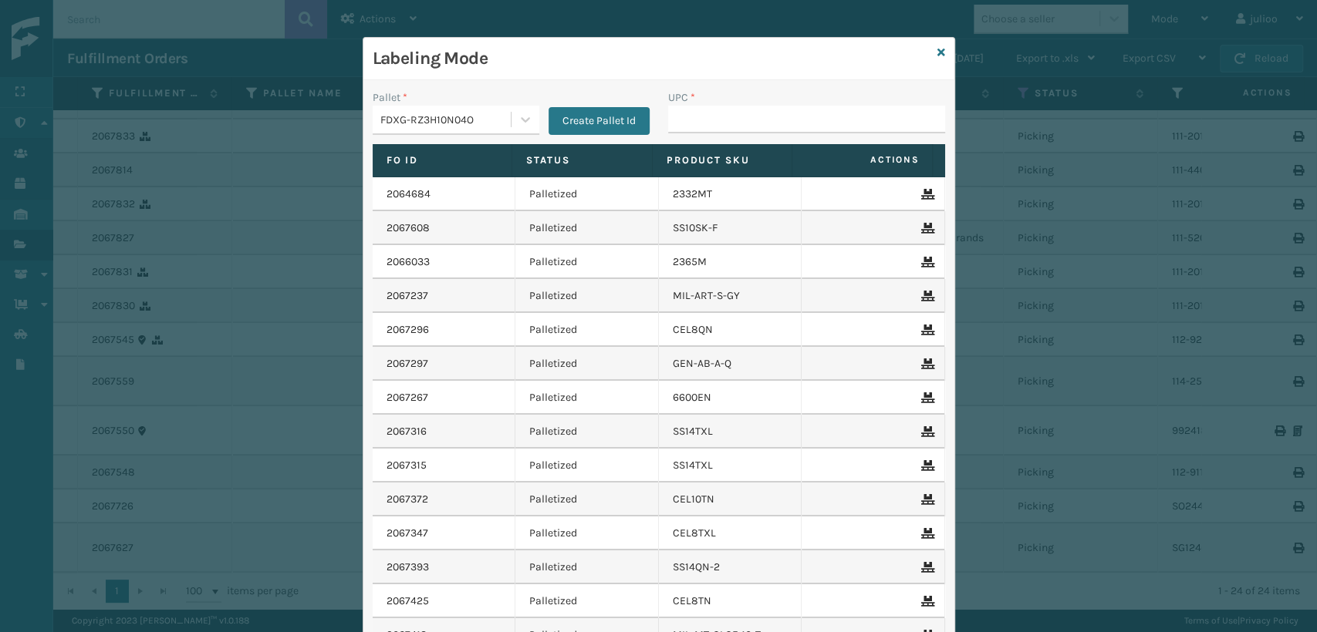
click at [811, 98] on div "UPC *" at bounding box center [806, 97] width 277 height 16
click at [800, 120] on input "UPC *" at bounding box center [806, 120] width 277 height 28
type input "MIL-ARCH-CBNT-BX 2"
type input "MIL-ARCH-CBNT-BX 13"
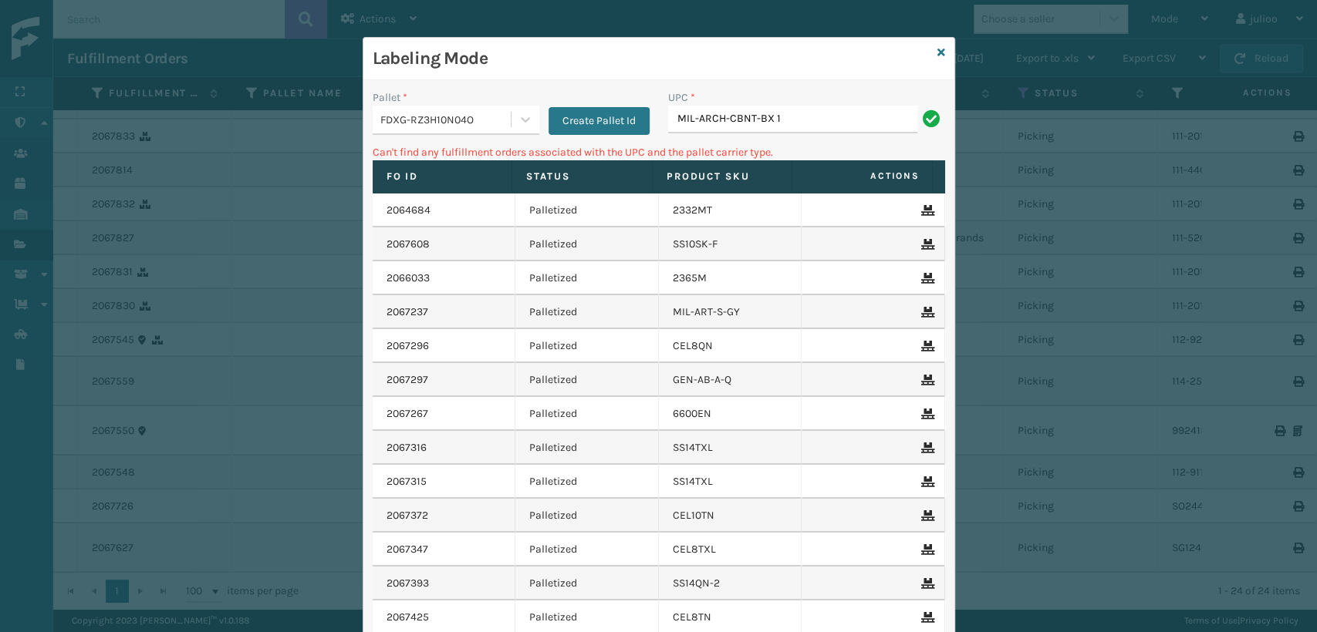
type input "MIL-ARCH-CBNT-BX 1"
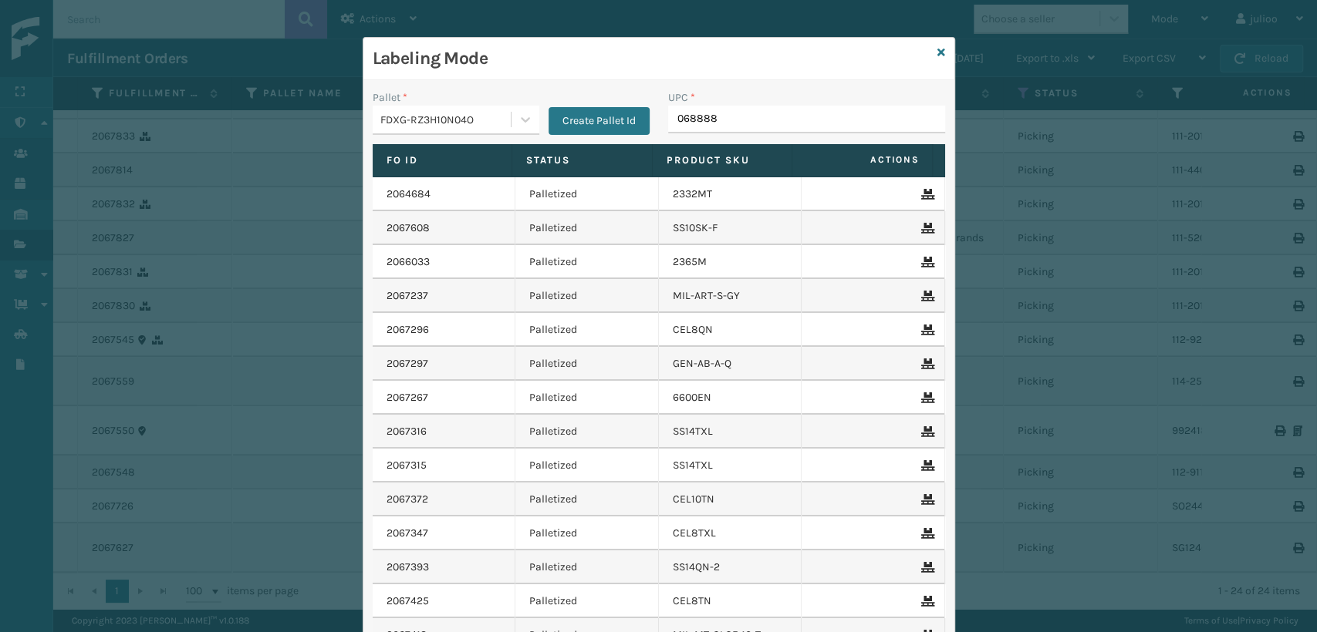
type input "0688880"
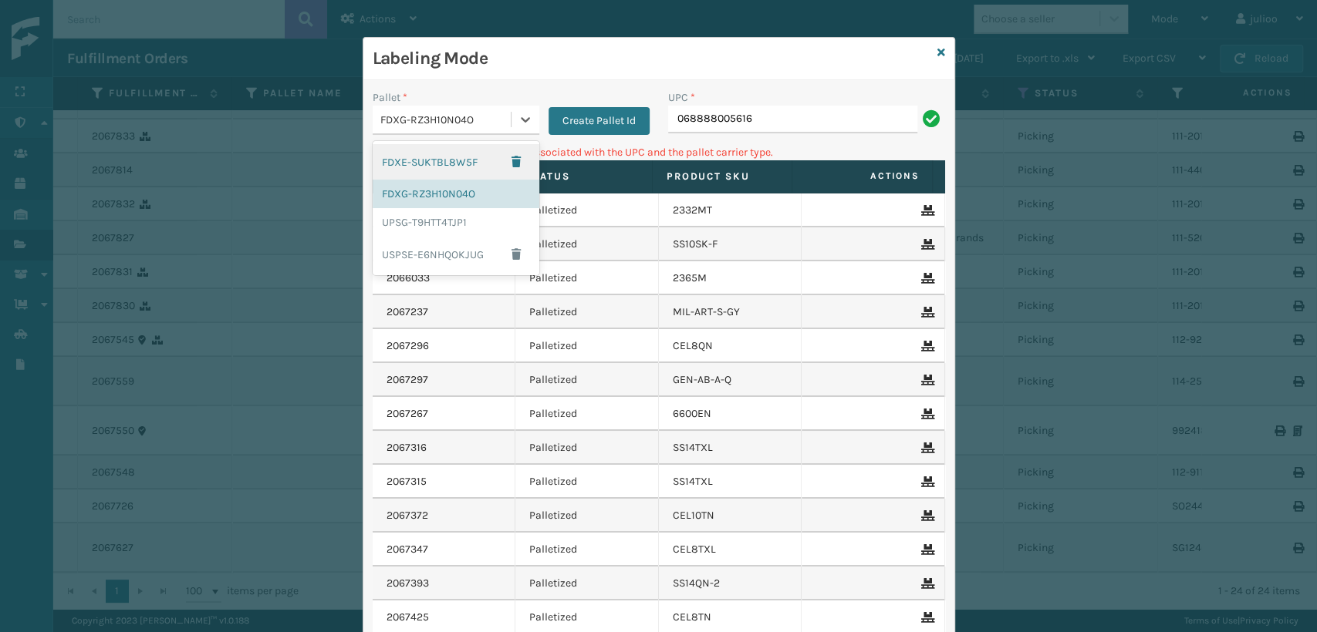
click at [484, 117] on div "FDXG-RZ3H10N04O" at bounding box center [446, 120] width 132 height 16
click at [425, 222] on div "UPSG-T9HTT4TJP1" at bounding box center [456, 222] width 167 height 29
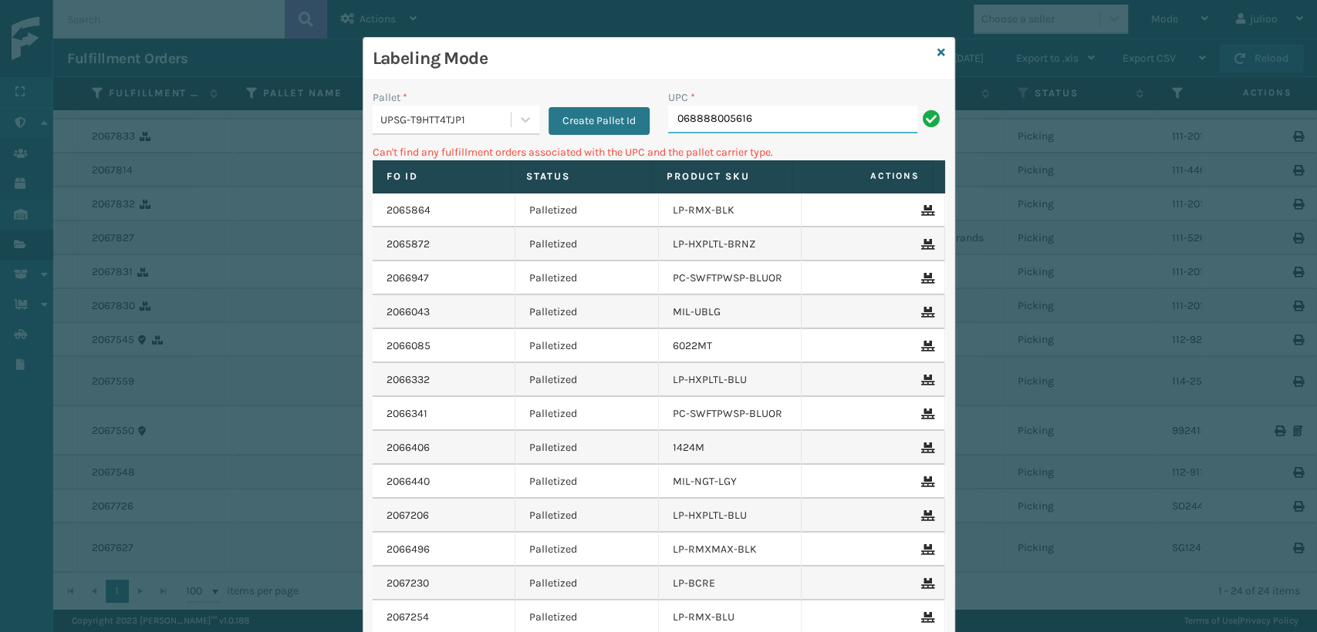
drag, startPoint x: 817, startPoint y: 125, endPoint x: 645, endPoint y: 137, distance: 172.4
click at [645, 137] on div "Pallet * UPSG-T9HTT4TJP1 Create Pallet Id UPC * 068888005616" at bounding box center [658, 116] width 591 height 55
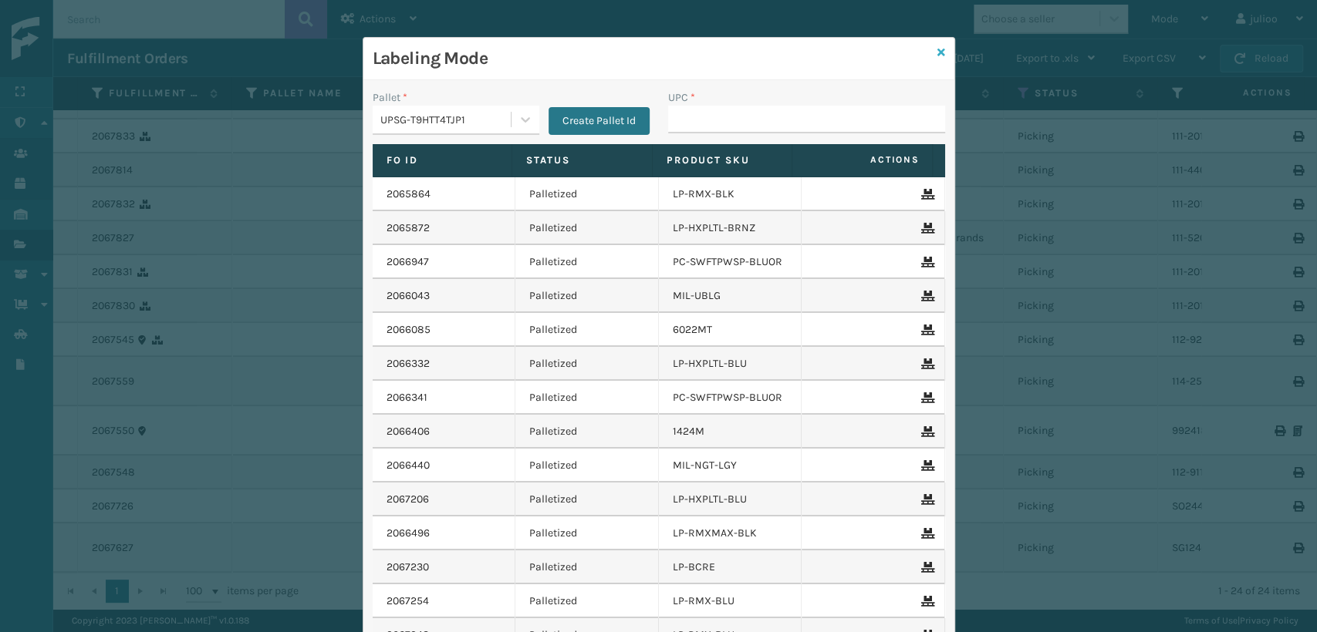
click at [937, 53] on icon at bounding box center [941, 52] width 8 height 11
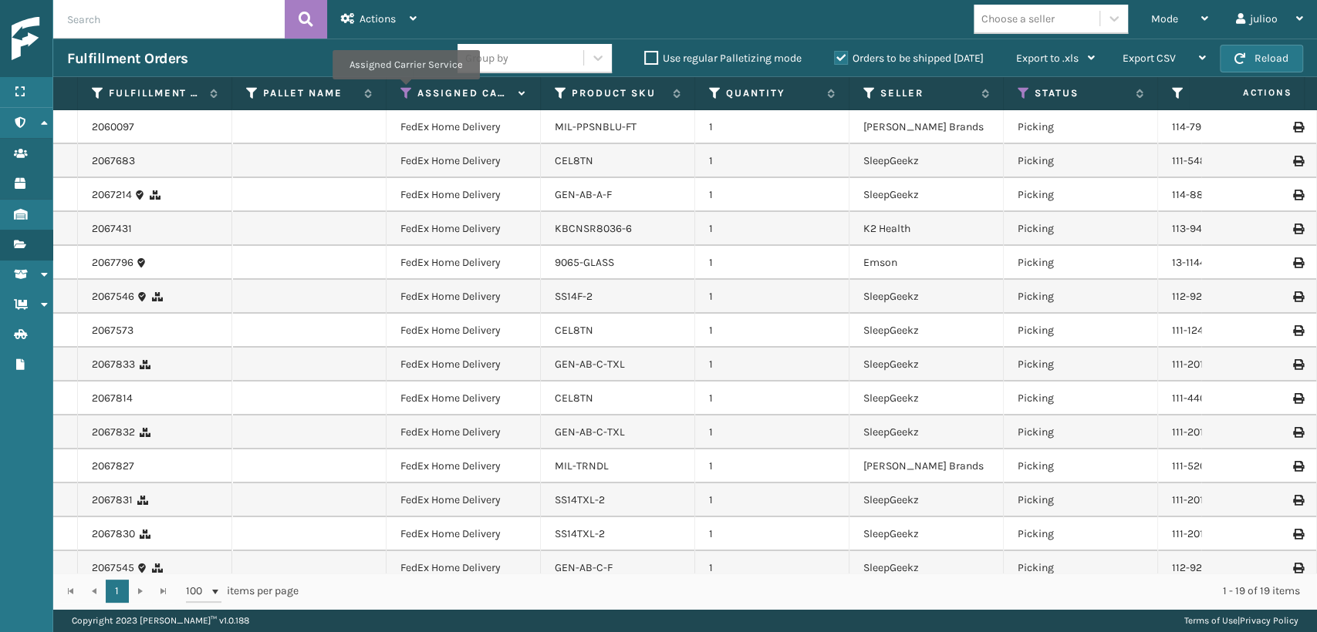
click at [405, 90] on icon at bounding box center [406, 93] width 12 height 14
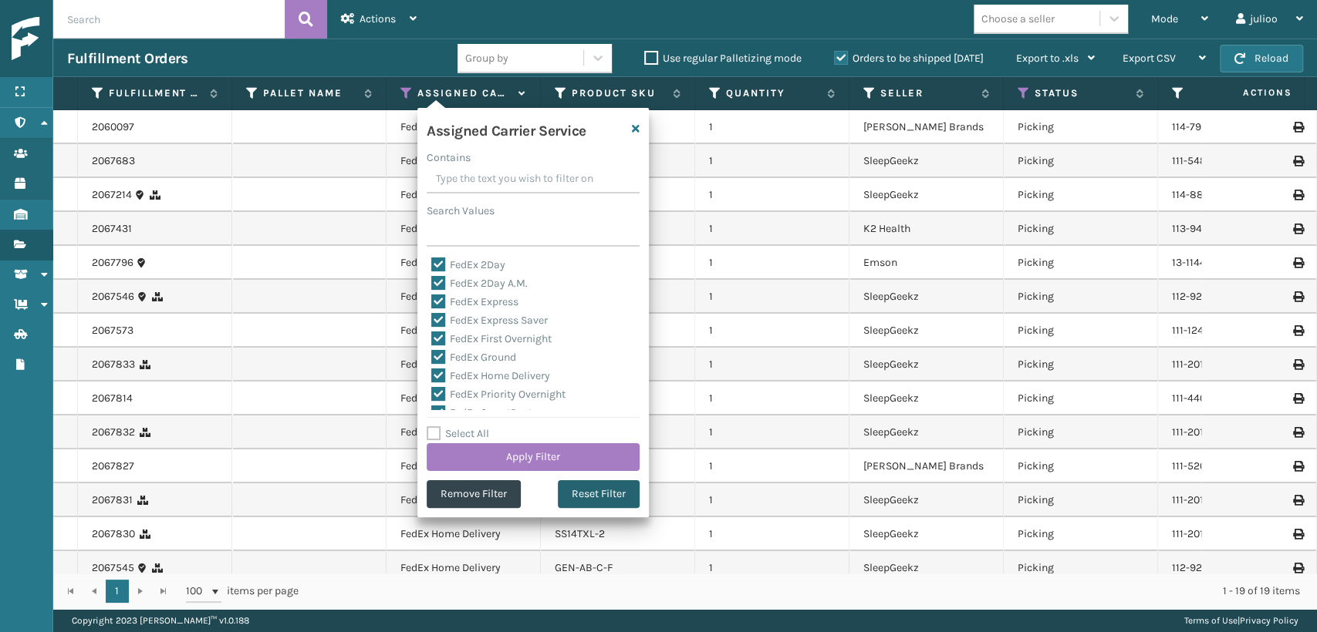
click at [576, 489] on button "Reset Filter" at bounding box center [599, 495] width 82 height 28
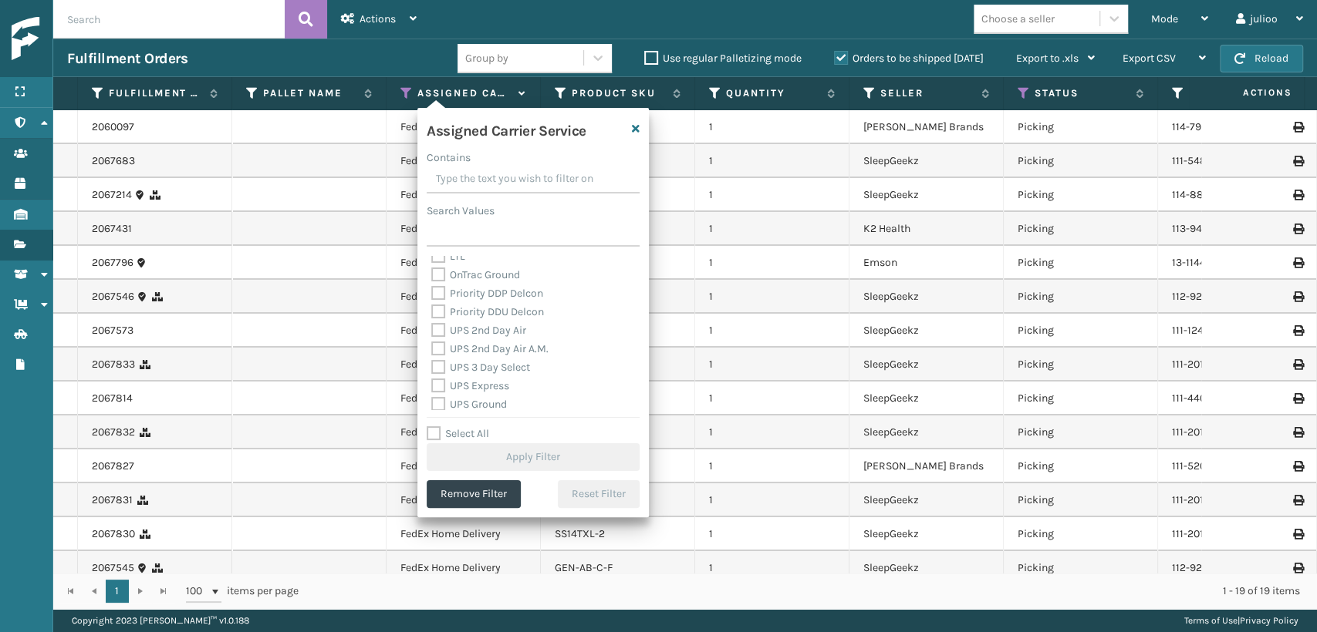
scroll to position [257, 0]
click at [437, 304] on label "UPS 2nd Day Air" at bounding box center [478, 304] width 95 height 13
click at [432, 304] on input "UPS 2nd Day Air" at bounding box center [431, 300] width 1 height 10
checkbox input "true"
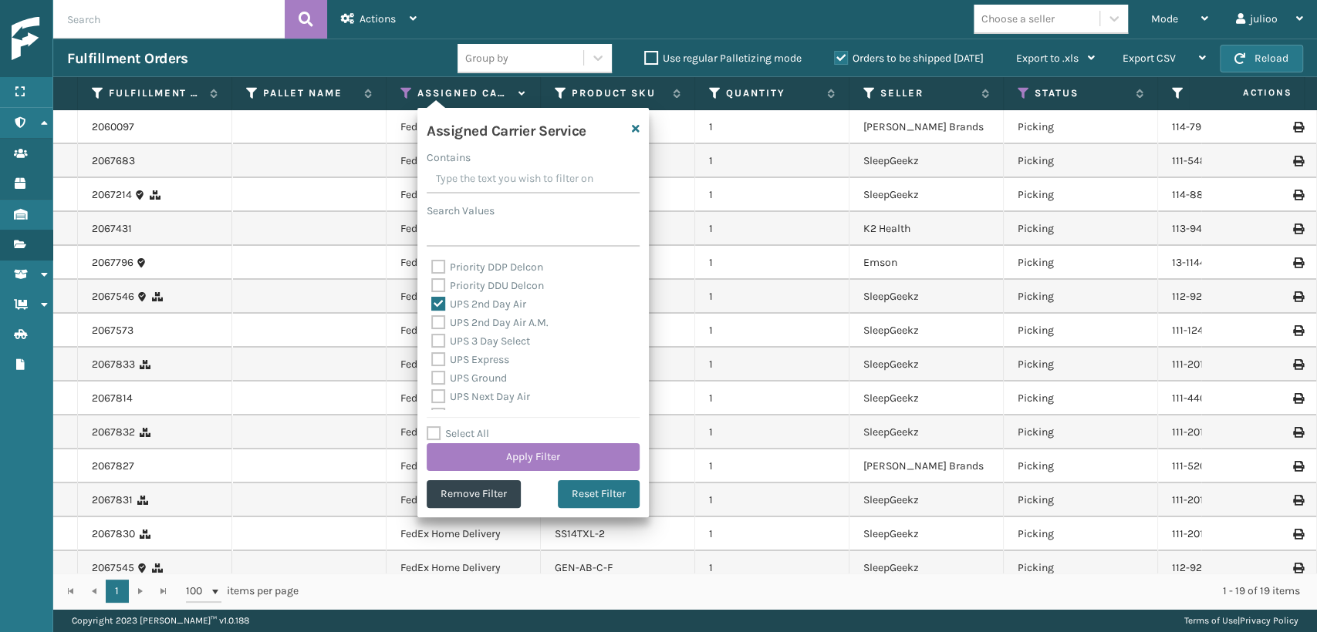
click at [439, 324] on label "UPS 2nd Day Air A.M." at bounding box center [489, 322] width 117 height 13
click at [432, 324] on input "UPS 2nd Day Air A.M." at bounding box center [431, 319] width 1 height 10
checkbox input "true"
click at [443, 342] on label "UPS 3 Day Select" at bounding box center [480, 341] width 99 height 13
click at [432, 342] on input "UPS 3 Day Select" at bounding box center [431, 337] width 1 height 10
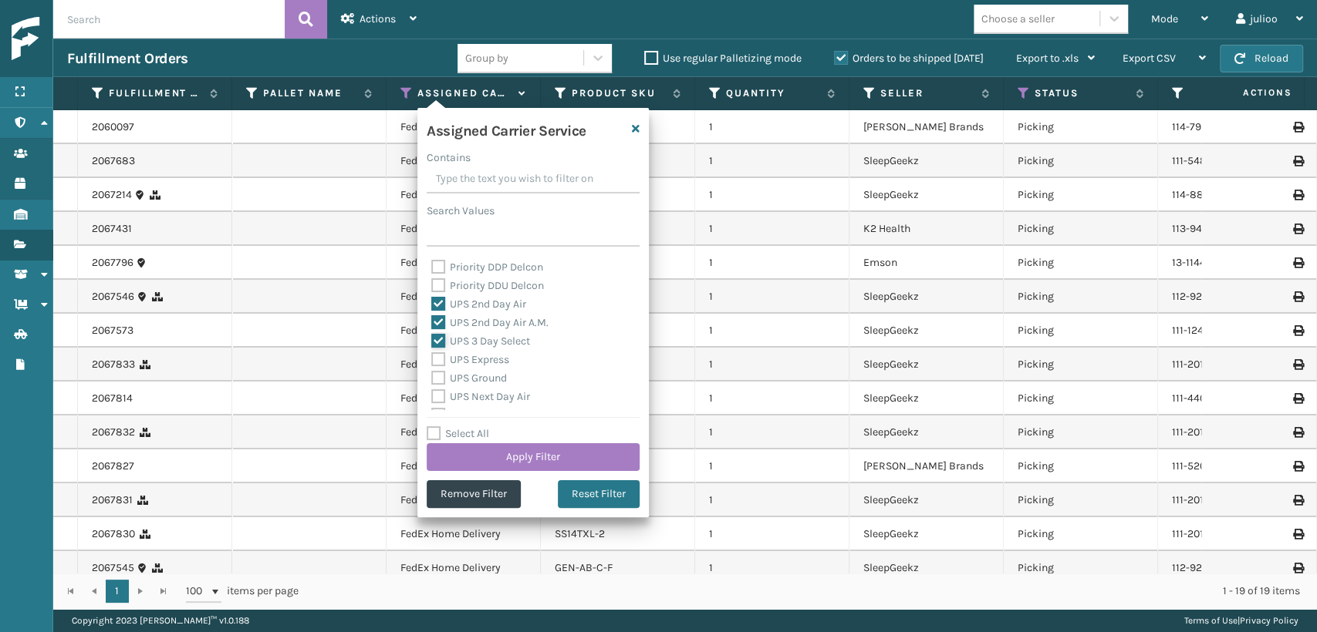
checkbox input "true"
click at [443, 354] on label "UPS Express" at bounding box center [470, 359] width 78 height 13
click at [432, 354] on input "UPS Express" at bounding box center [431, 356] width 1 height 10
checkbox input "true"
drag, startPoint x: 447, startPoint y: 381, endPoint x: 447, endPoint y: 397, distance: 16.2
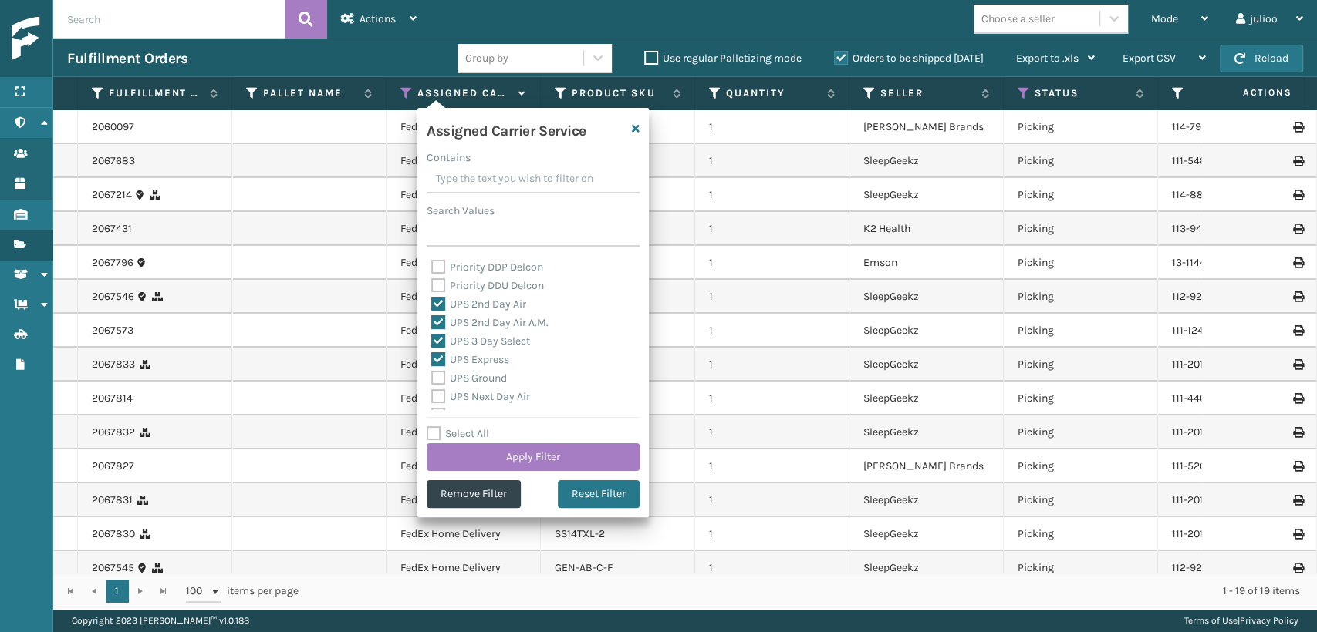
click at [446, 381] on label "UPS Ground" at bounding box center [469, 378] width 76 height 13
click at [432, 379] on input "UPS Ground" at bounding box center [431, 374] width 1 height 10
checkbox input "true"
click at [444, 393] on label "UPS Next Day Air" at bounding box center [480, 396] width 99 height 13
click at [432, 393] on input "UPS Next Day Air" at bounding box center [431, 393] width 1 height 10
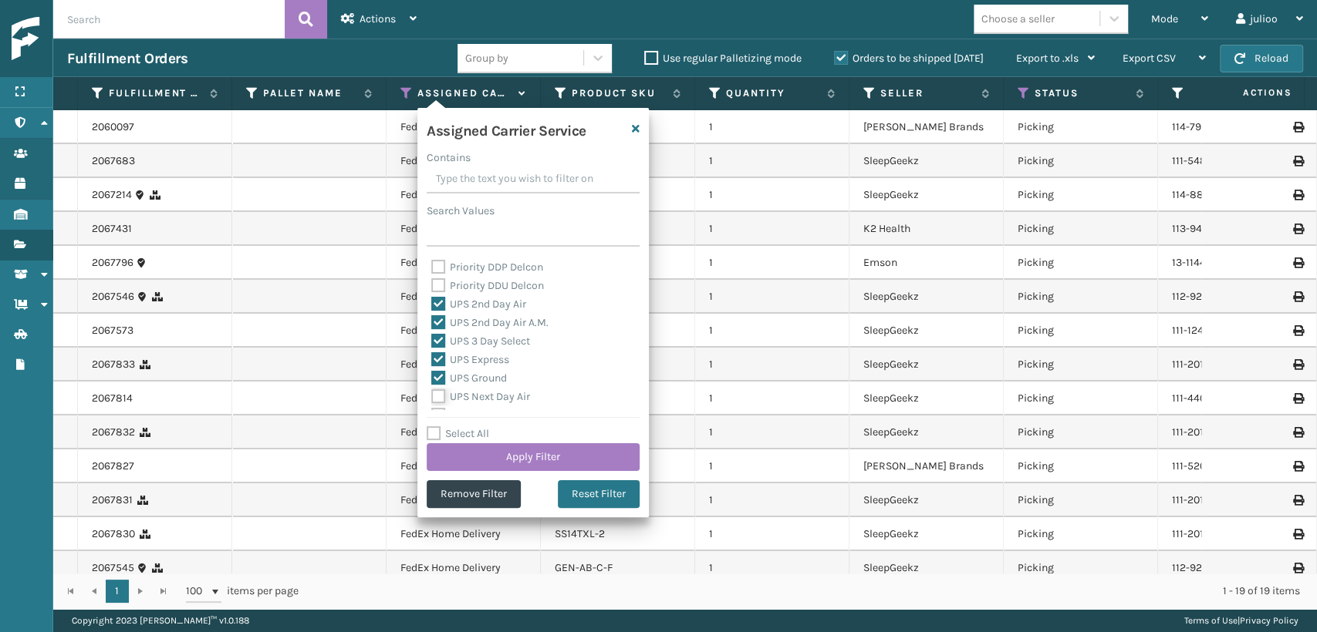
checkbox input "true"
click at [443, 353] on label "UPS Next Day Air Saver" at bounding box center [495, 348] width 128 height 13
click at [432, 349] on input "UPS Next Day Air Saver" at bounding box center [431, 344] width 1 height 10
checkbox input "true"
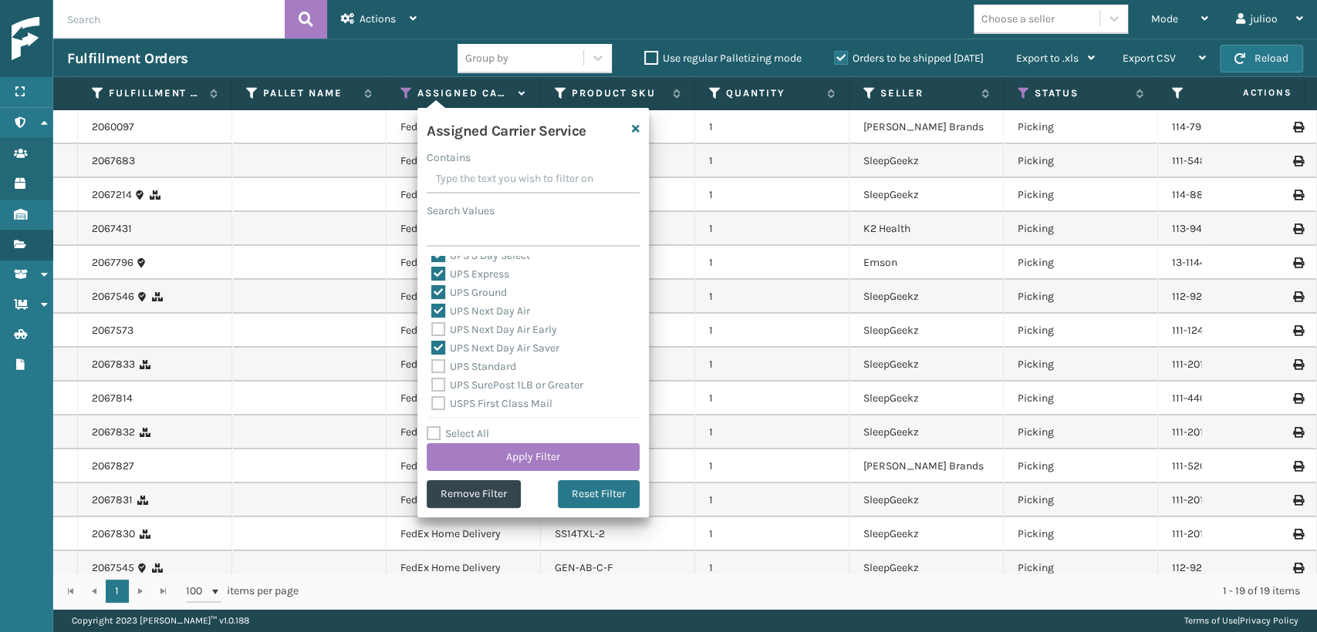
click at [436, 328] on label "UPS Next Day Air Early" at bounding box center [494, 329] width 126 height 13
click at [432, 328] on input "UPS Next Day Air Early" at bounding box center [431, 326] width 1 height 10
checkbox input "true"
click at [437, 372] on label "UPS Standard" at bounding box center [473, 366] width 85 height 13
click at [432, 368] on input "UPS Standard" at bounding box center [431, 363] width 1 height 10
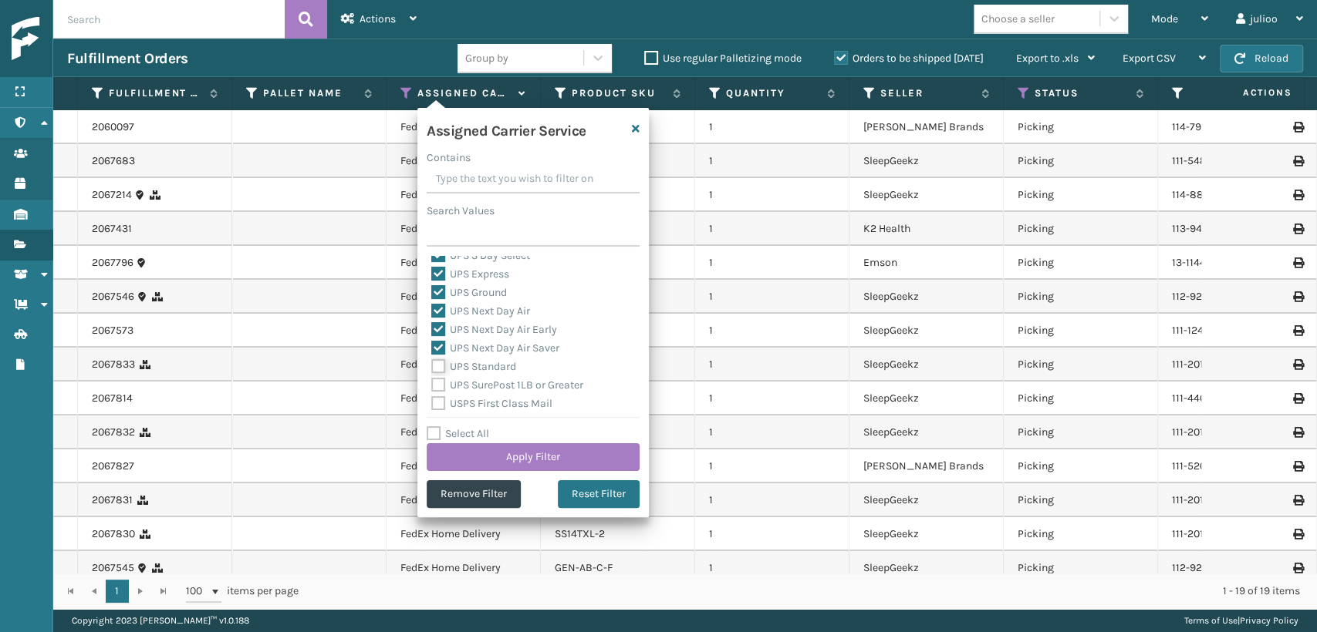
checkbox input "true"
click at [439, 383] on label "UPS SurePost 1LB or Greater" at bounding box center [507, 385] width 152 height 13
click at [432, 383] on input "UPS SurePost 1LB or Greater" at bounding box center [431, 381] width 1 height 10
checkbox input "true"
click at [453, 462] on button "Apply Filter" at bounding box center [533, 458] width 213 height 28
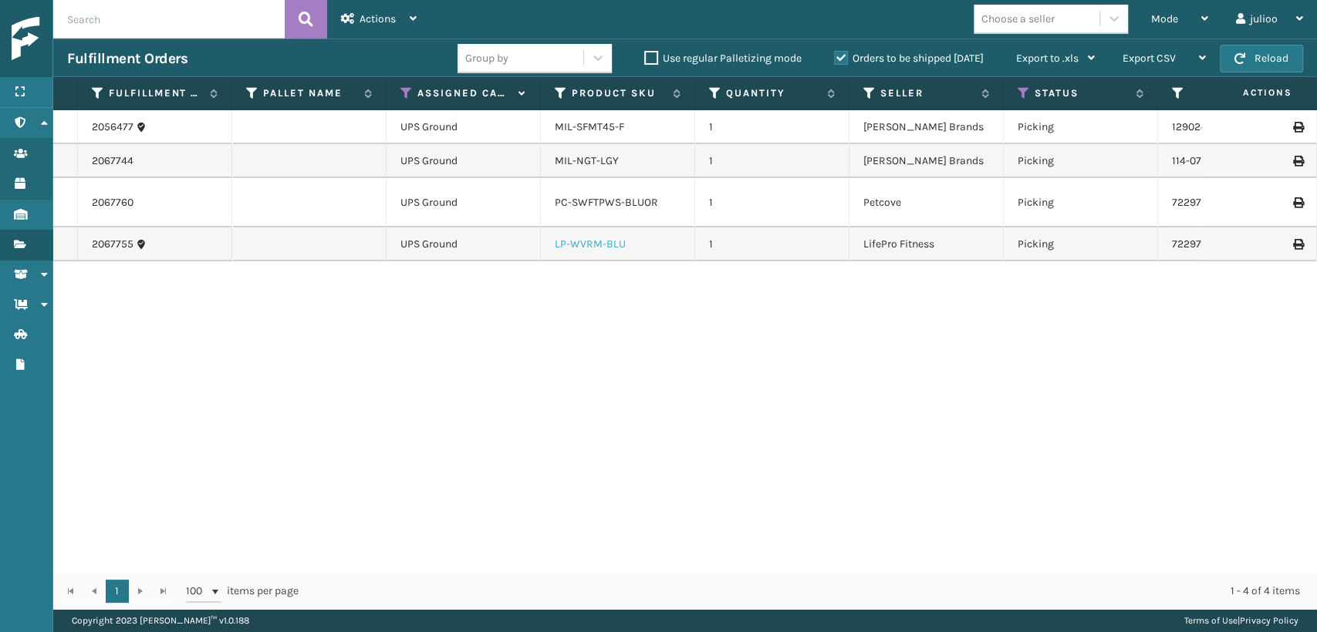
click at [589, 249] on link "LP-WVRM-BLU" at bounding box center [590, 244] width 71 height 13
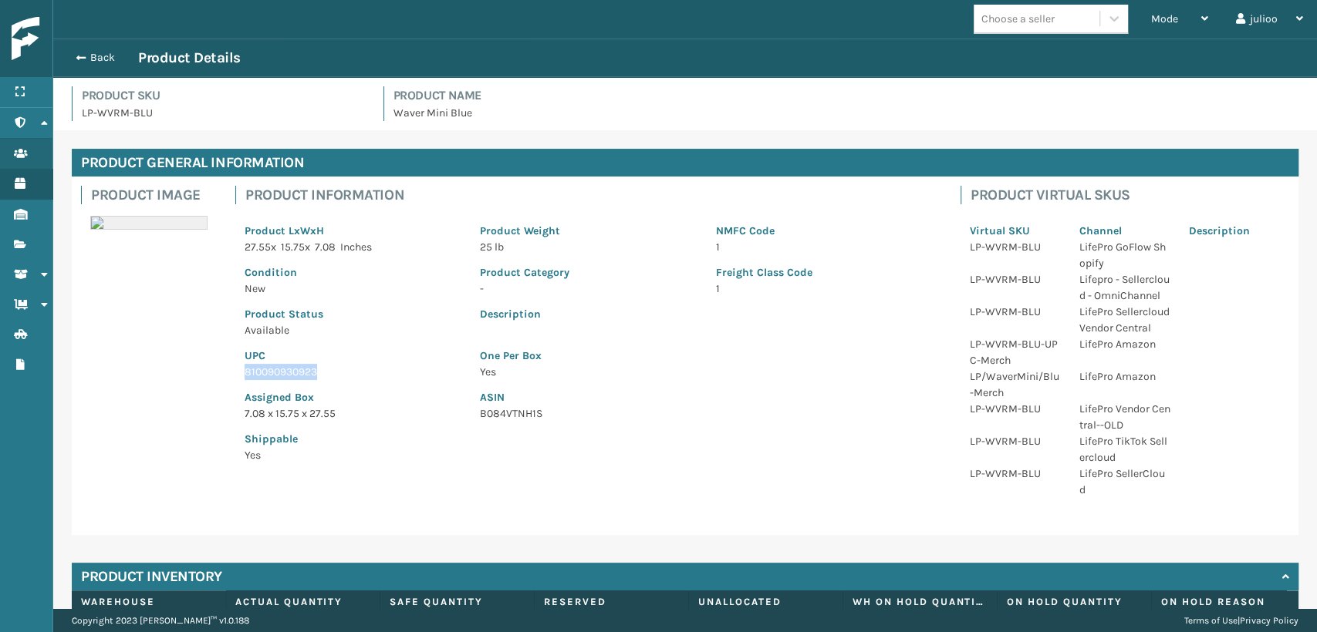
drag, startPoint x: 332, startPoint y: 370, endPoint x: 212, endPoint y: 366, distance: 120.4
click at [212, 366] on div "Product Image Product Information Product LxWxH 27.55 x 15.75 x 7.08 Inches Pro…" at bounding box center [685, 356] width 1226 height 359
copy p "810090930923"
drag, startPoint x: 74, startPoint y: 54, endPoint x: 121, endPoint y: 56, distance: 47.1
click at [79, 54] on span "button" at bounding box center [78, 57] width 9 height 11
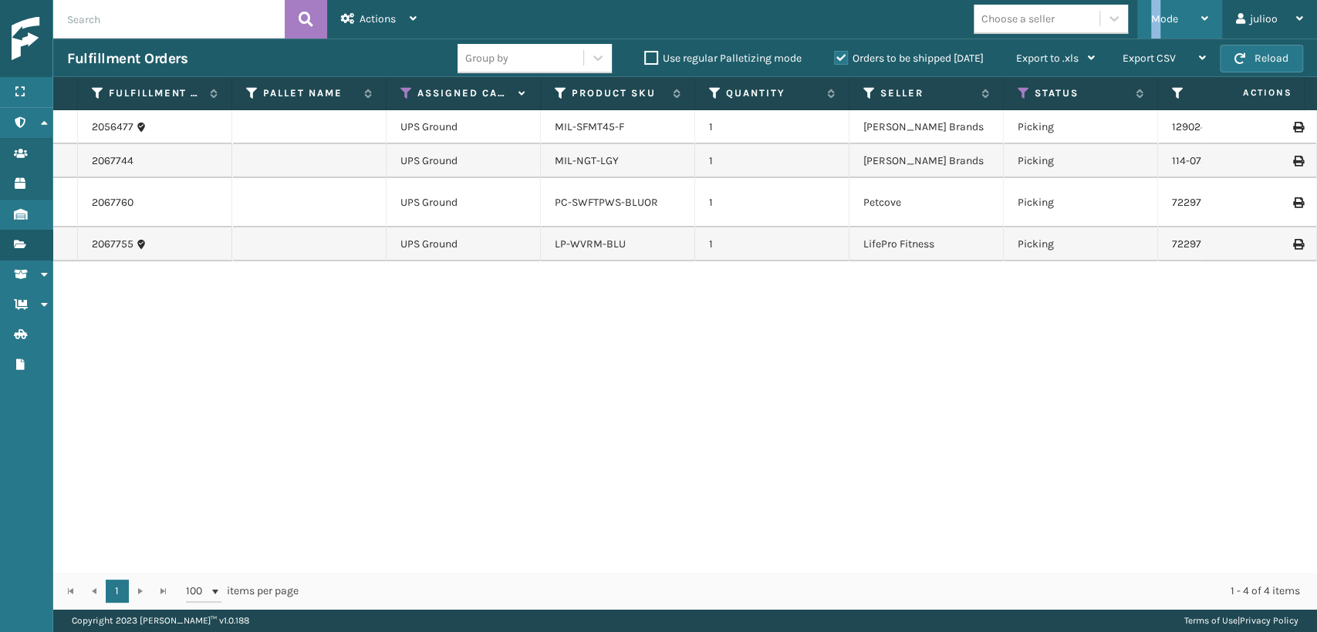
drag, startPoint x: 1157, startPoint y: 22, endPoint x: 1150, endPoint y: 29, distance: 9.8
click at [1152, 26] on div "Mode" at bounding box center [1179, 19] width 57 height 39
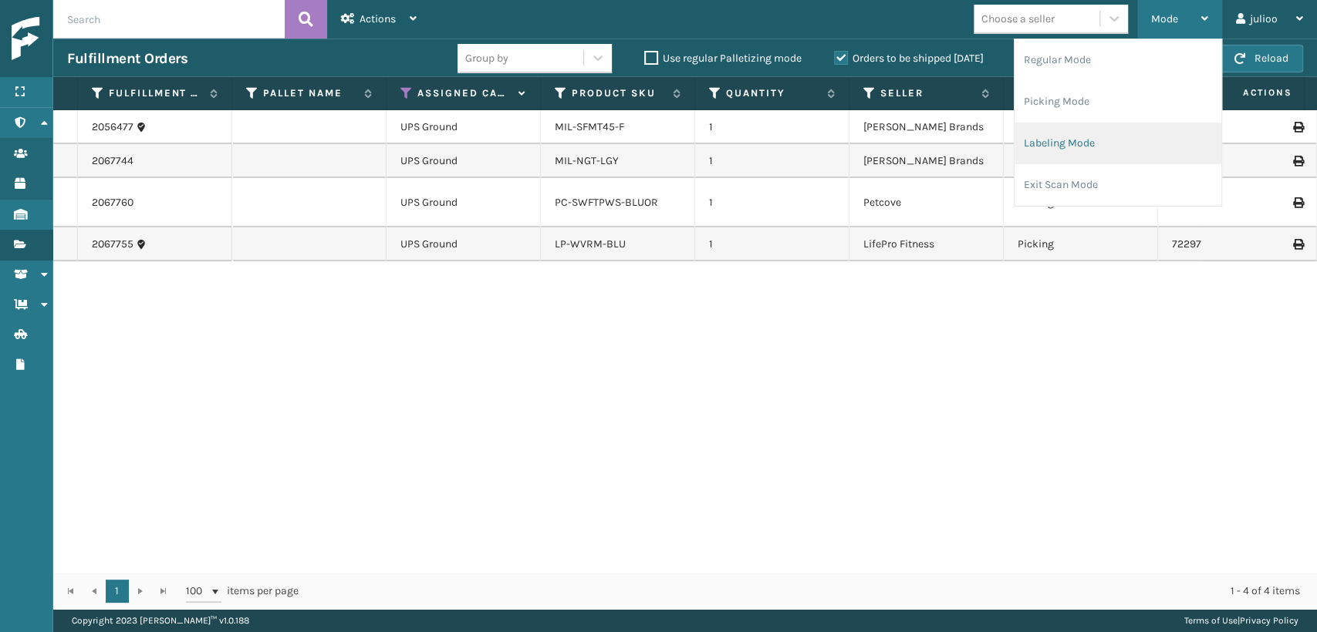
click at [1044, 150] on li "Labeling Mode" at bounding box center [1117, 144] width 207 height 42
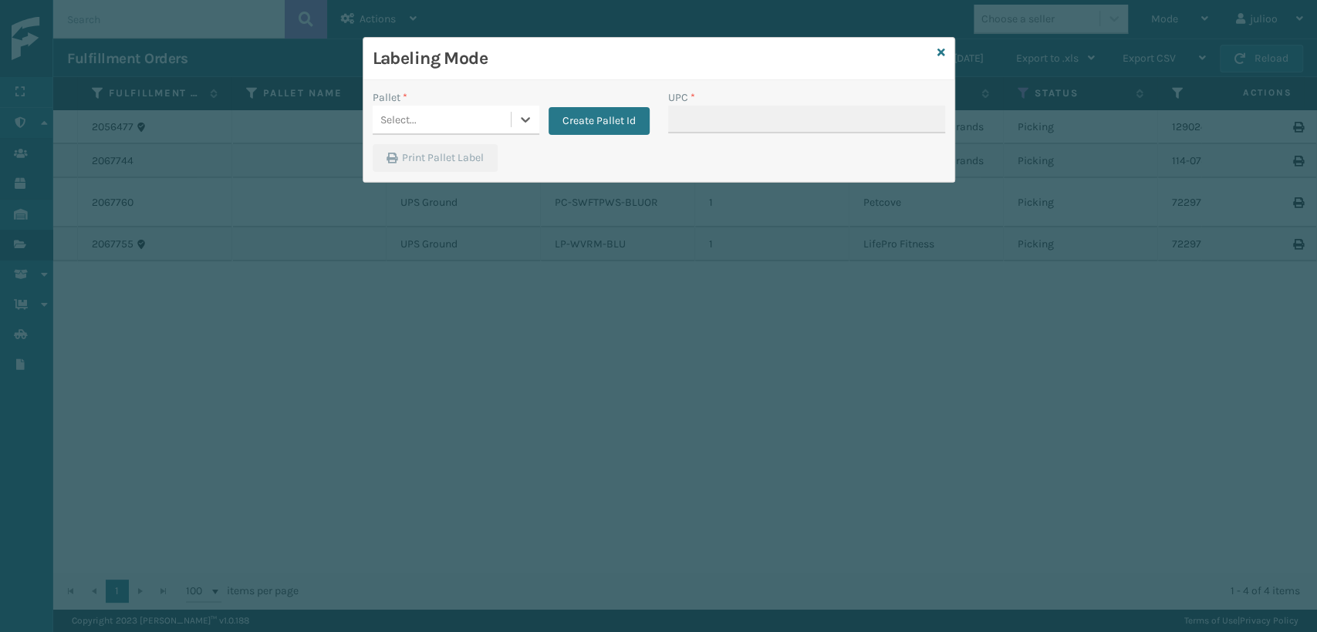
drag, startPoint x: 460, startPoint y: 125, endPoint x: 476, endPoint y: 119, distance: 16.6
click at [470, 122] on div "Select..." at bounding box center [442, 119] width 138 height 25
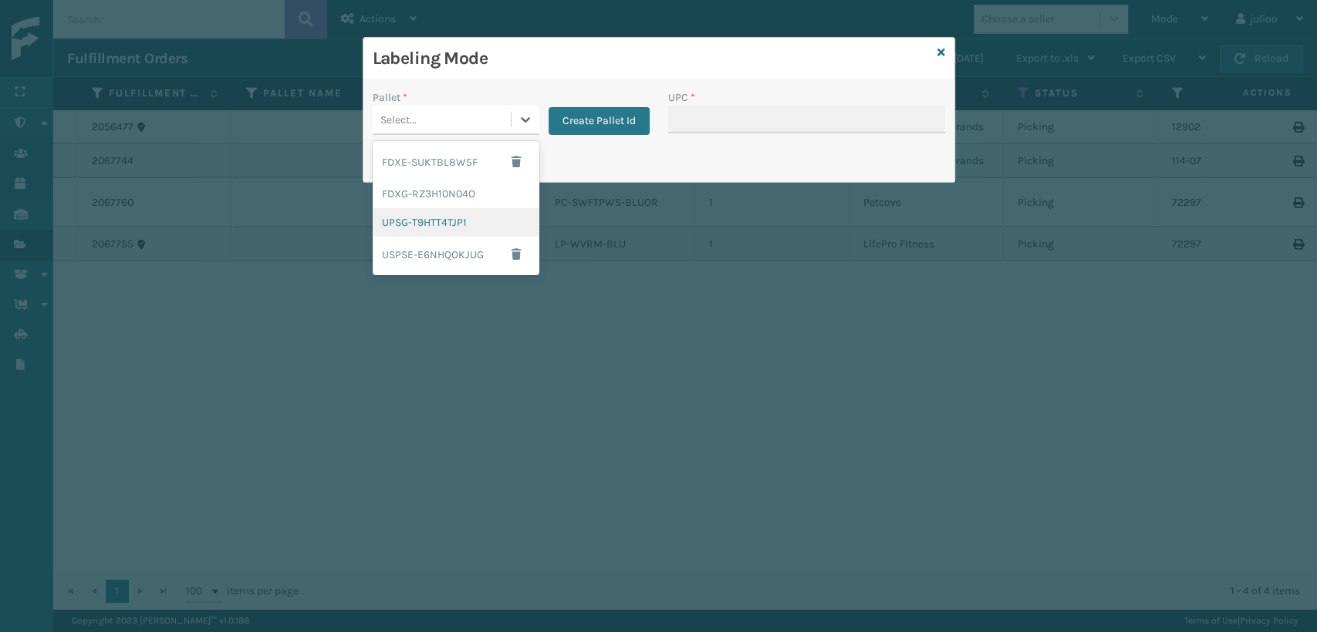
click at [454, 224] on div "UPSG-T9HTT4TJP1" at bounding box center [456, 222] width 167 height 29
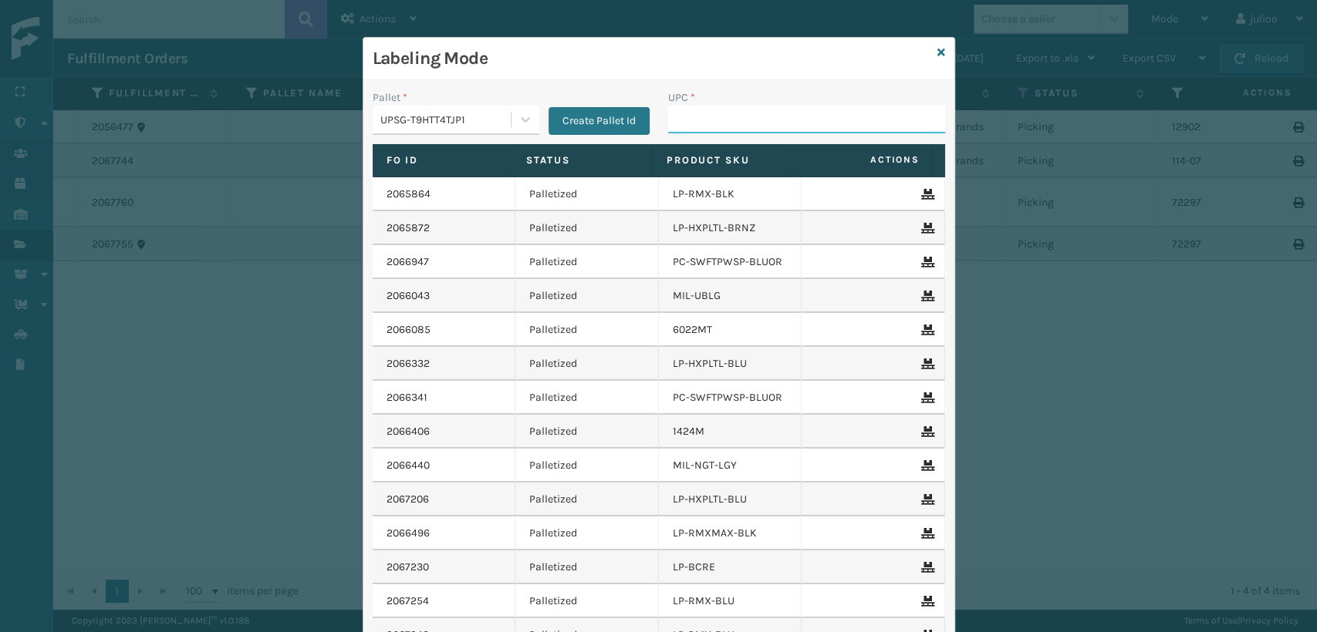
click at [668, 128] on input "UPC *" at bounding box center [806, 120] width 277 height 28
paste input "810090930923"
type input "810090930923"
type input "840985125"
click at [444, 120] on div "UPSG-T9HTT4TJP1" at bounding box center [446, 120] width 132 height 16
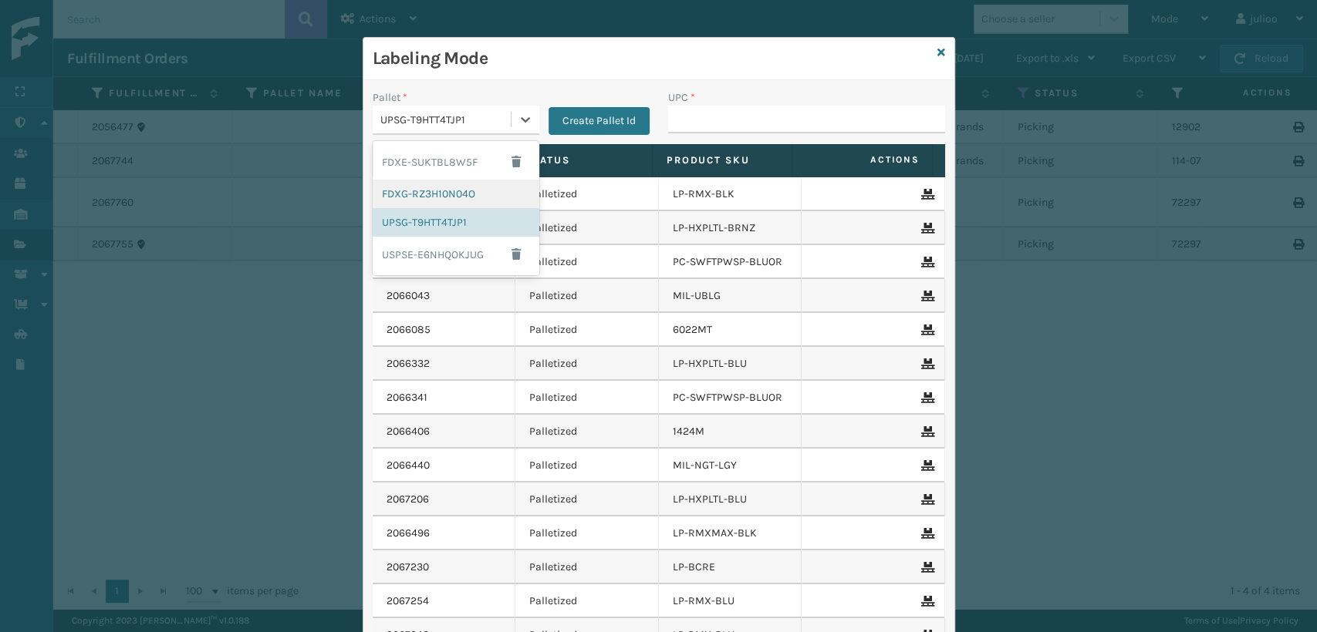
click at [426, 197] on div "FDXG-RZ3H10N04O" at bounding box center [456, 194] width 167 height 29
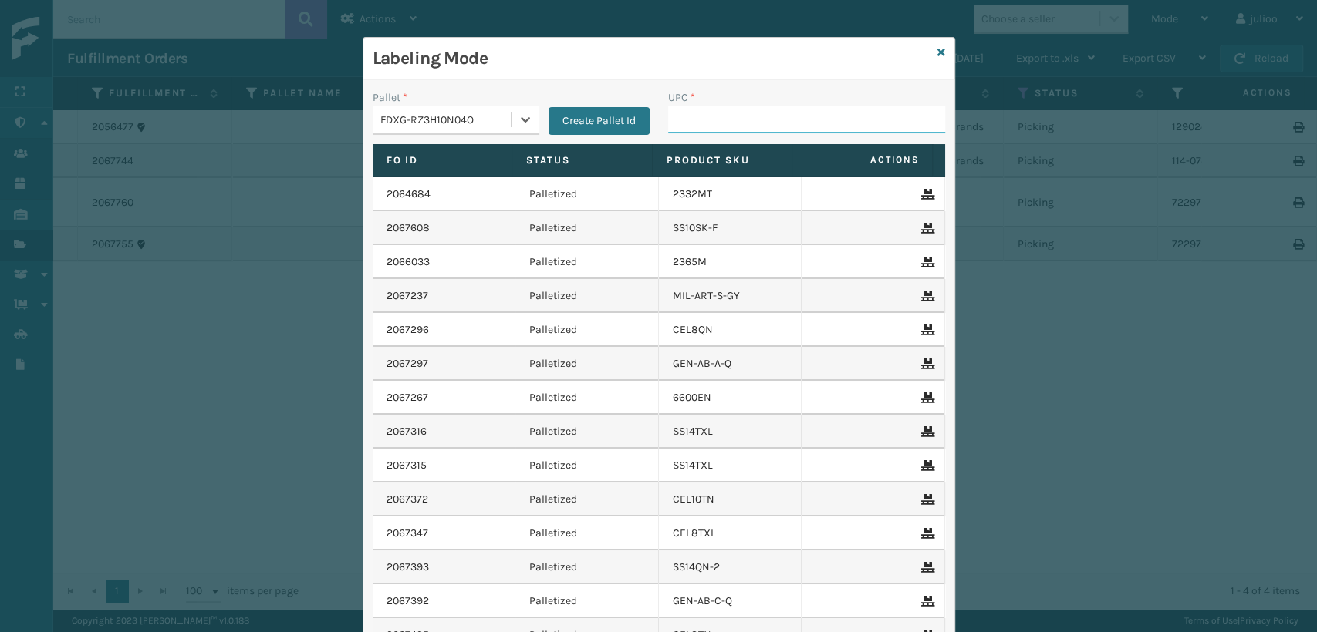
click at [723, 122] on input "UPC *" at bounding box center [806, 120] width 277 height 28
drag, startPoint x: 723, startPoint y: 122, endPoint x: 675, endPoint y: 118, distance: 48.0
click at [675, 118] on input "UPC *" at bounding box center [806, 120] width 277 height 28
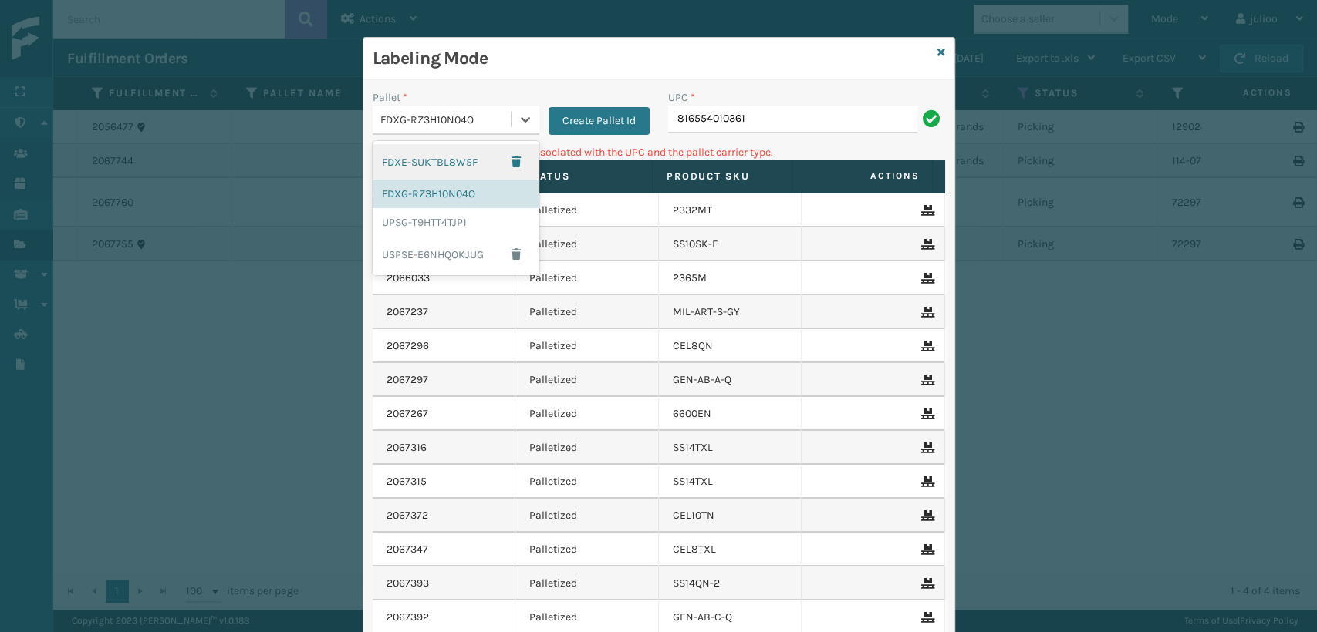
click at [488, 120] on div "FDXG-RZ3H10N04O" at bounding box center [446, 120] width 132 height 16
click at [407, 229] on div "UPSG-T9HTT4TJP1" at bounding box center [456, 222] width 167 height 29
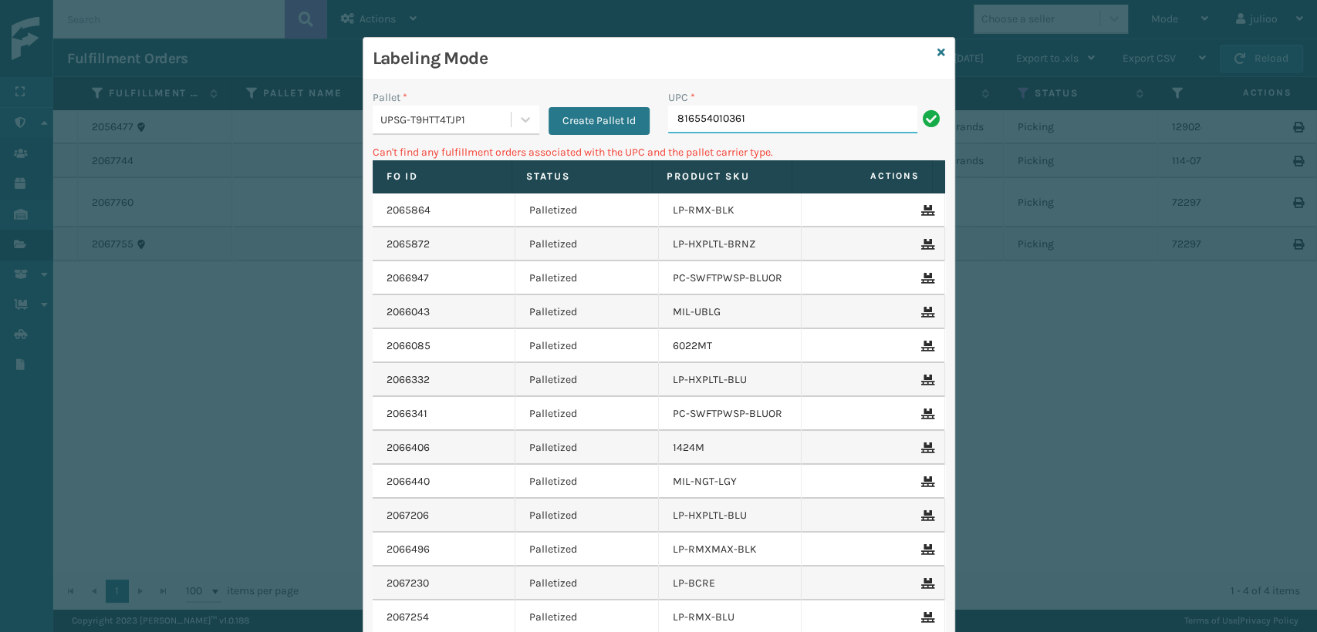
click at [771, 126] on input "816554010361" at bounding box center [792, 120] width 249 height 28
type input "8"
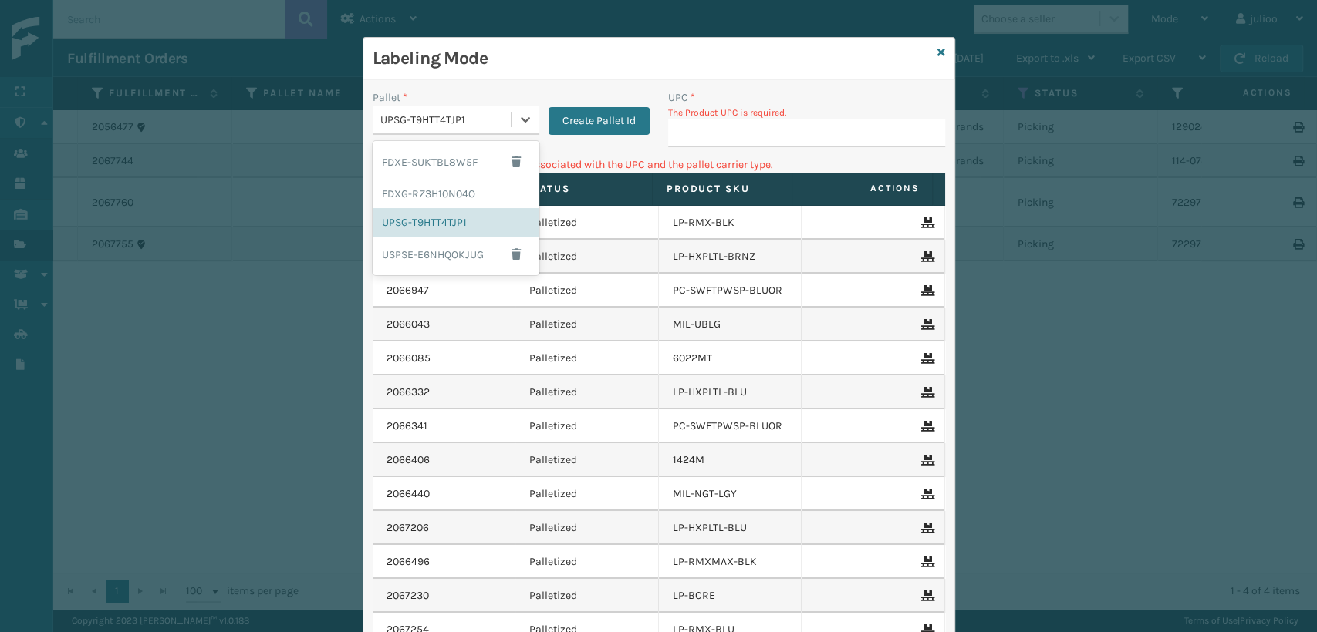
click at [494, 118] on div "UPSG-T9HTT4TJP1" at bounding box center [446, 120] width 132 height 16
click at [459, 196] on div "FDXG-RZ3H10N04O" at bounding box center [456, 194] width 167 height 29
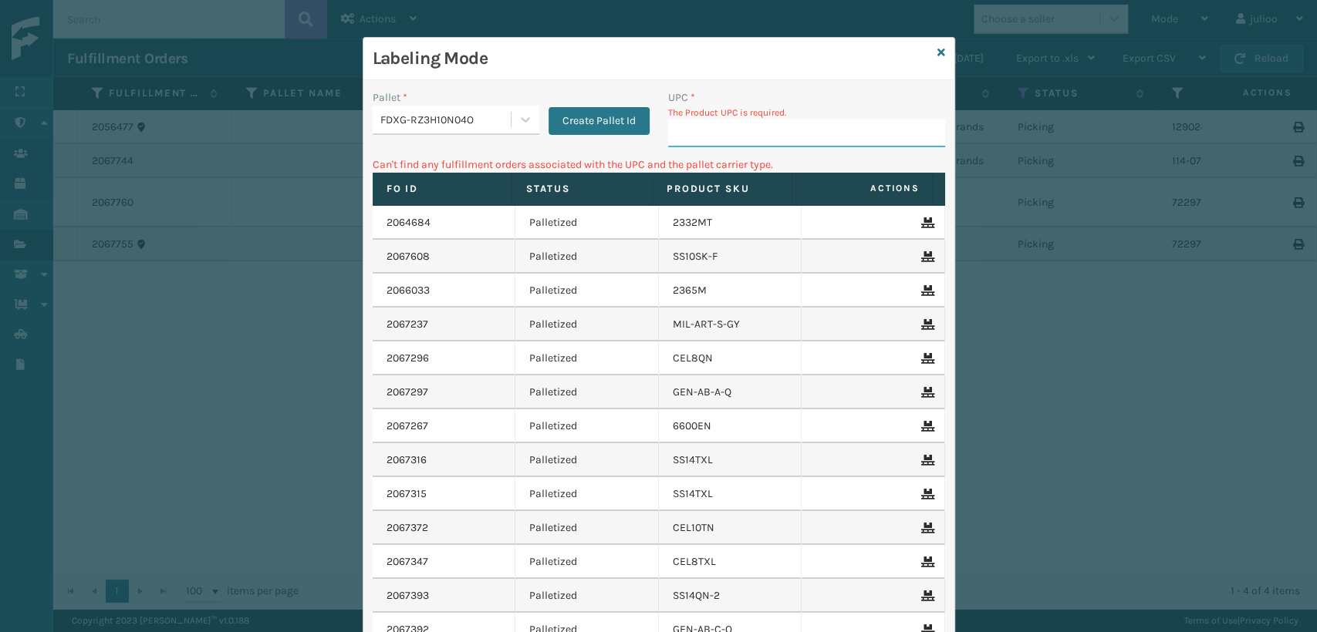
click at [756, 128] on input "UPC *" at bounding box center [806, 134] width 277 height 28
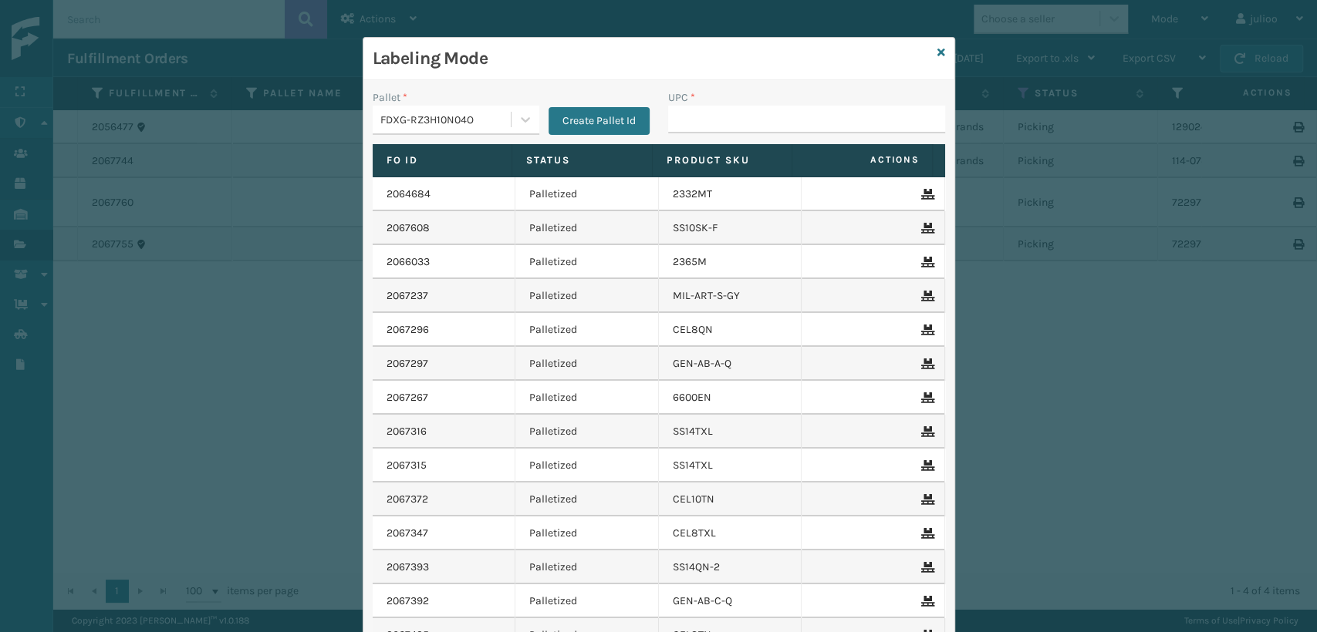
click at [697, 122] on input "UPC *" at bounding box center [806, 120] width 277 height 28
click at [937, 49] on icon at bounding box center [941, 52] width 8 height 11
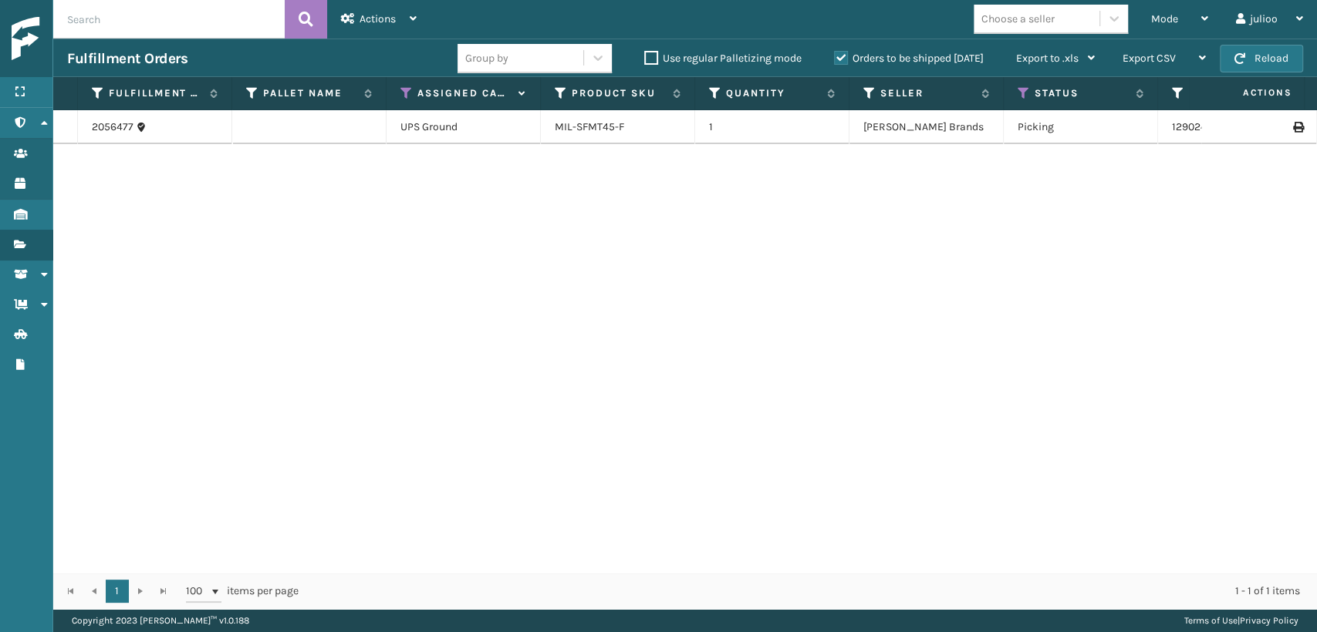
drag, startPoint x: 142, startPoint y: 2, endPoint x: 152, endPoint y: 5, distance: 10.7
click at [146, 2] on input "text" at bounding box center [168, 19] width 231 height 39
drag, startPoint x: 142, startPoint y: 29, endPoint x: 167, endPoint y: 15, distance: 28.3
click at [167, 15] on input "text" at bounding box center [168, 19] width 231 height 39
click at [173, 5] on input "text" at bounding box center [168, 19] width 231 height 39
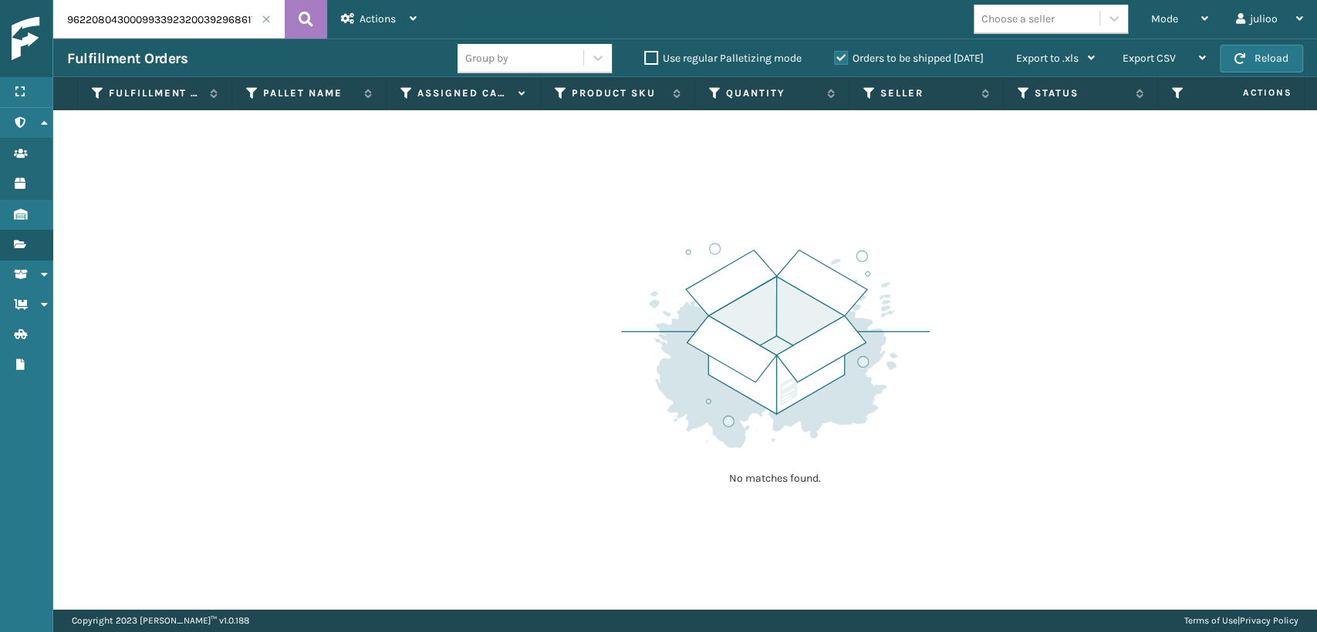
drag, startPoint x: 179, startPoint y: 16, endPoint x: 67, endPoint y: 17, distance: 111.8
click at [67, 17] on input "9622080430009933923200392968617745" at bounding box center [168, 19] width 231 height 39
type input "392968617745"
click at [289, 29] on button at bounding box center [306, 19] width 42 height 39
click at [845, 61] on label "Orders to be shipped [DATE]" at bounding box center [909, 58] width 150 height 13
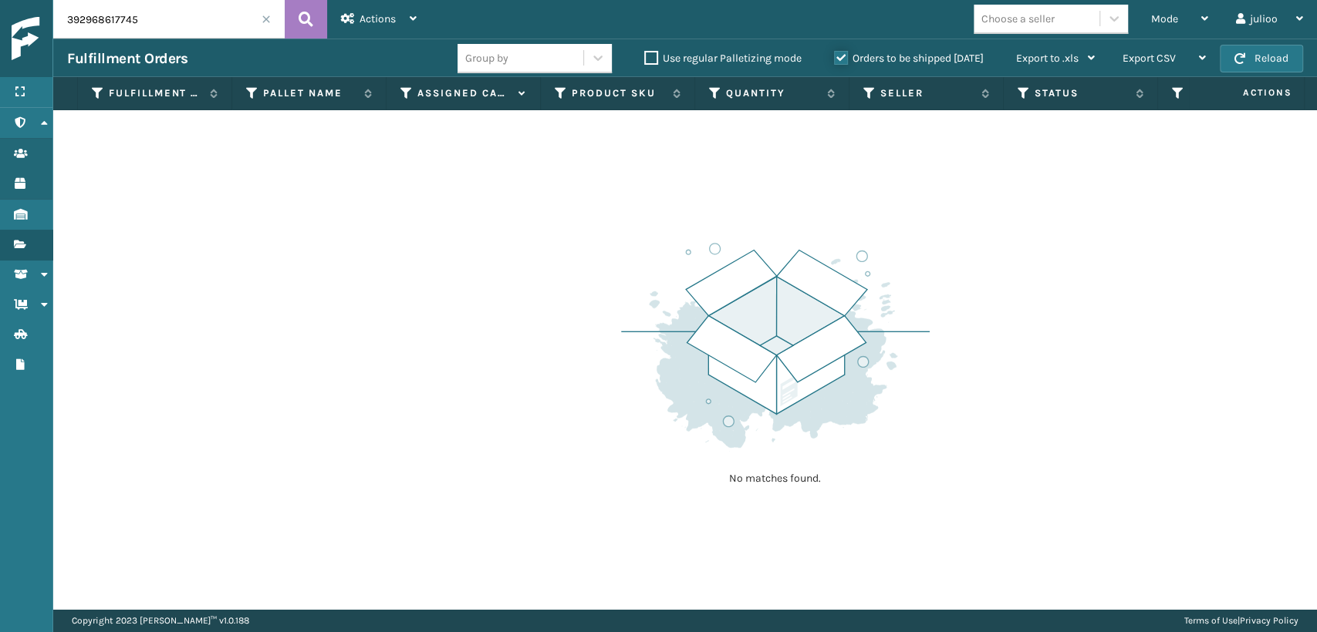
click at [835, 59] on input "Orders to be shipped [DATE]" at bounding box center [834, 54] width 1 height 10
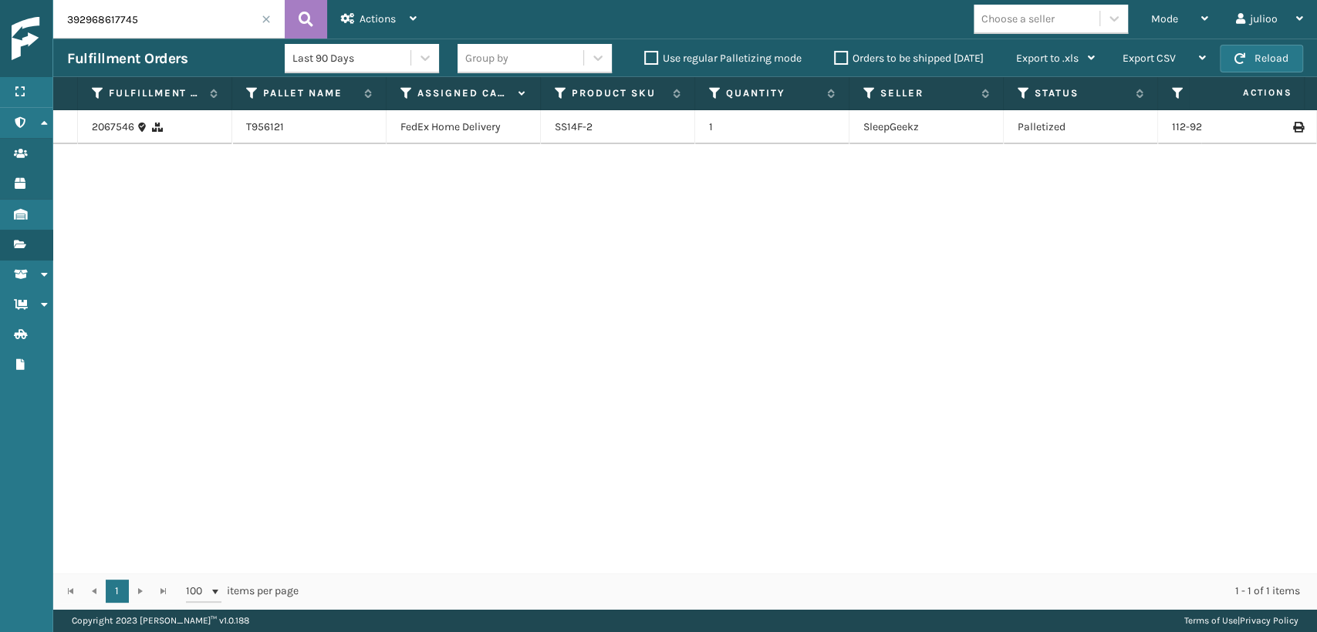
click at [265, 22] on span at bounding box center [265, 19] width 9 height 9
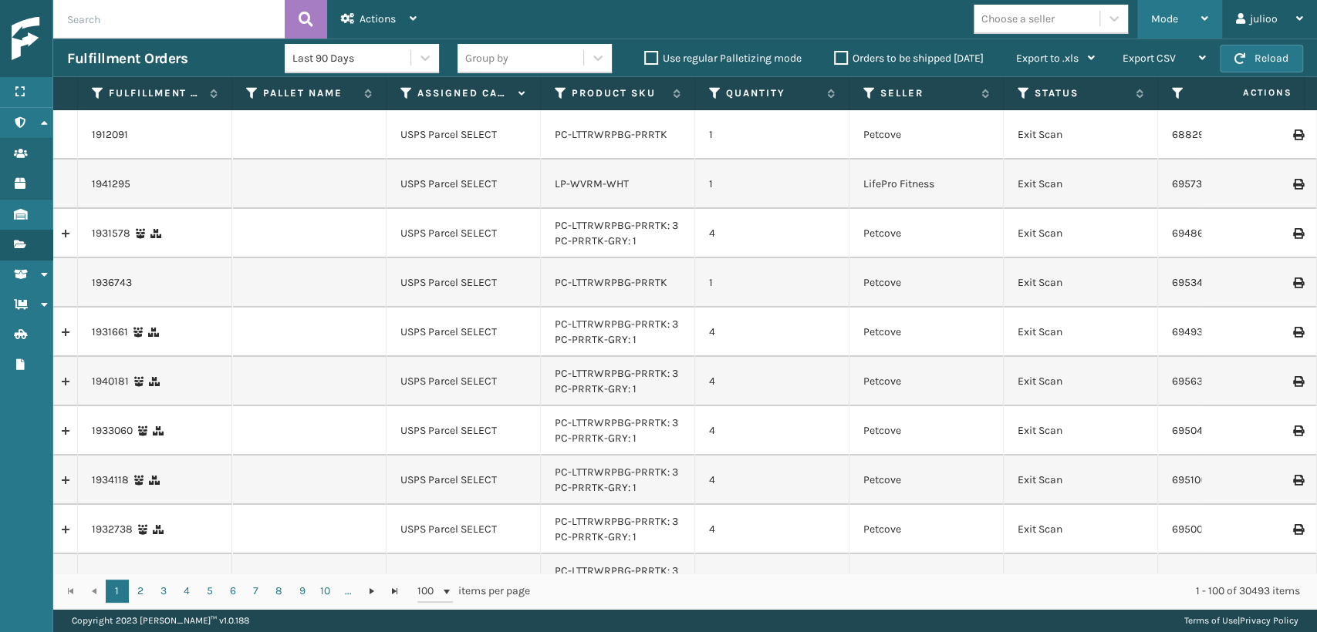
drag, startPoint x: 1190, startPoint y: 8, endPoint x: 1155, endPoint y: 46, distance: 52.4
click at [1190, 9] on div "Mode" at bounding box center [1179, 19] width 57 height 39
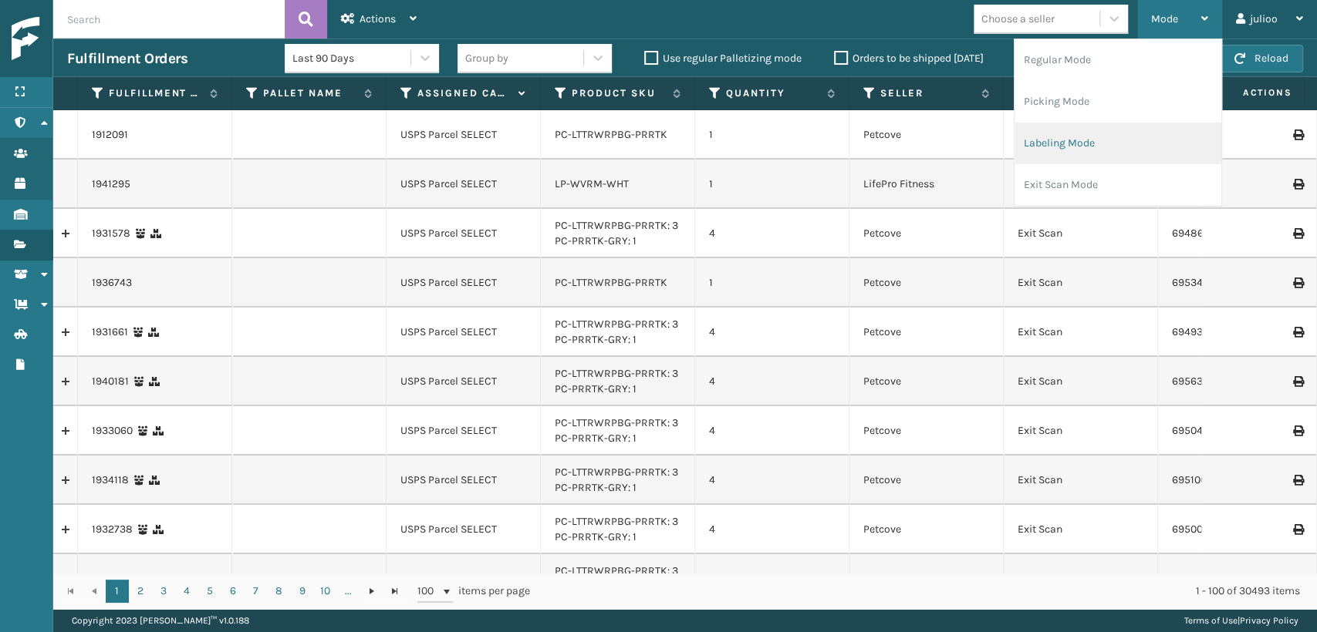
click at [1087, 137] on li "Labeling Mode" at bounding box center [1117, 144] width 207 height 42
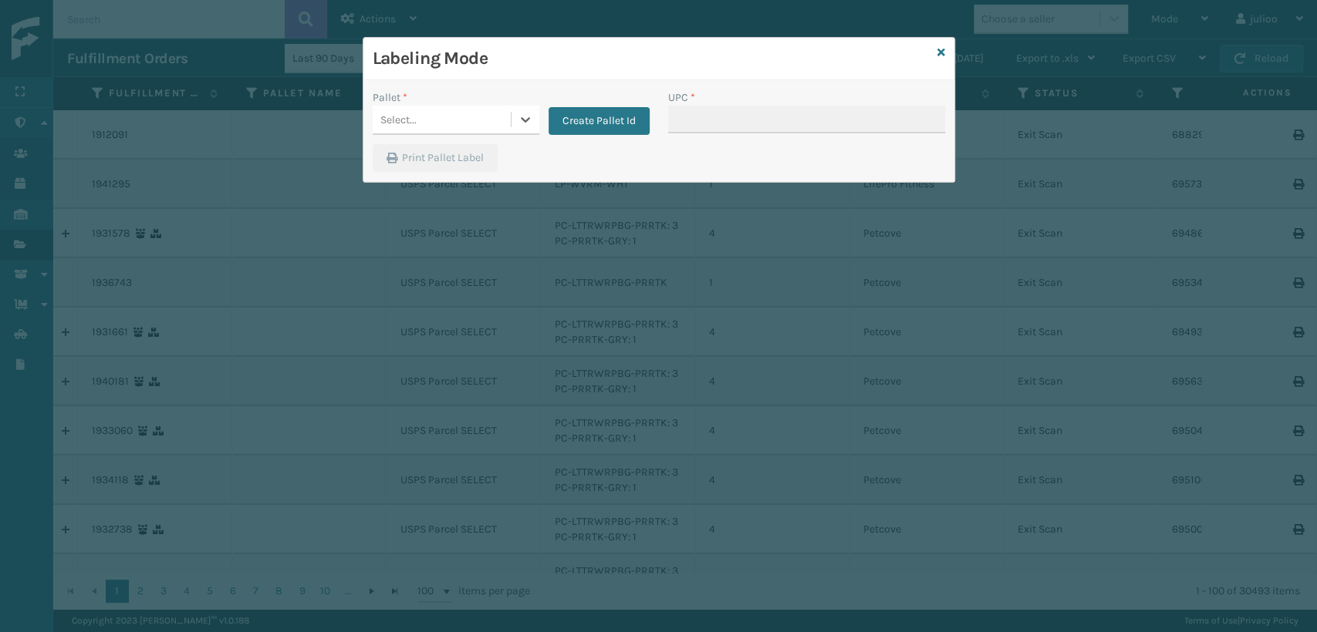
click at [486, 115] on div "Select..." at bounding box center [442, 119] width 138 height 25
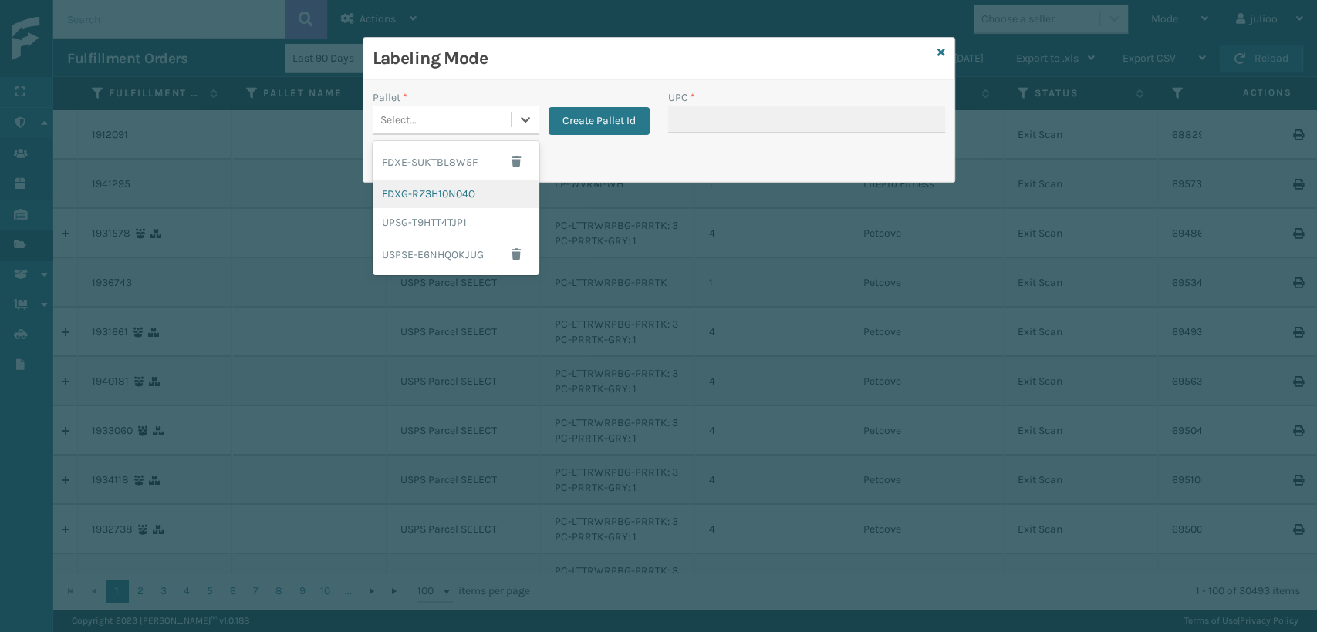
click at [448, 191] on div "FDXG-RZ3H10N04O" at bounding box center [456, 194] width 167 height 29
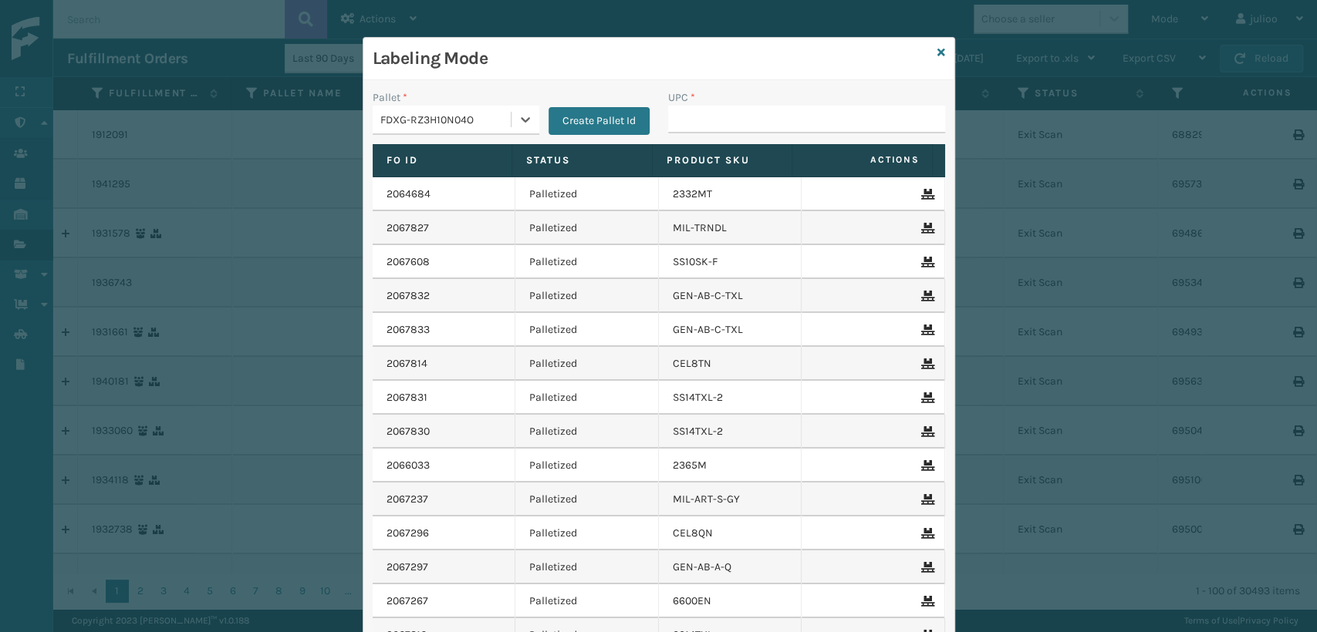
type input "810081962827"
click at [790, 112] on input "UPC *" at bounding box center [806, 120] width 277 height 28
click at [938, 50] on div "Labeling Mode" at bounding box center [658, 59] width 591 height 42
click at [926, 54] on div "Labeling Mode" at bounding box center [658, 59] width 591 height 42
click at [937, 52] on icon at bounding box center [941, 52] width 8 height 11
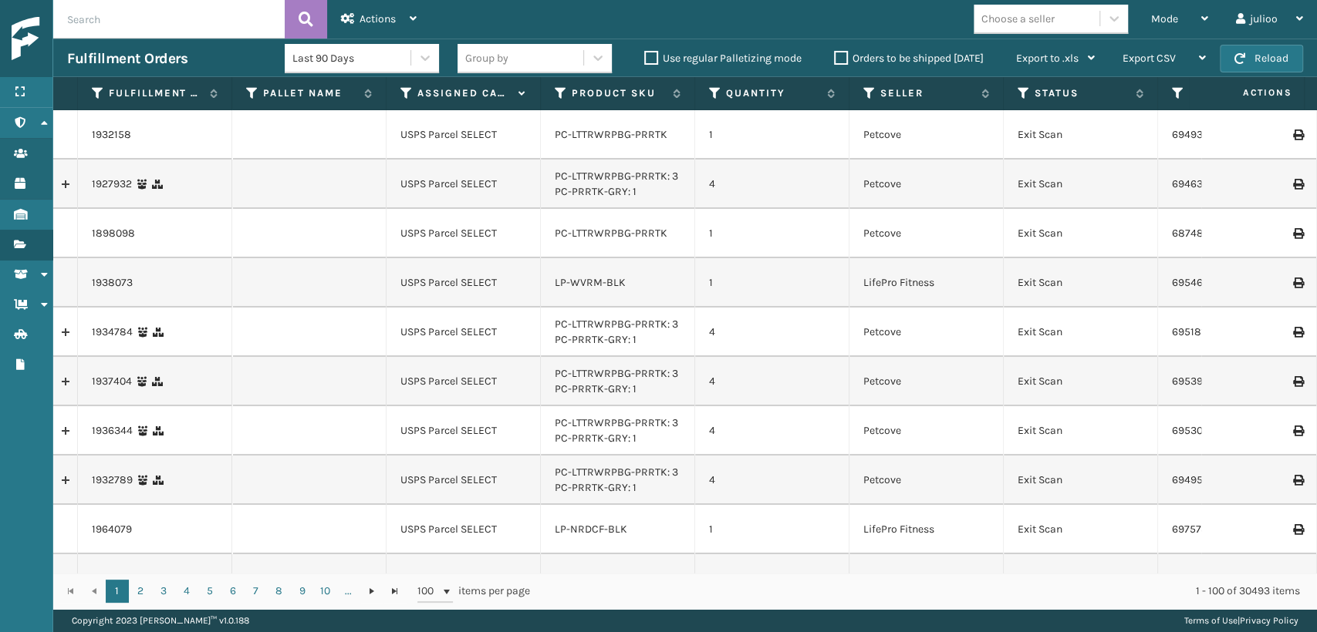
click at [399, 88] on th "Assigned Carrier Service" at bounding box center [463, 93] width 154 height 33
click at [410, 86] on icon at bounding box center [406, 93] width 12 height 14
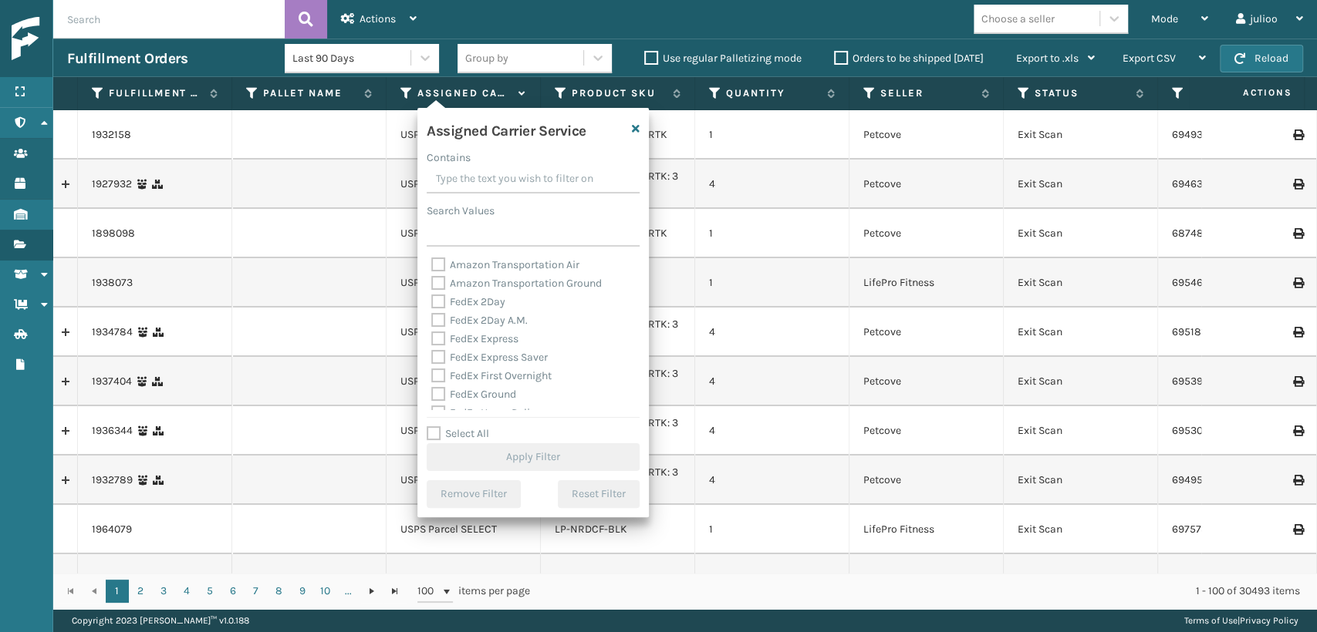
click at [467, 361] on label "FedEx Express Saver" at bounding box center [489, 357] width 116 height 13
click at [432, 359] on input "FedEx Express Saver" at bounding box center [431, 354] width 1 height 10
checkbox input "true"
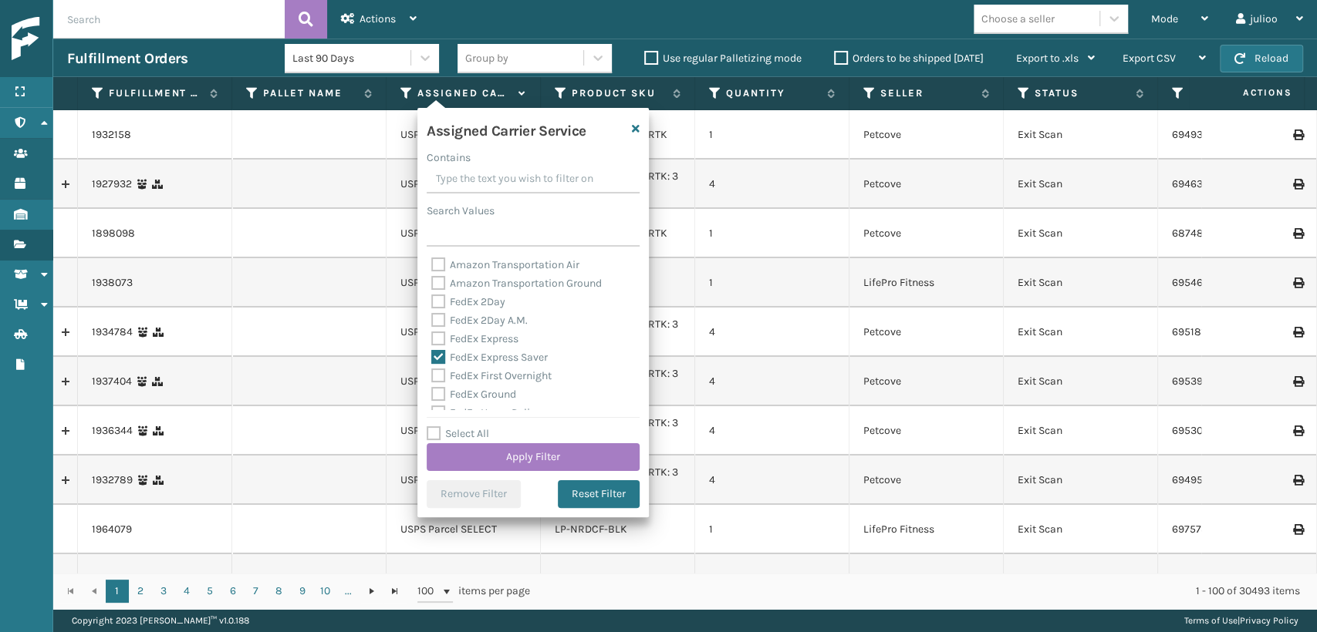
click at [435, 346] on div "FedEx Express" at bounding box center [533, 339] width 204 height 19
click at [442, 338] on label "FedEx Express" at bounding box center [474, 338] width 87 height 13
click at [432, 338] on input "FedEx Express" at bounding box center [431, 335] width 1 height 10
checkbox input "true"
click at [433, 321] on label "FedEx 2Day A.M." at bounding box center [479, 320] width 96 height 13
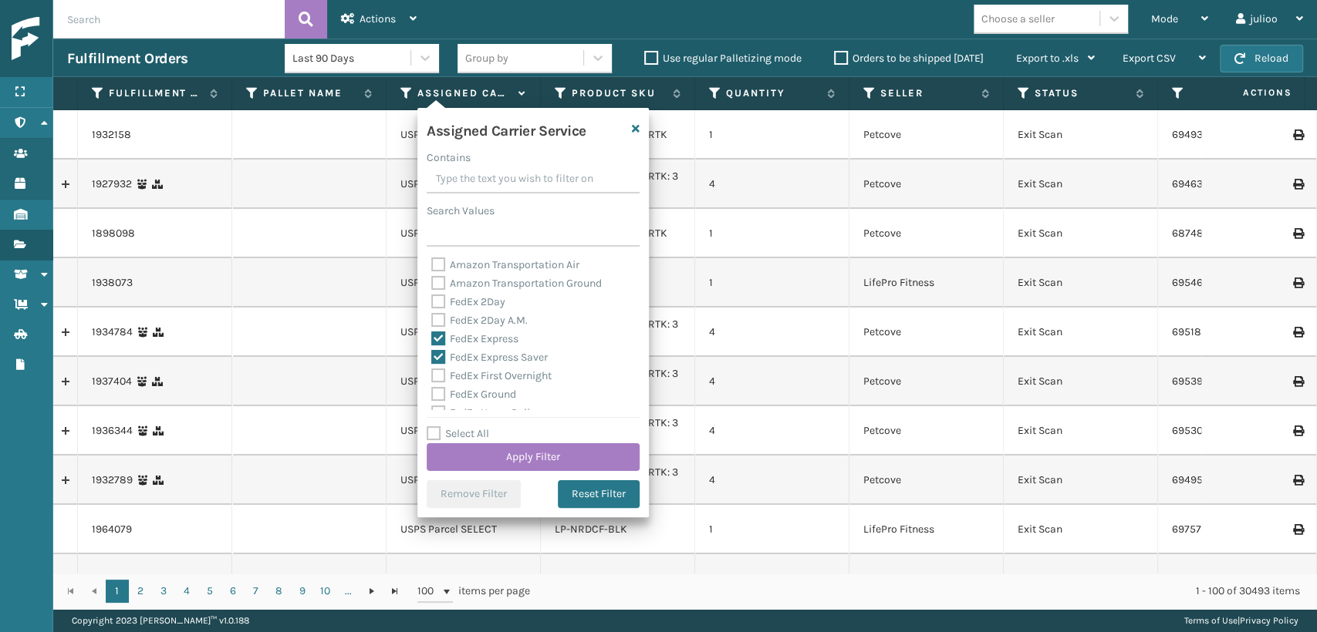
click at [432, 321] on input "FedEx 2Day A.M." at bounding box center [431, 317] width 1 height 10
checkbox input "true"
click at [436, 303] on label "FedEx 2Day" at bounding box center [468, 301] width 74 height 13
click at [432, 303] on input "FedEx 2Day" at bounding box center [431, 298] width 1 height 10
checkbox input "true"
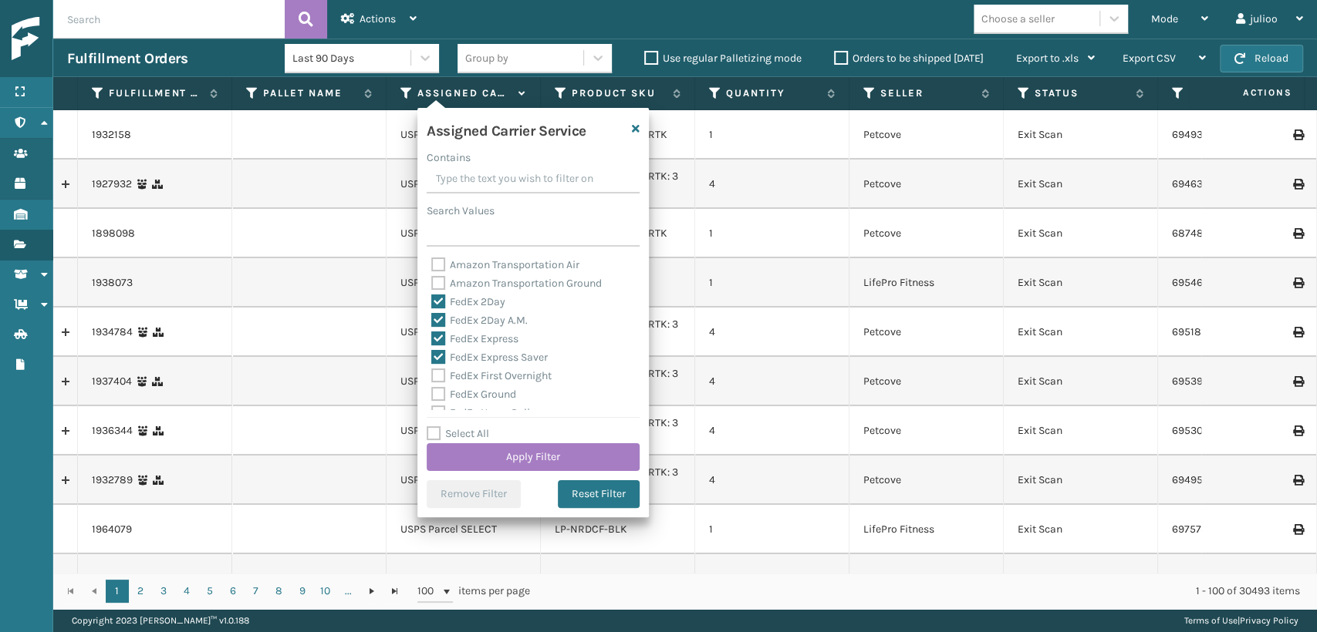
click at [440, 384] on div "FedEx First Overnight" at bounding box center [533, 376] width 204 height 19
click at [440, 379] on label "FedEx First Overnight" at bounding box center [491, 375] width 120 height 13
click at [432, 377] on input "FedEx First Overnight" at bounding box center [431, 372] width 1 height 10
checkbox input "true"
click at [436, 389] on label "FedEx Ground" at bounding box center [473, 394] width 85 height 13
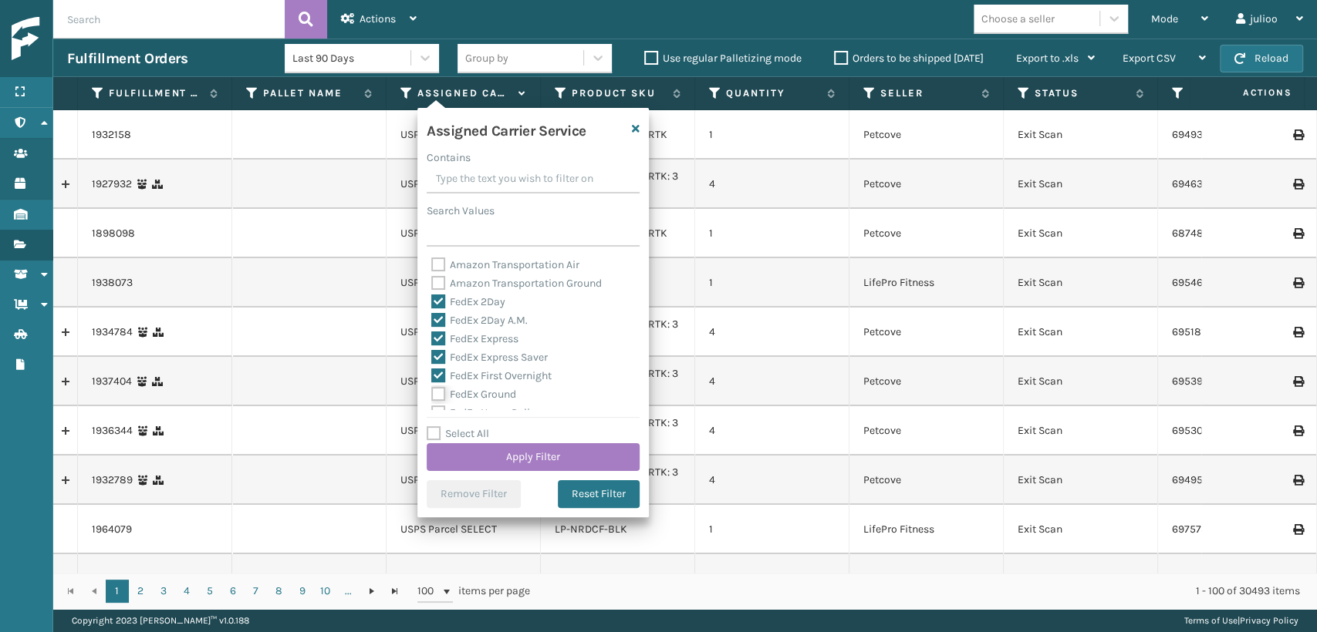
click at [432, 389] on input "FedEx Ground" at bounding box center [431, 391] width 1 height 10
checkbox input "true"
drag, startPoint x: 437, startPoint y: 373, endPoint x: 437, endPoint y: 365, distance: 8.5
click at [438, 374] on div "FedEx Standard Overnight" at bounding box center [533, 383] width 204 height 19
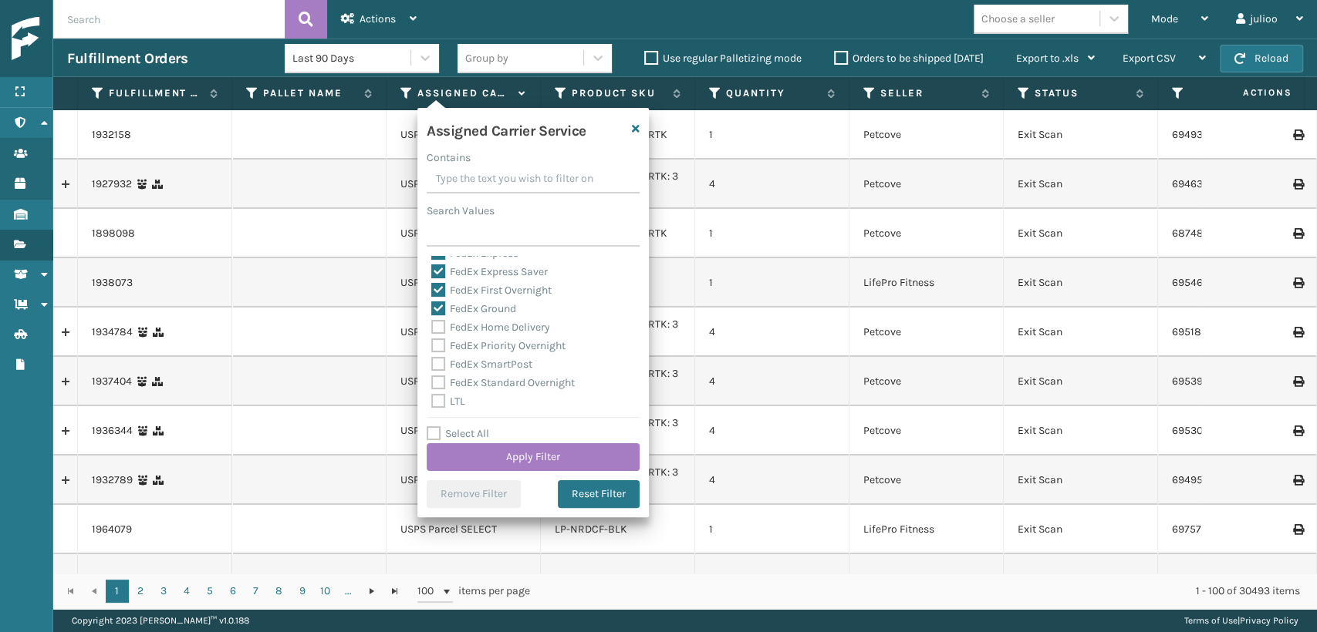
click at [437, 359] on label "FedEx SmartPost" at bounding box center [481, 364] width 101 height 13
click at [432, 359] on input "FedEx SmartPost" at bounding box center [431, 361] width 1 height 10
checkbox input "true"
click at [431, 348] on label "FedEx Priority Overnight" at bounding box center [498, 345] width 134 height 13
click at [431, 347] on input "FedEx Priority Overnight" at bounding box center [431, 342] width 1 height 10
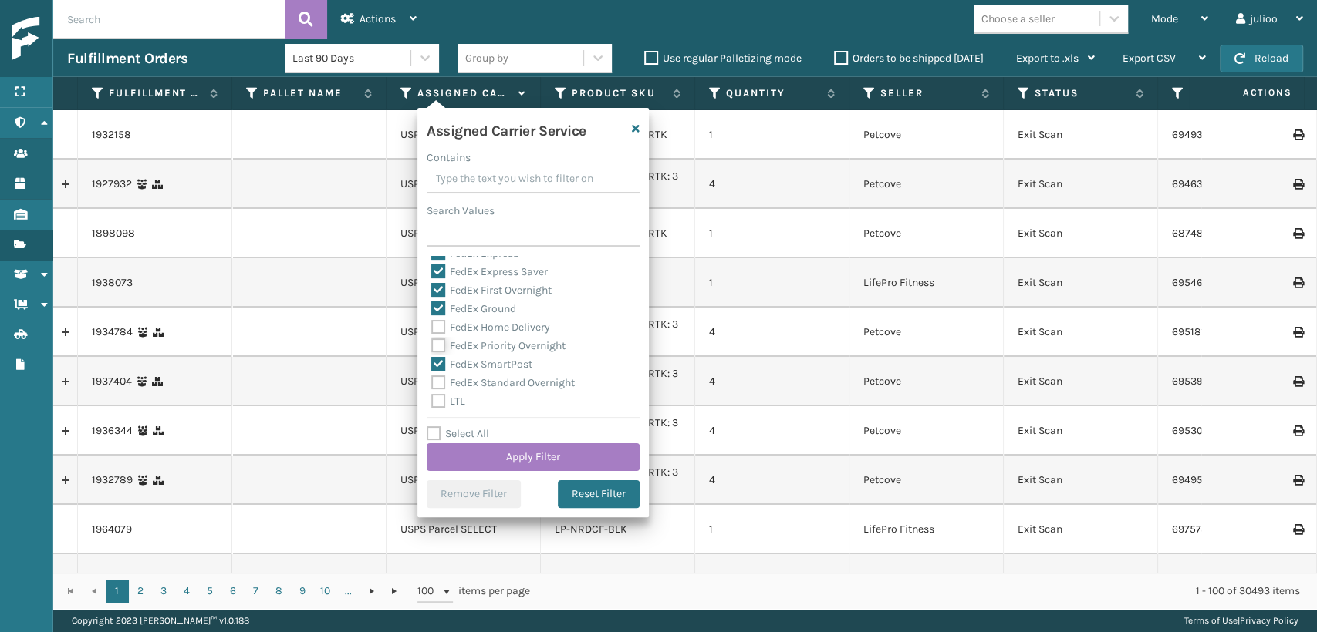
checkbox input "true"
click at [432, 326] on label "FedEx Home Delivery" at bounding box center [490, 327] width 119 height 13
click at [432, 326] on input "FedEx Home Delivery" at bounding box center [431, 324] width 1 height 10
checkbox input "true"
click at [440, 383] on label "FedEx Standard Overnight" at bounding box center [502, 382] width 143 height 13
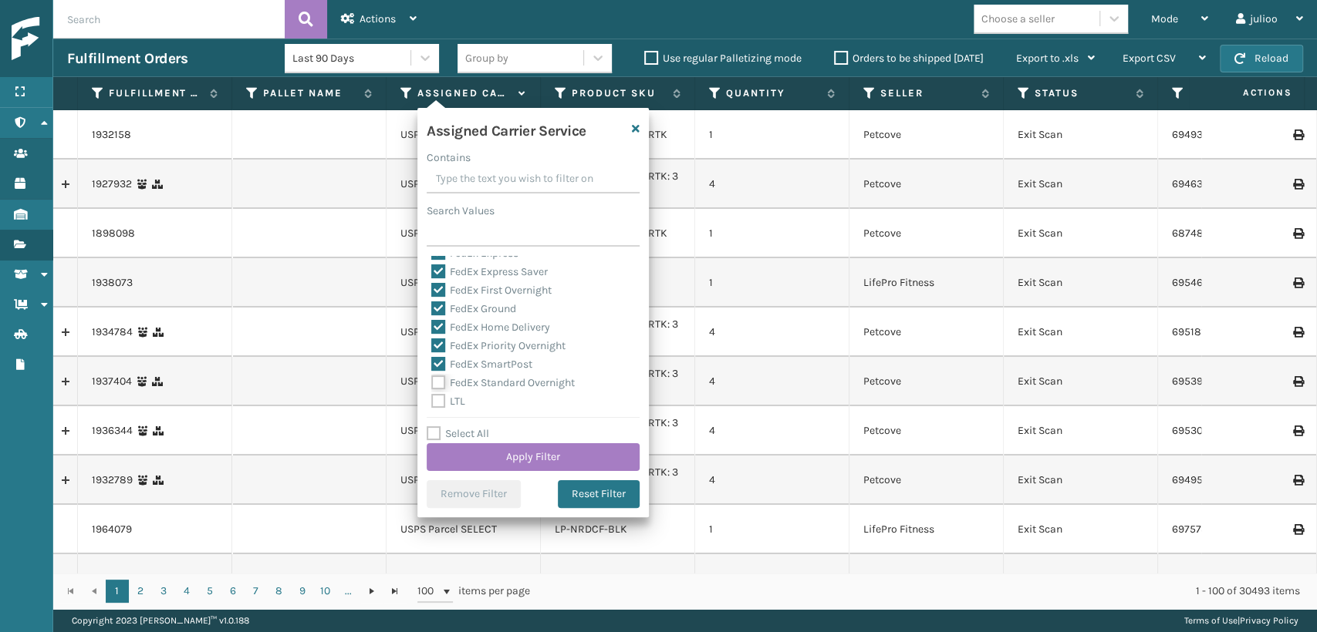
click at [432, 383] on input "FedEx Standard Overnight" at bounding box center [431, 379] width 1 height 10
checkbox input "true"
click at [466, 452] on button "Apply Filter" at bounding box center [533, 458] width 213 height 28
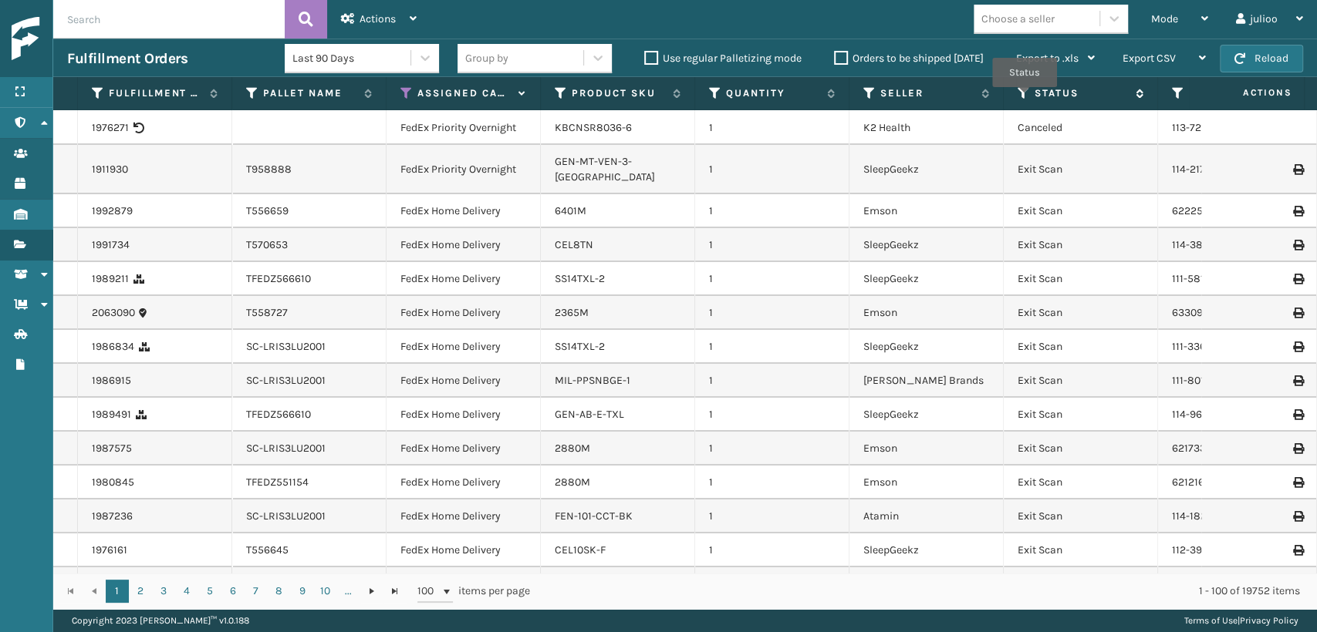
click at [1025, 98] on icon at bounding box center [1023, 93] width 12 height 14
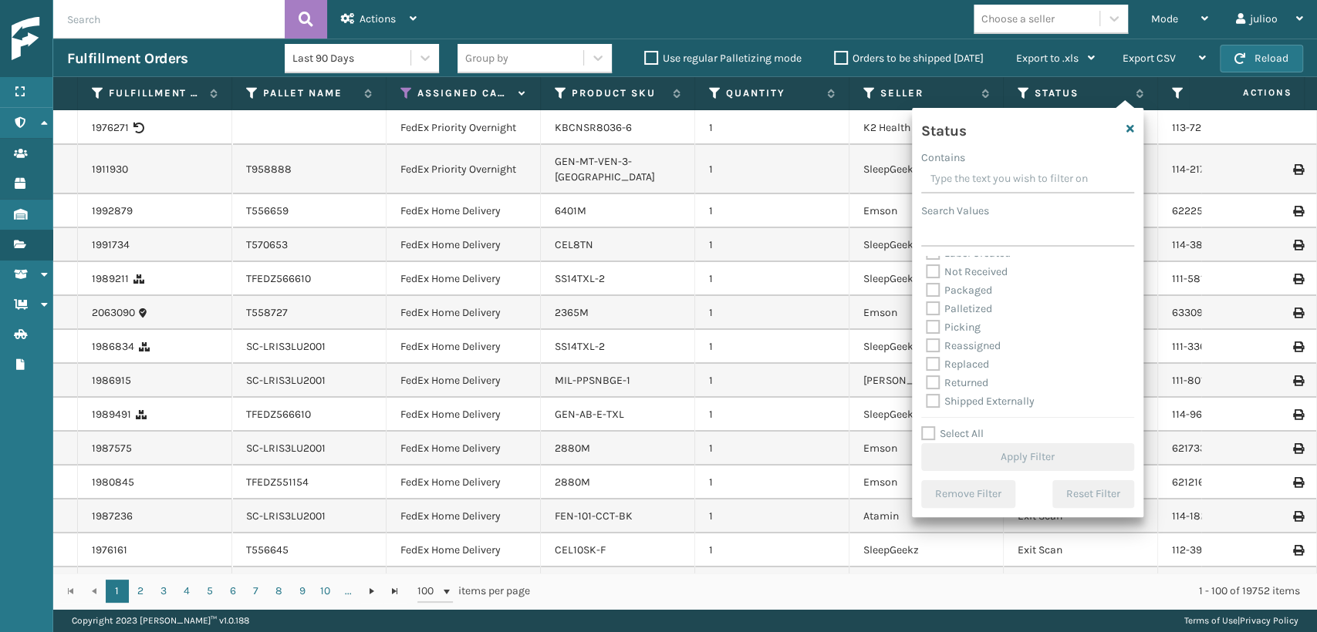
click at [921, 333] on div "Assigned Canceled Entered Exit Scan Label Created Not Received Packaged Palleti…" at bounding box center [1027, 333] width 213 height 154
drag, startPoint x: 929, startPoint y: 329, endPoint x: 932, endPoint y: 440, distance: 111.1
click at [936, 338] on div "Assigned Canceled Entered Exit Scan Label Created Not Received Packaged Palleti…" at bounding box center [1027, 333] width 213 height 154
click at [933, 331] on label "Picking" at bounding box center [953, 327] width 55 height 13
click at [926, 329] on input "Picking" at bounding box center [926, 324] width 1 height 10
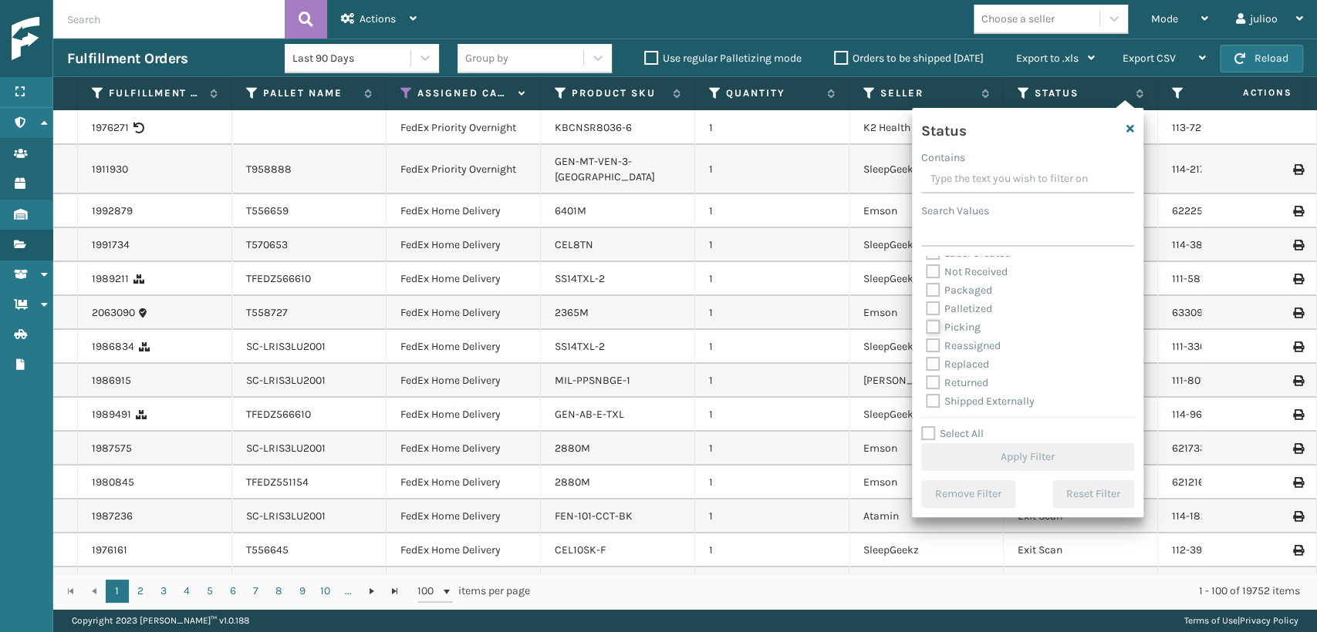
checkbox input "true"
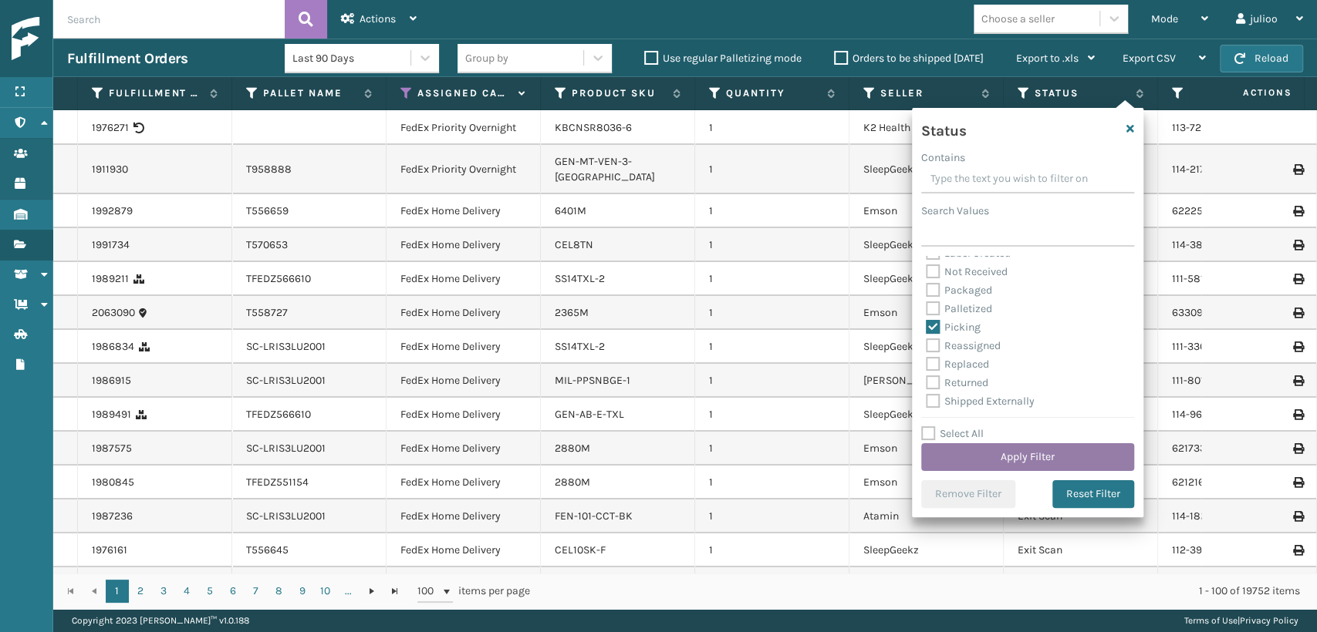
click at [993, 458] on button "Apply Filter" at bounding box center [1027, 458] width 213 height 28
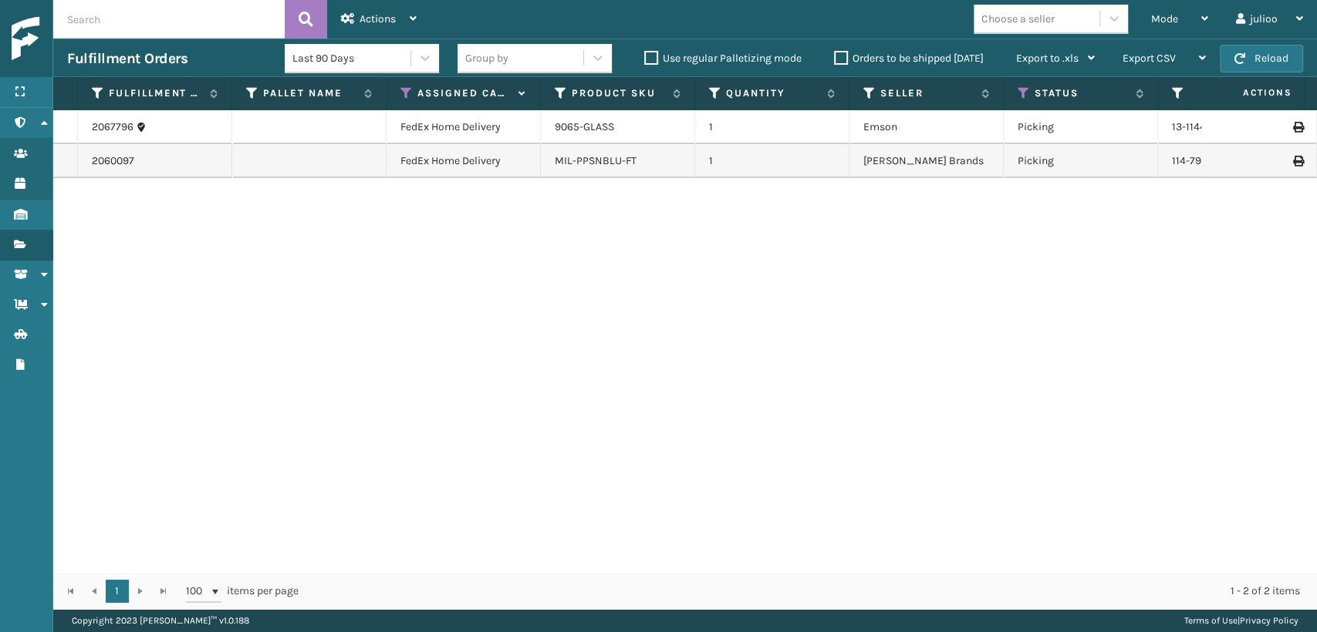
click at [626, 123] on div "9065-GLASS" at bounding box center [618, 127] width 126 height 15
click at [649, 127] on div "9065-GLASS" at bounding box center [618, 127] width 126 height 15
click at [555, 125] on link "9065-GLASS" at bounding box center [584, 126] width 59 height 13
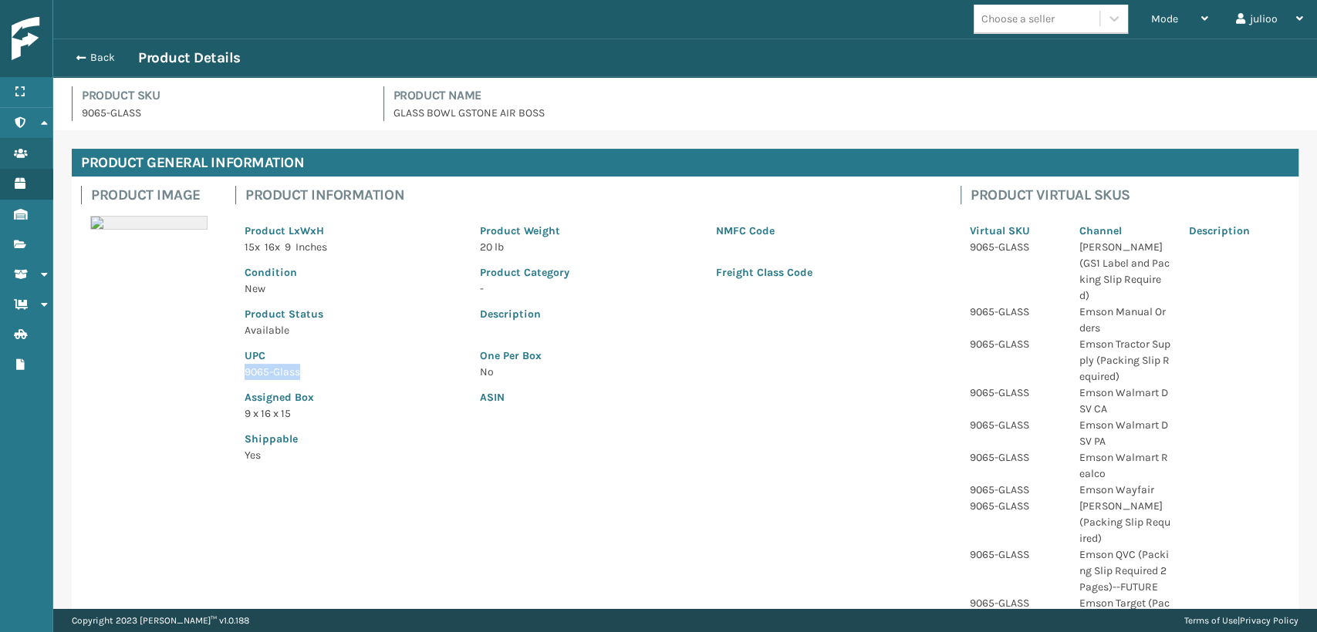
drag, startPoint x: 329, startPoint y: 371, endPoint x: 245, endPoint y: 373, distance: 84.9
click at [245, 373] on p "9065-Glass" at bounding box center [353, 372] width 217 height 16
copy p "9065-Glass"
click at [70, 51] on button "Back" at bounding box center [102, 58] width 71 height 14
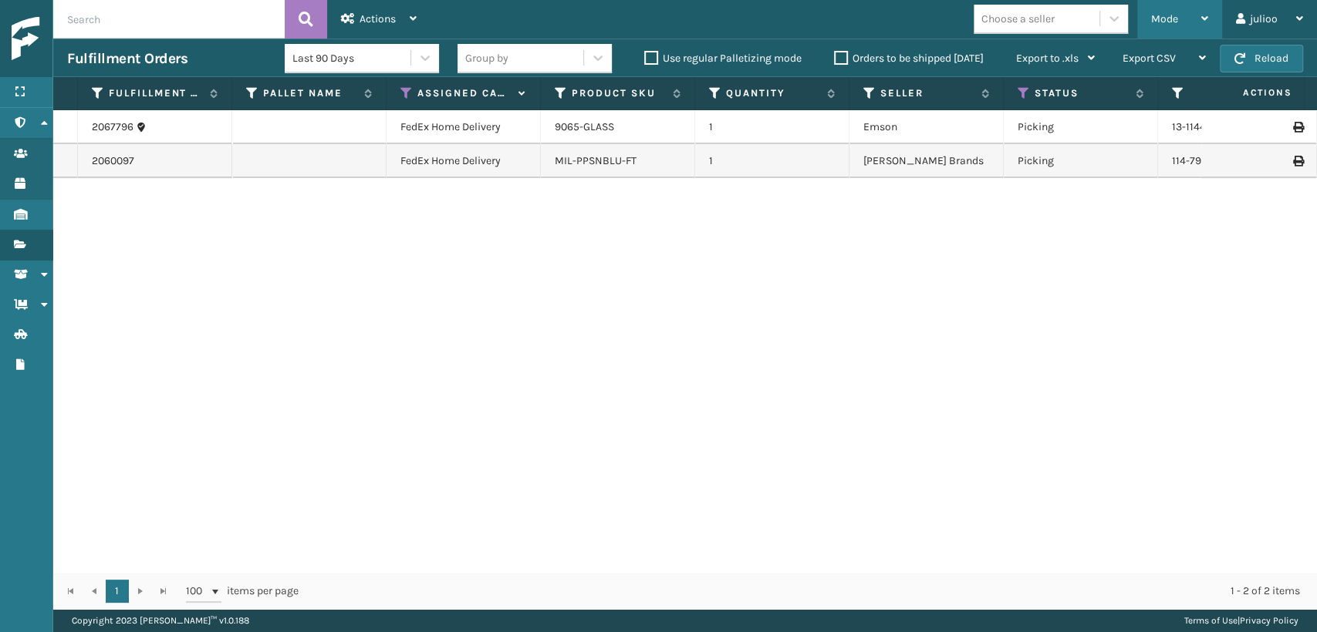
click at [1157, 10] on div "Mode" at bounding box center [1179, 19] width 57 height 39
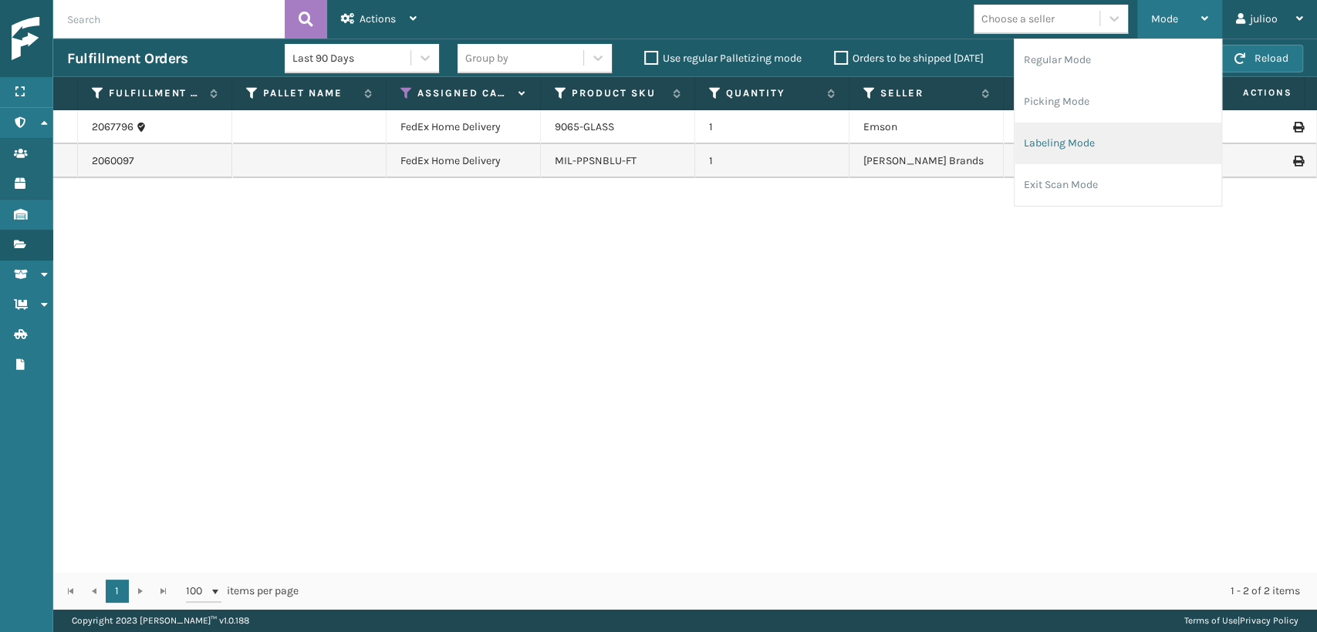
click at [1082, 149] on li "Labeling Mode" at bounding box center [1117, 144] width 207 height 42
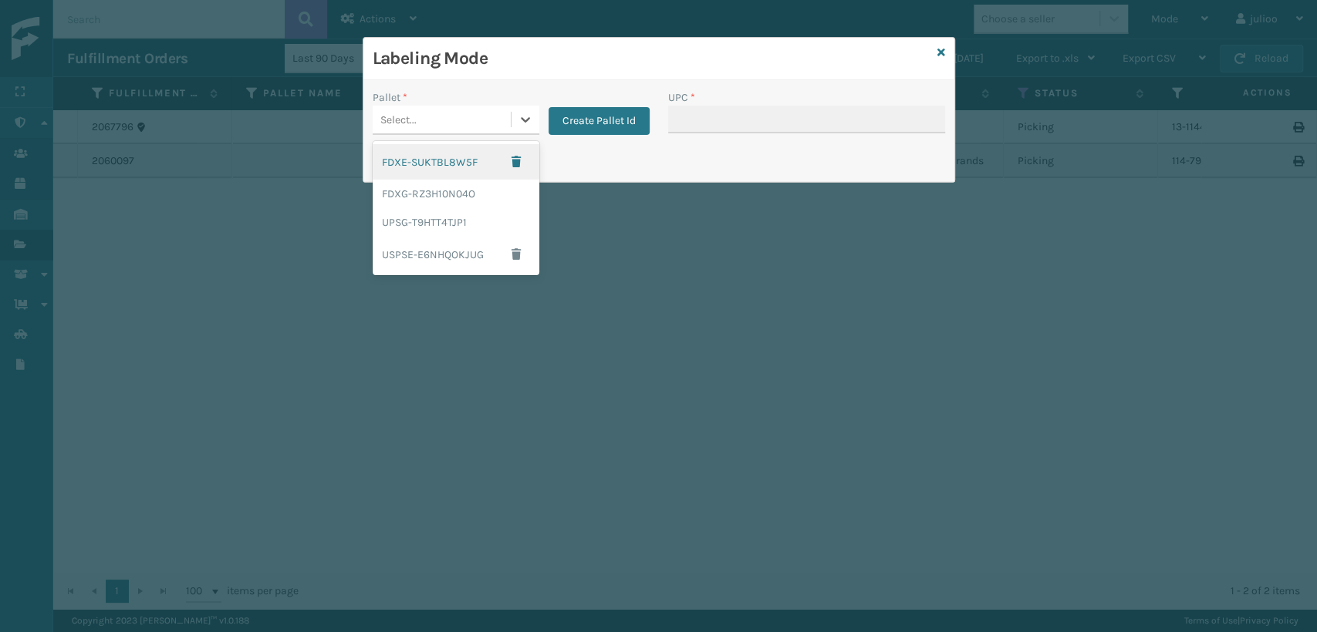
drag, startPoint x: 390, startPoint y: 106, endPoint x: 382, endPoint y: 154, distance: 48.6
click at [390, 112] on div "Select..." at bounding box center [442, 119] width 138 height 25
drag, startPoint x: 398, startPoint y: 194, endPoint x: 410, endPoint y: 192, distance: 12.4
click at [410, 192] on div "FDXG-RZ3H10N04O" at bounding box center [456, 194] width 167 height 29
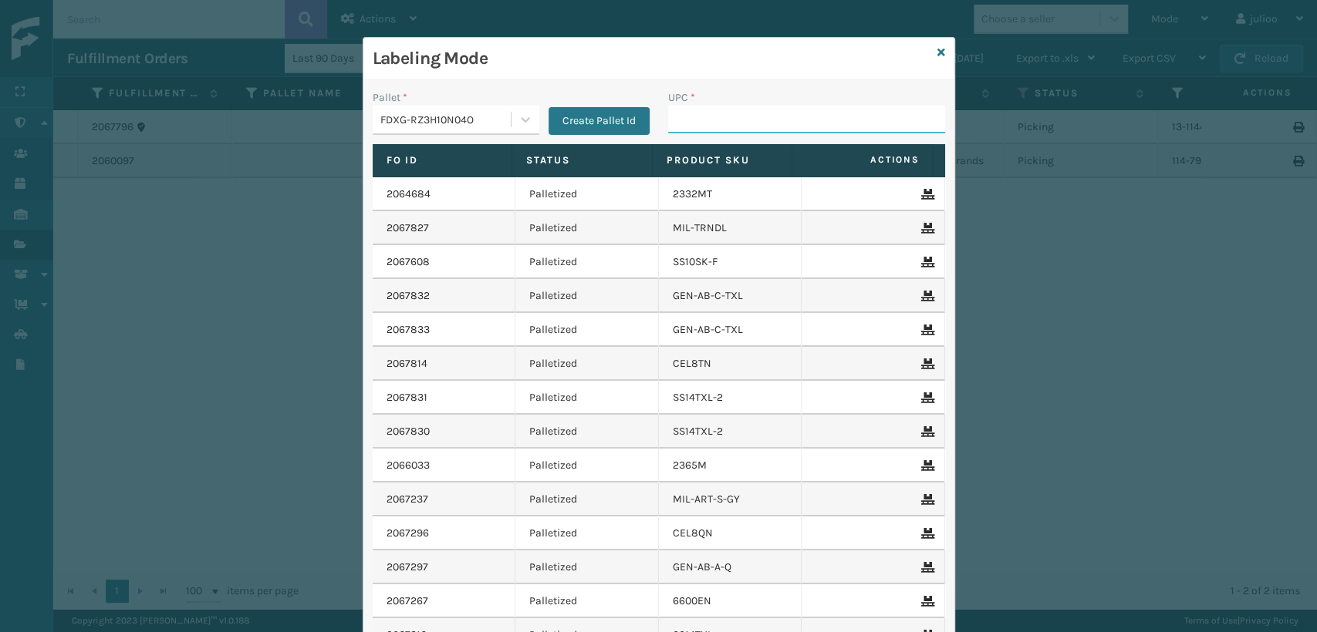
click at [679, 118] on input "UPC *" at bounding box center [806, 120] width 277 height 28
paste input "9065-Glass"
type input "9065-Glass"
click at [937, 50] on icon at bounding box center [941, 52] width 8 height 11
